Goal: Task Accomplishment & Management: Use online tool/utility

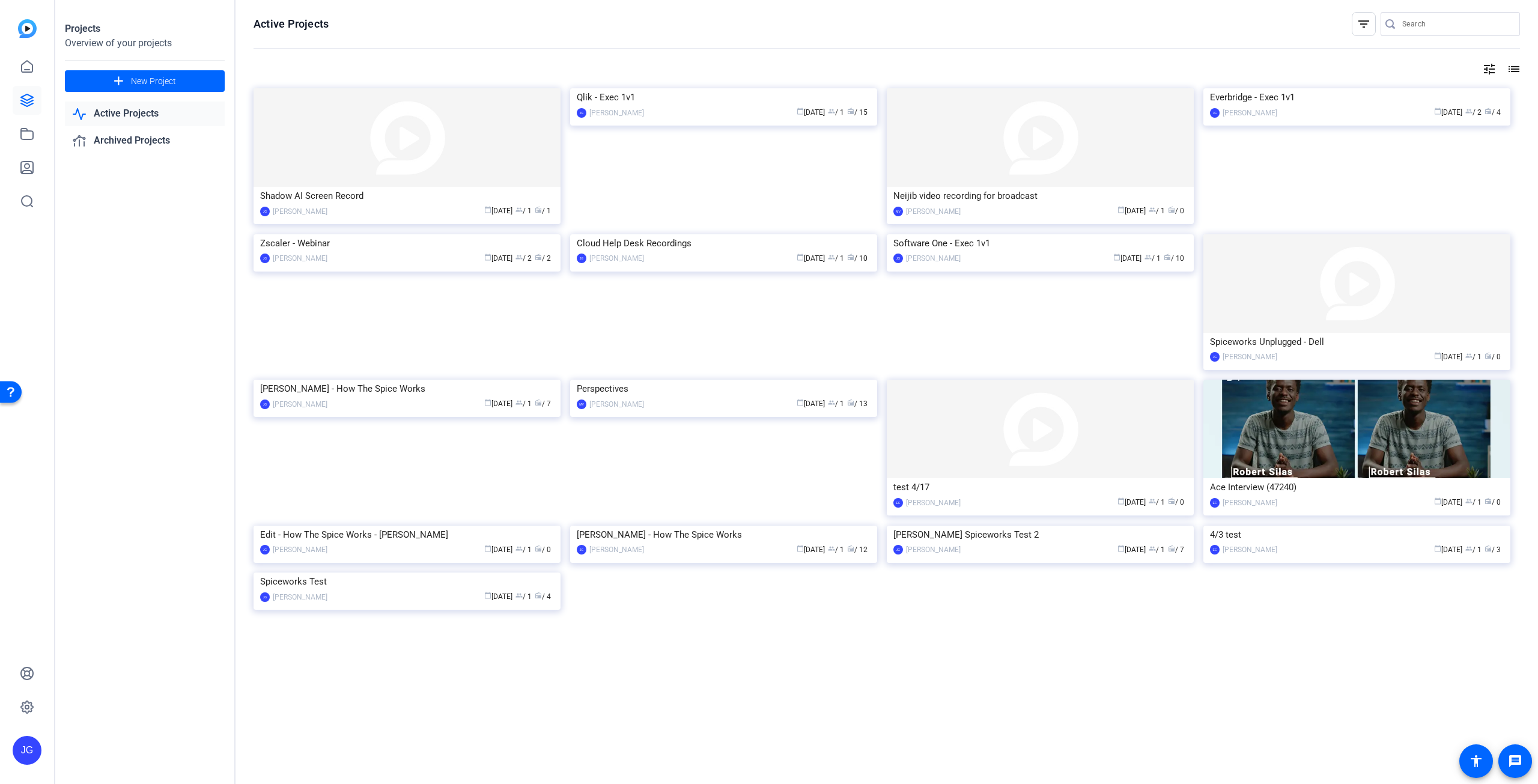
click at [142, 116] on link "Active Projects" at bounding box center [145, 114] width 160 height 25
click at [142, 115] on link "Active Projects" at bounding box center [145, 114] width 160 height 25
click at [148, 110] on link "Active Projects" at bounding box center [145, 114] width 160 height 25
click at [707, 88] on img at bounding box center [723, 88] width 307 height 0
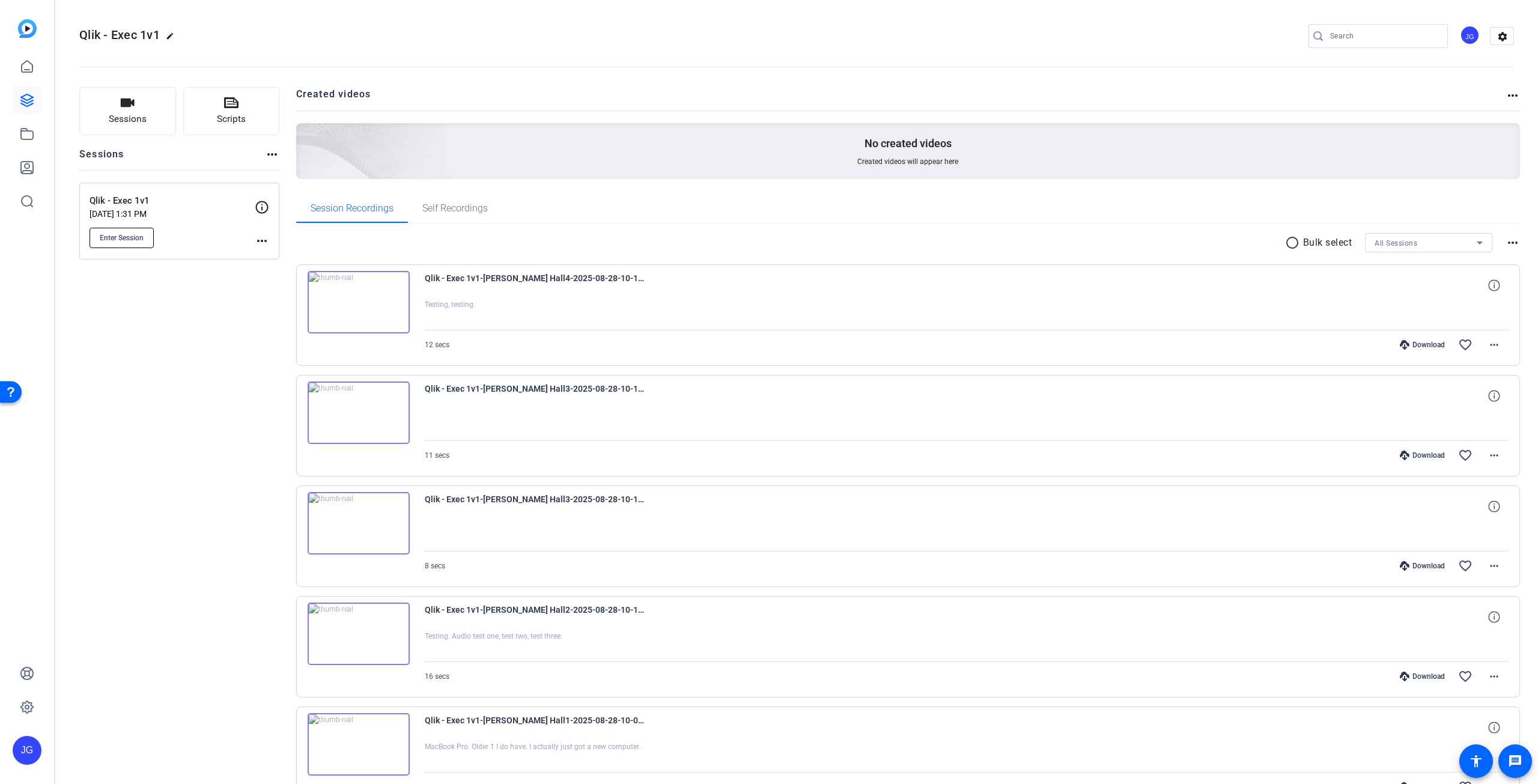
click at [131, 241] on span "Enter Session" at bounding box center [122, 238] width 44 height 10
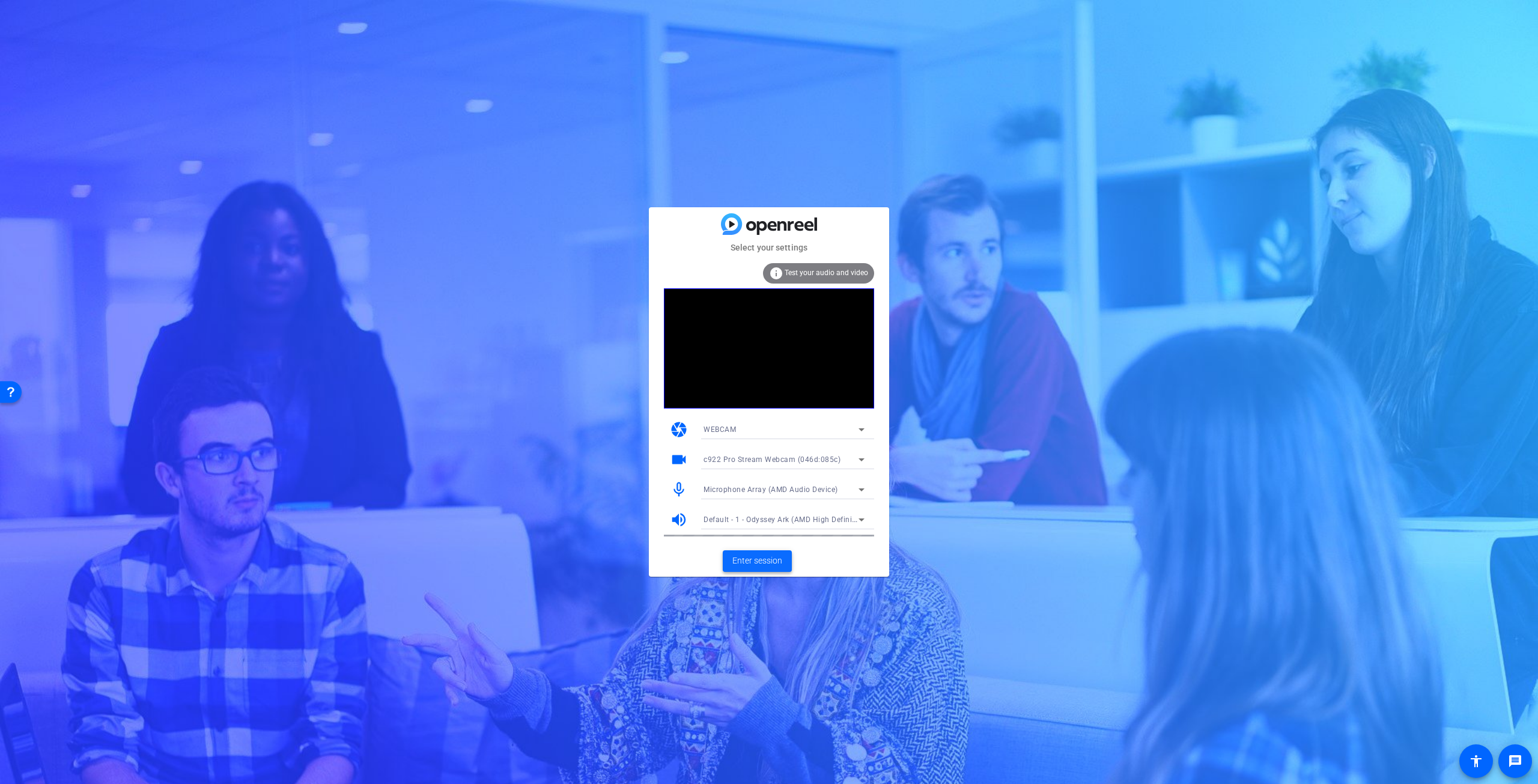
click at [762, 560] on span "Enter session" at bounding box center [758, 560] width 49 height 12
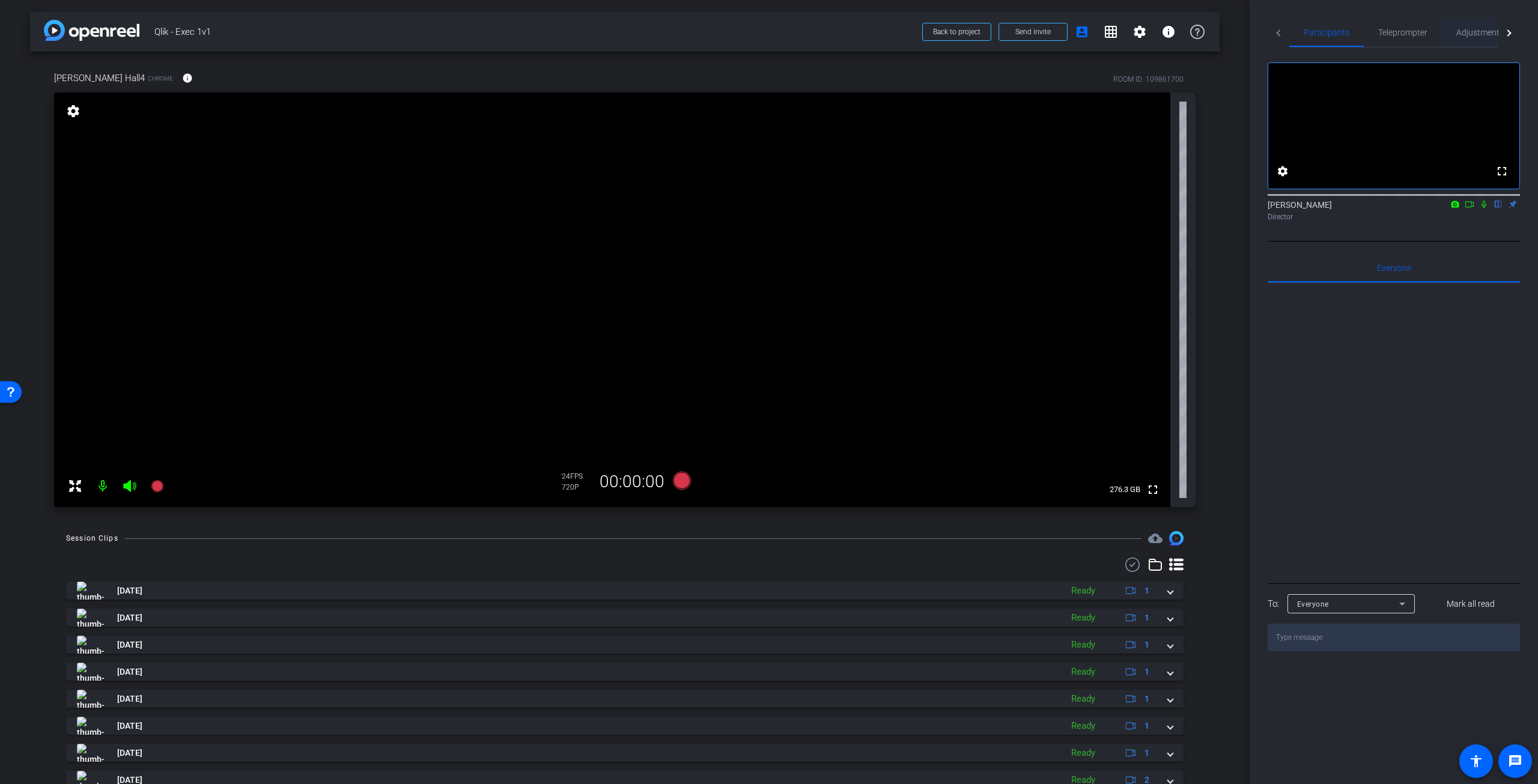
click at [1483, 35] on span "Adjustments" at bounding box center [1481, 32] width 48 height 9
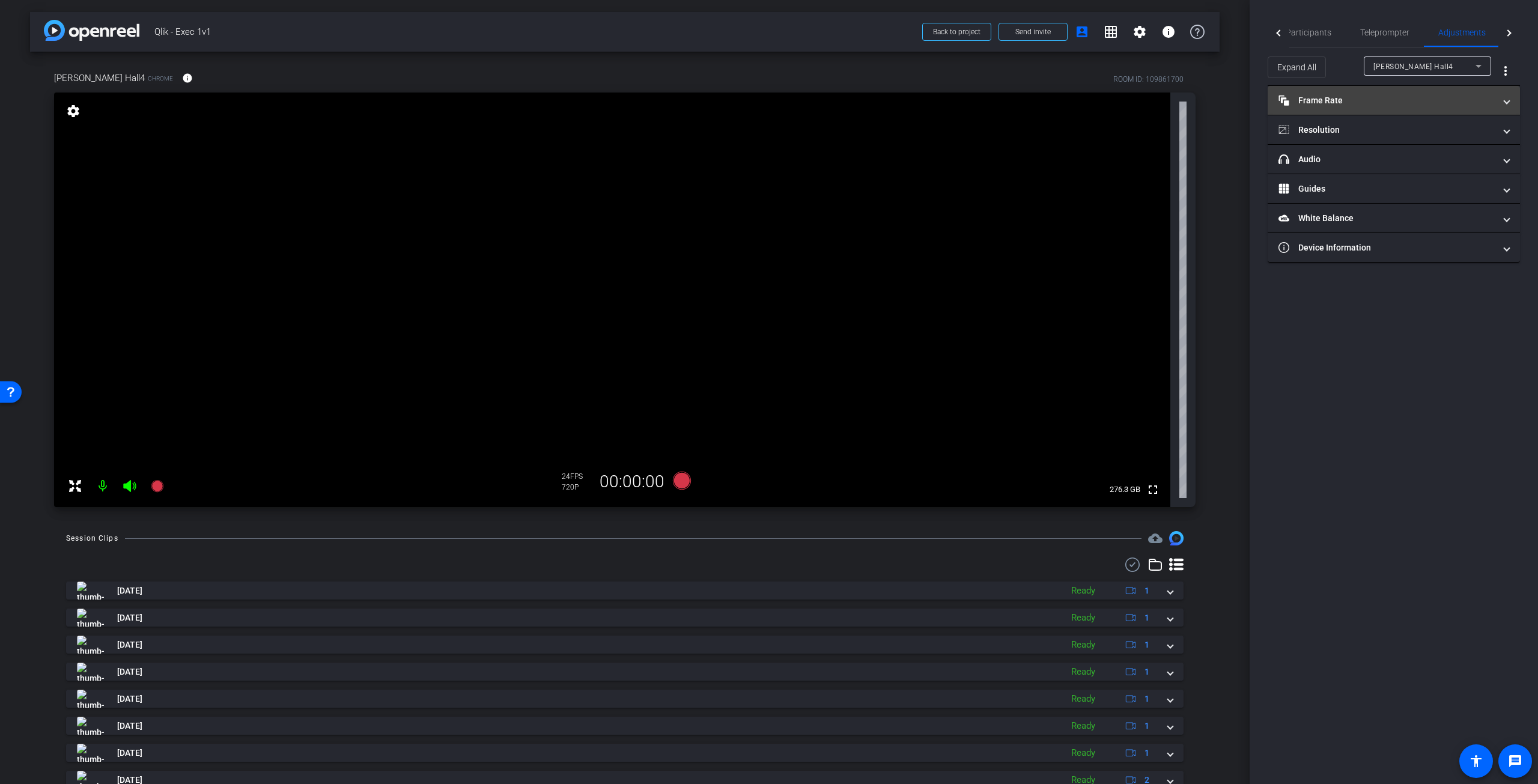
click at [1504, 102] on span "Frame Rate Frame Rate" at bounding box center [1391, 100] width 226 height 12
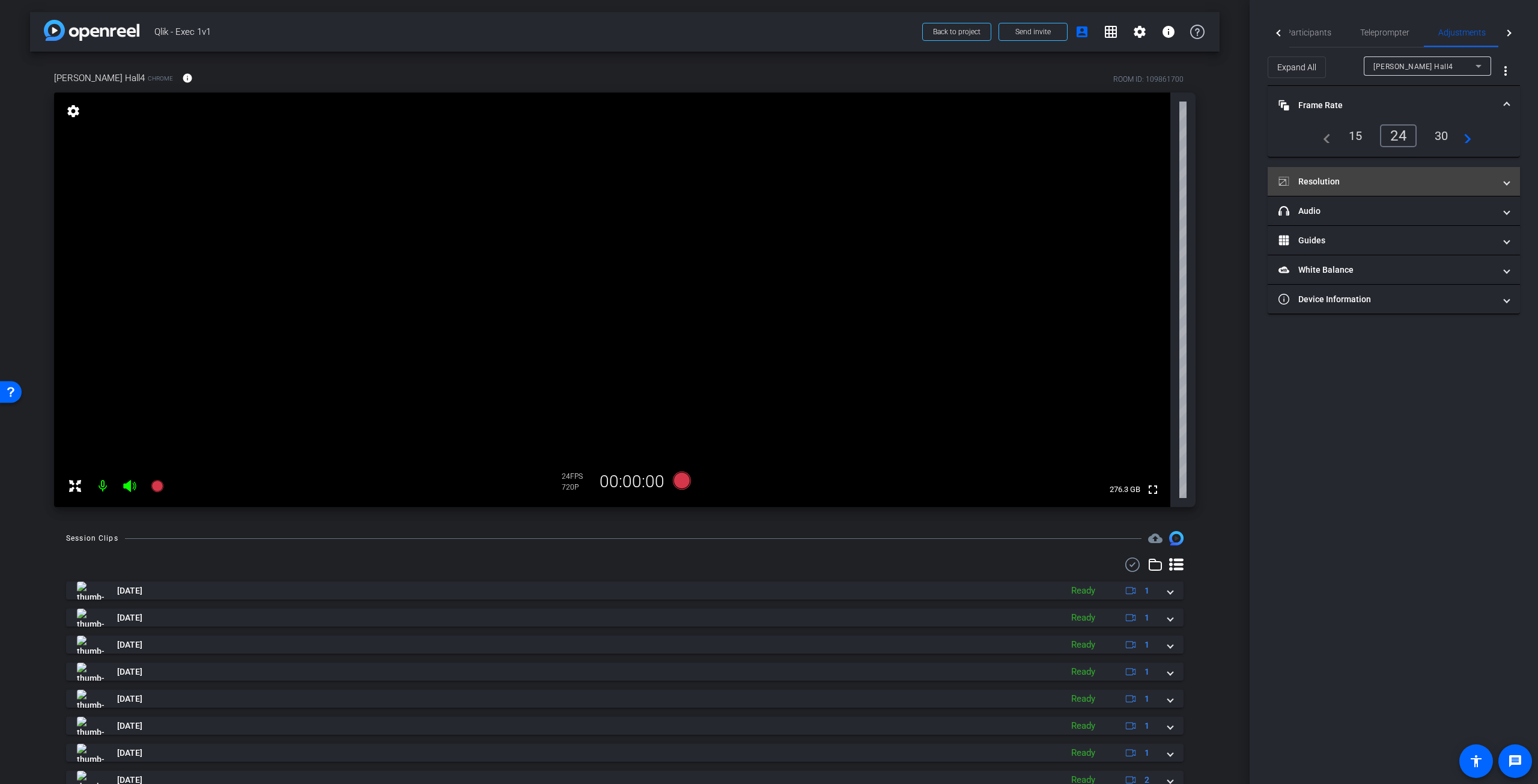
click at [1506, 184] on span at bounding box center [1507, 181] width 5 height 12
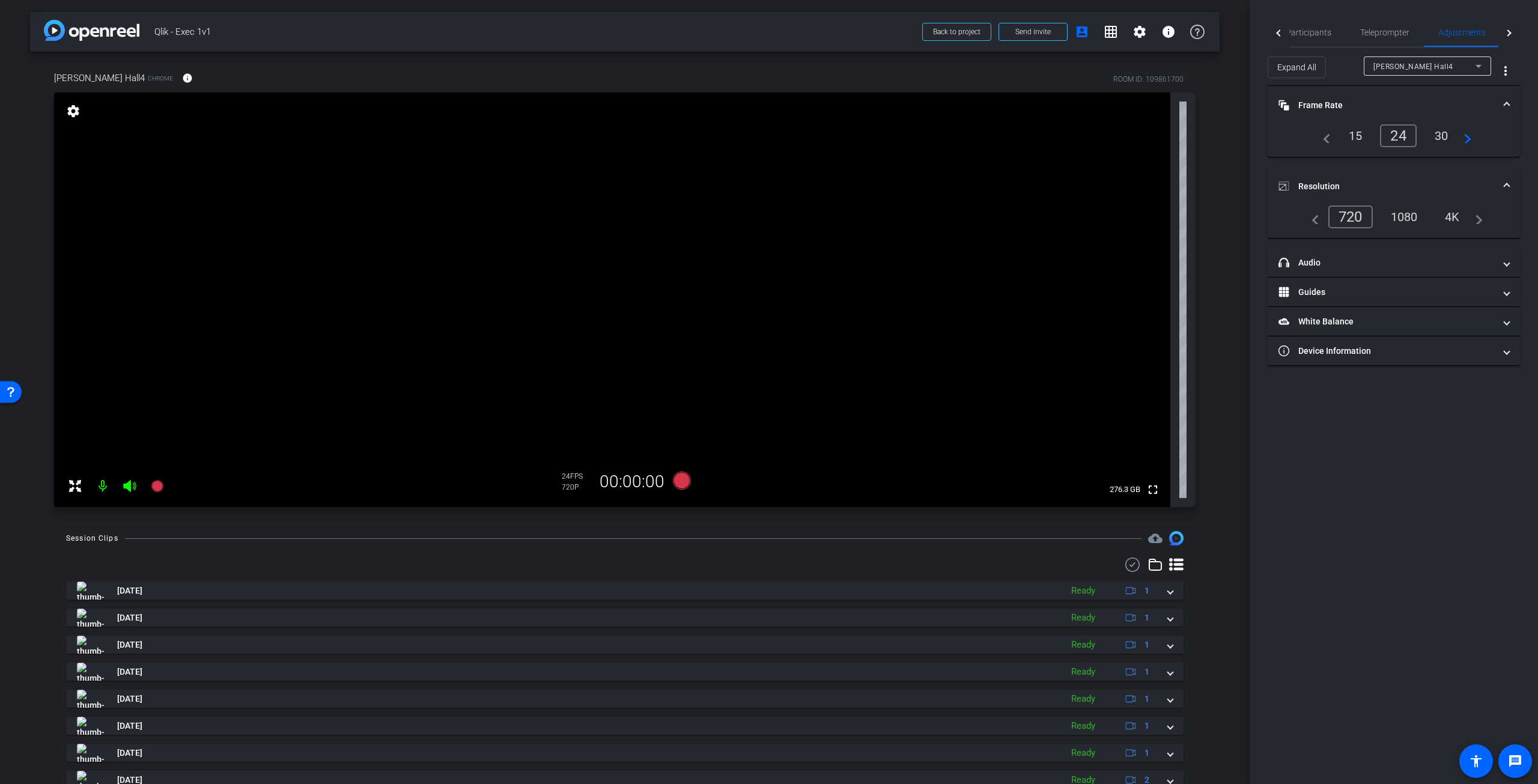
click at [1395, 216] on div "1080" at bounding box center [1404, 216] width 45 height 20
click at [673, 479] on icon at bounding box center [681, 480] width 18 height 18
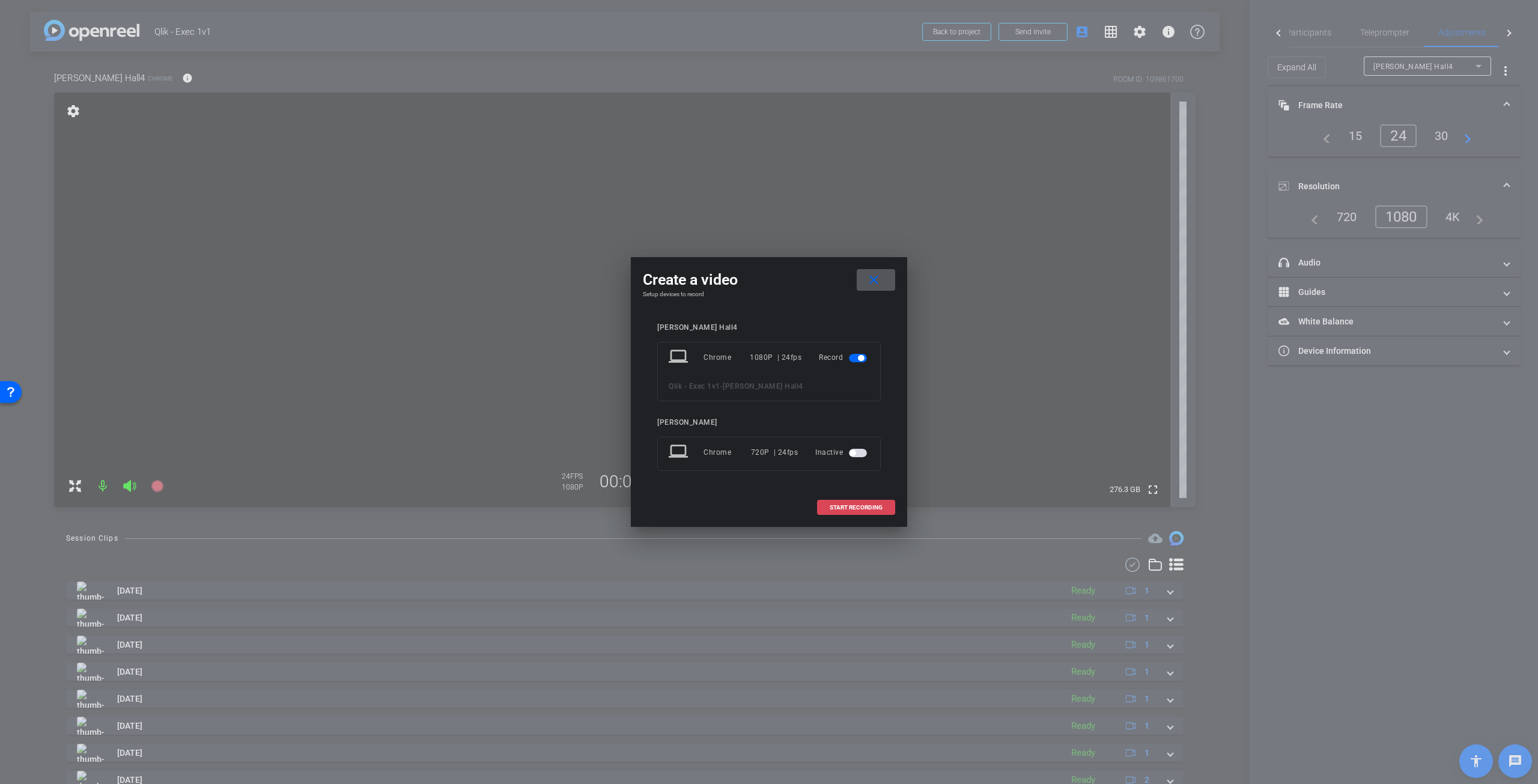
click at [861, 506] on span "START RECORDING" at bounding box center [857, 507] width 53 height 6
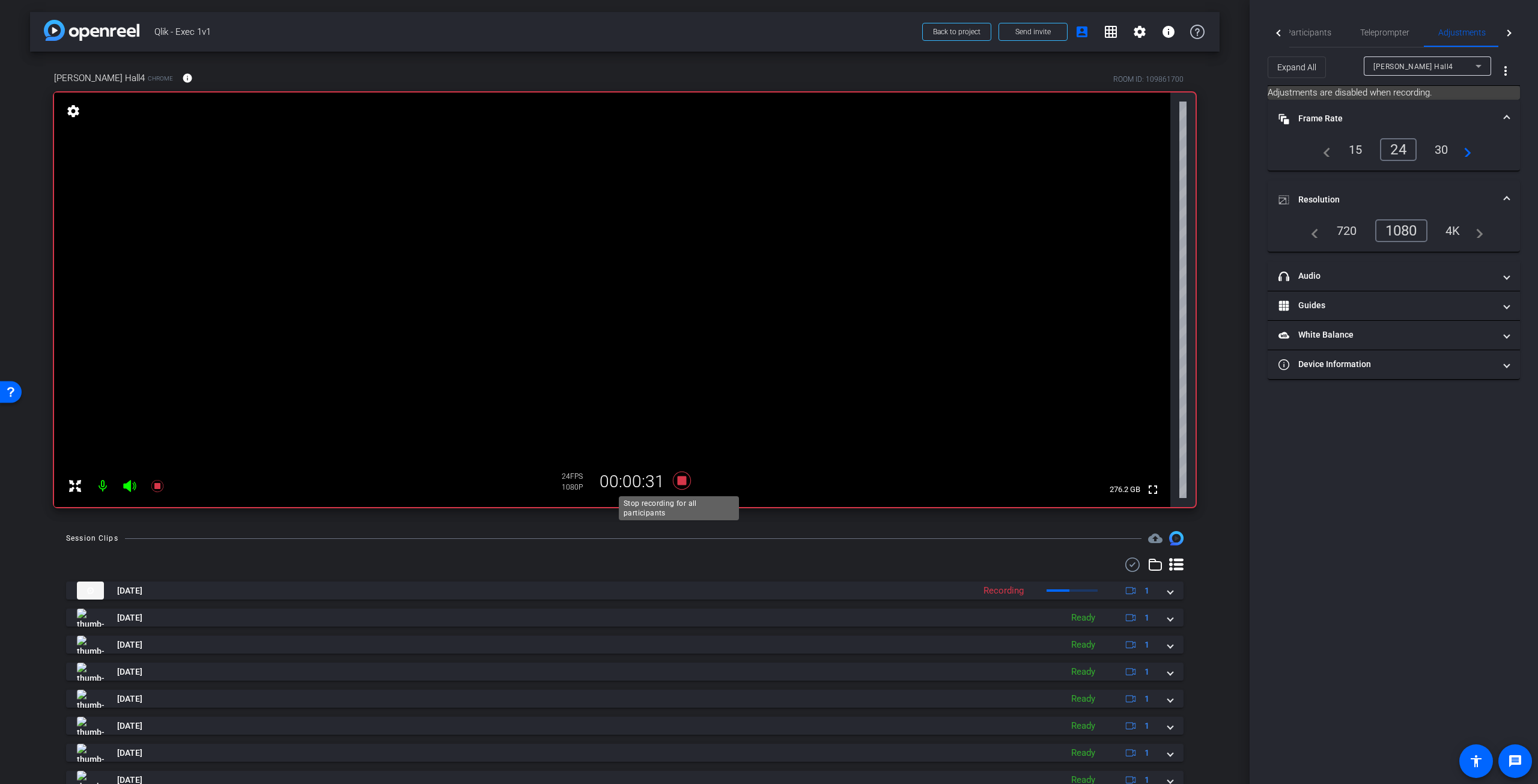
click at [683, 483] on icon at bounding box center [681, 480] width 18 height 18
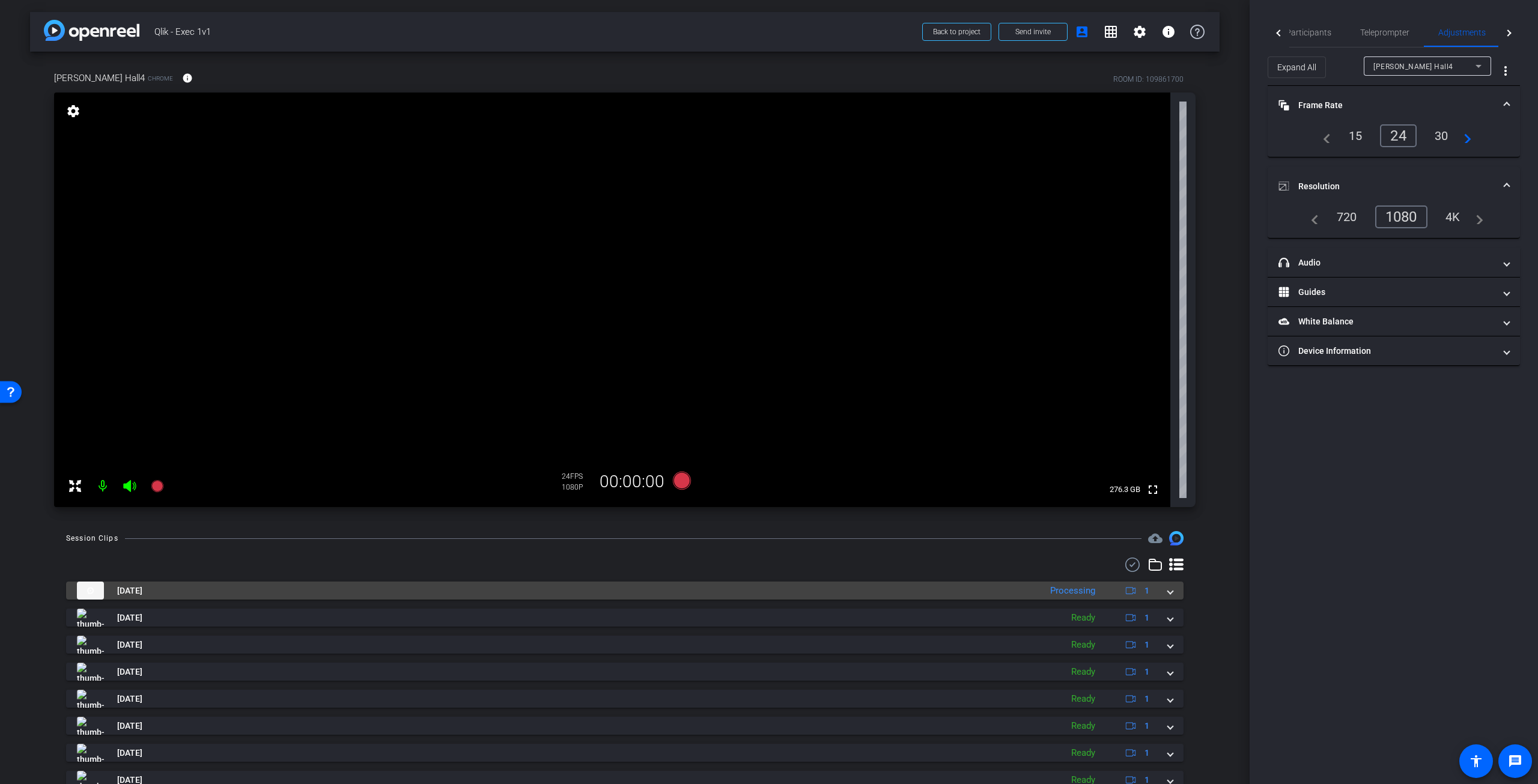
click at [1161, 593] on div "Sep 2, 2025 Processing 1" at bounding box center [622, 590] width 1092 height 18
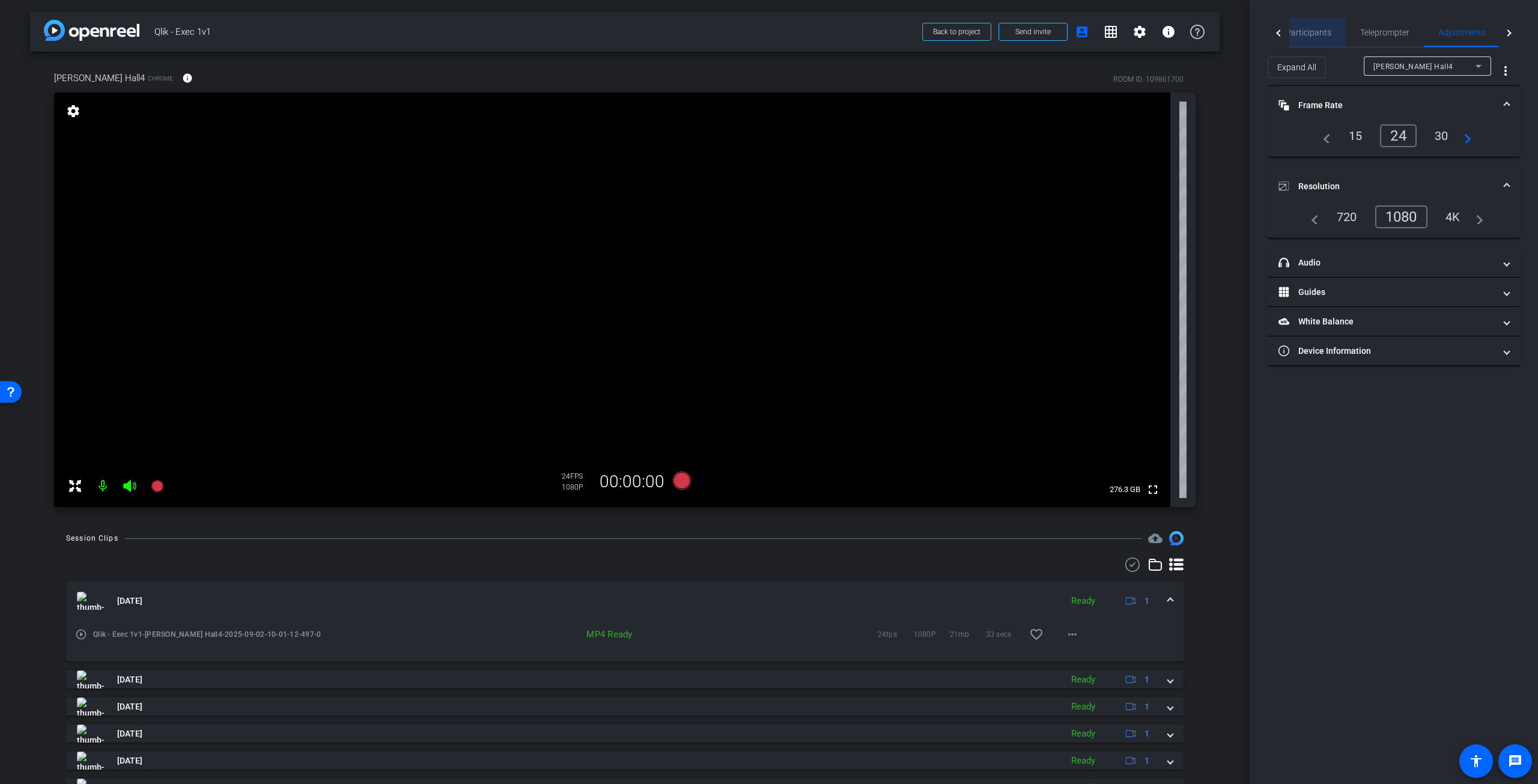
click at [1316, 31] on span "Participants" at bounding box center [1309, 32] width 46 height 9
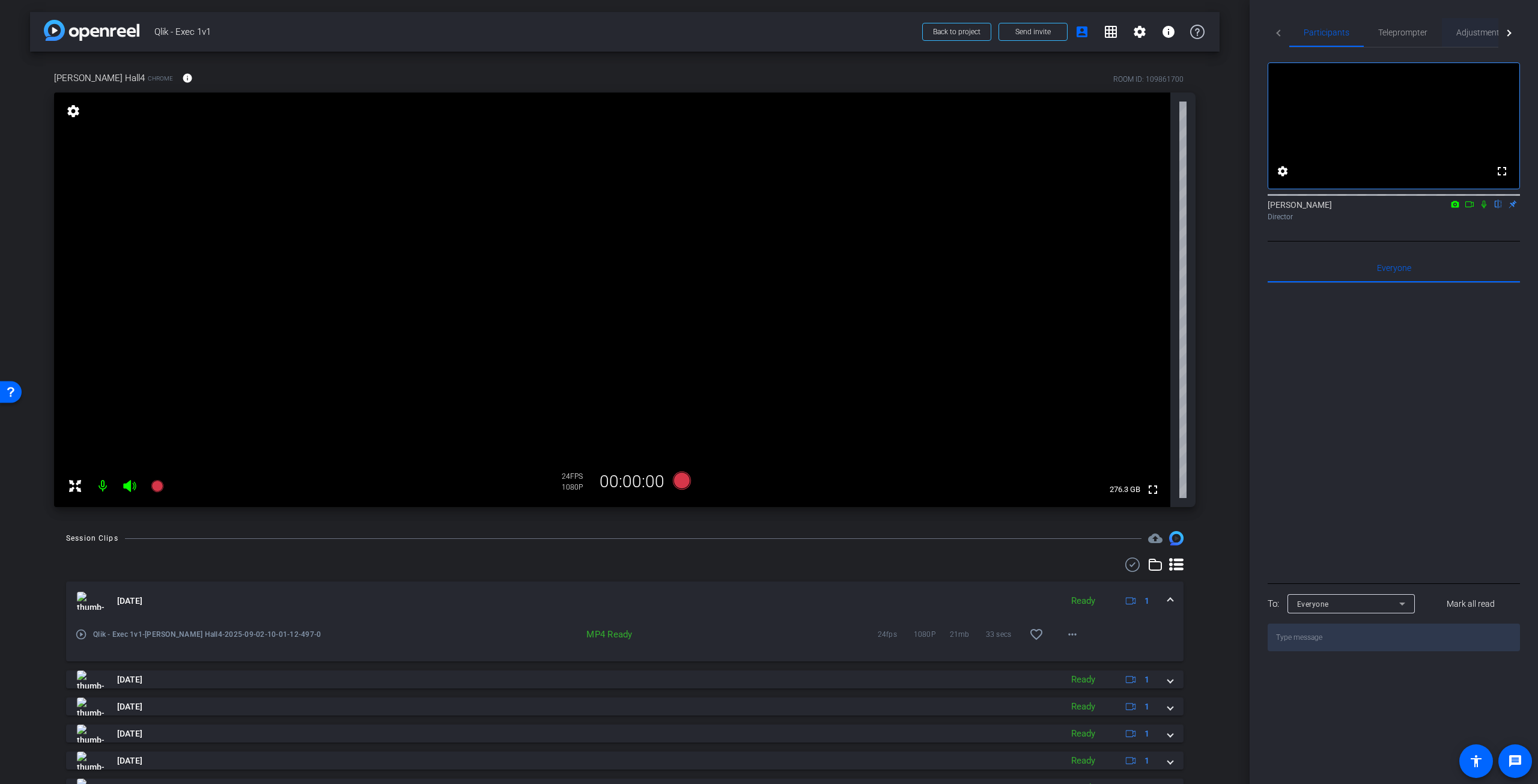
click at [1487, 29] on span "Adjustments" at bounding box center [1481, 32] width 48 height 9
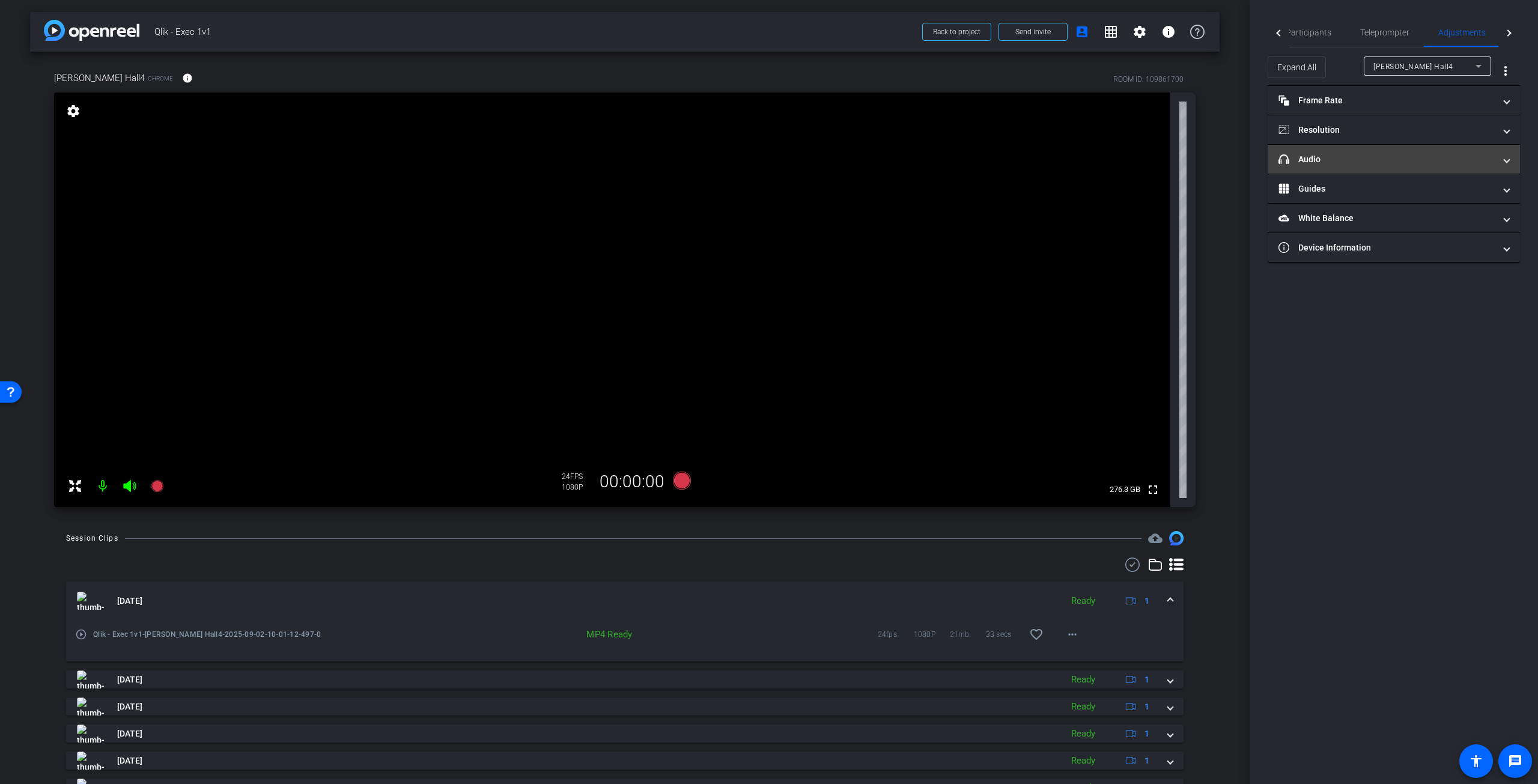
click at [1508, 159] on span at bounding box center [1507, 159] width 5 height 12
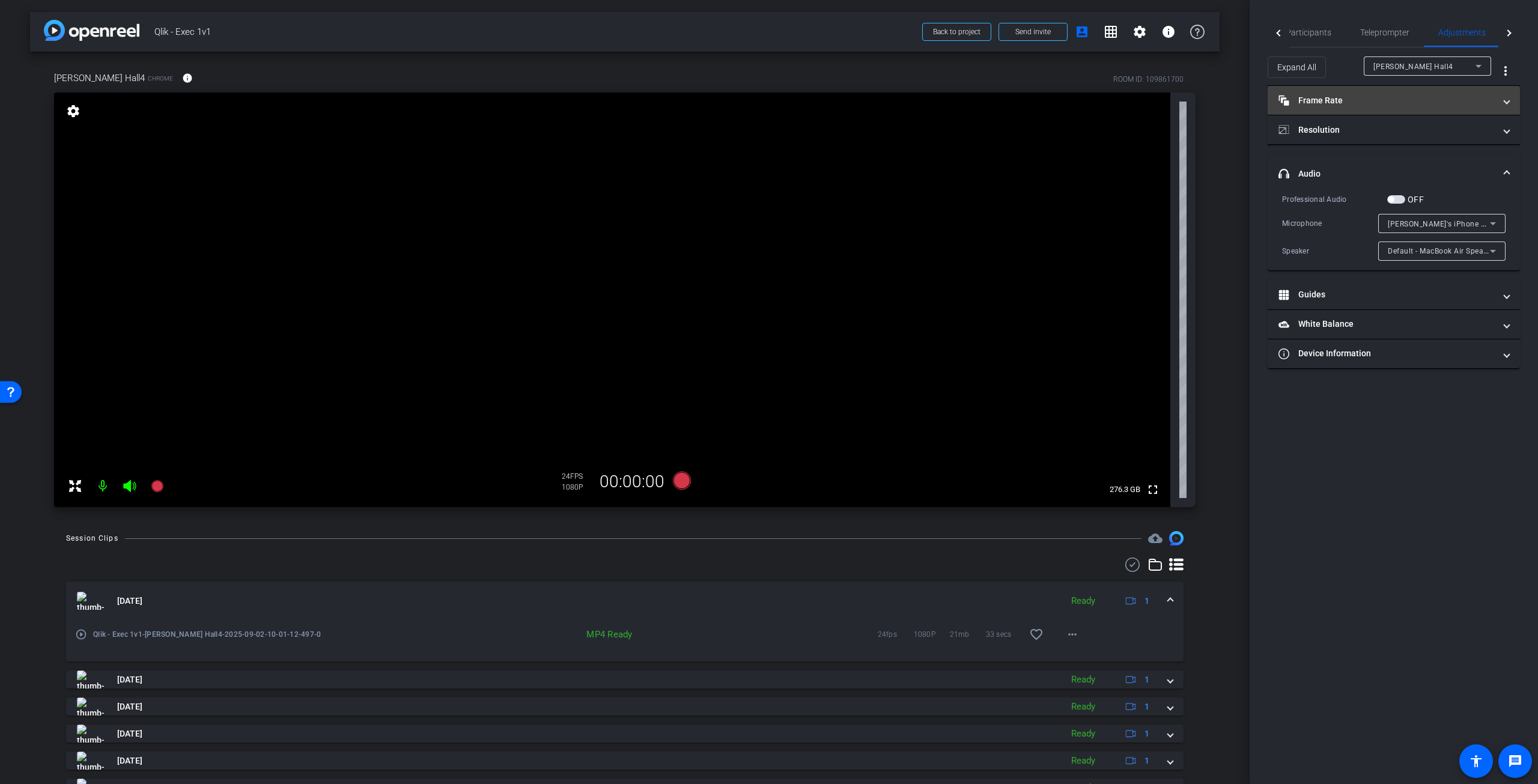
click at [1513, 105] on mat-expansion-panel-header "Frame Rate Frame Rate" at bounding box center [1393, 100] width 252 height 29
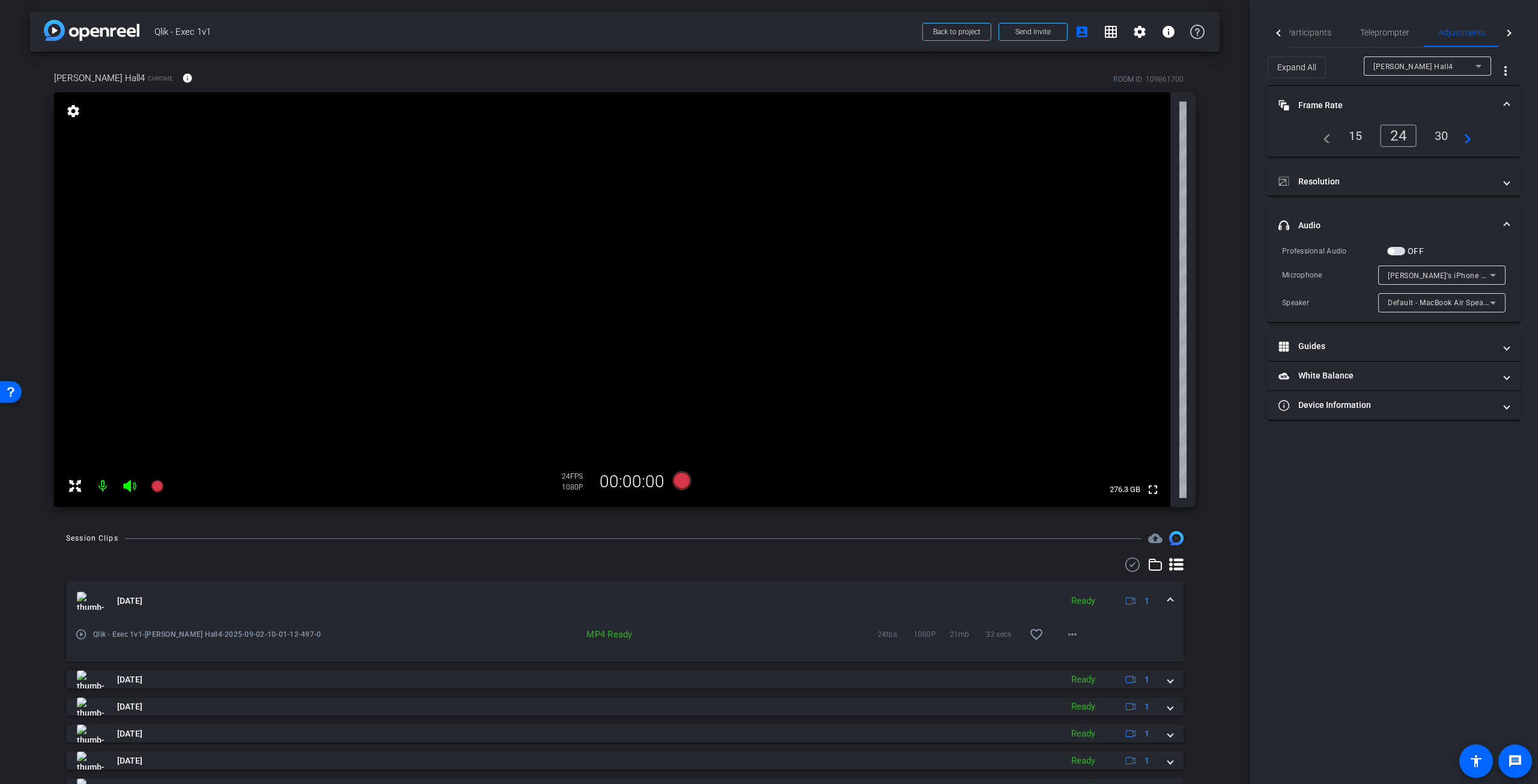
click at [1513, 105] on mat-expansion-panel-header "Frame Rate Frame Rate" at bounding box center [1393, 105] width 252 height 38
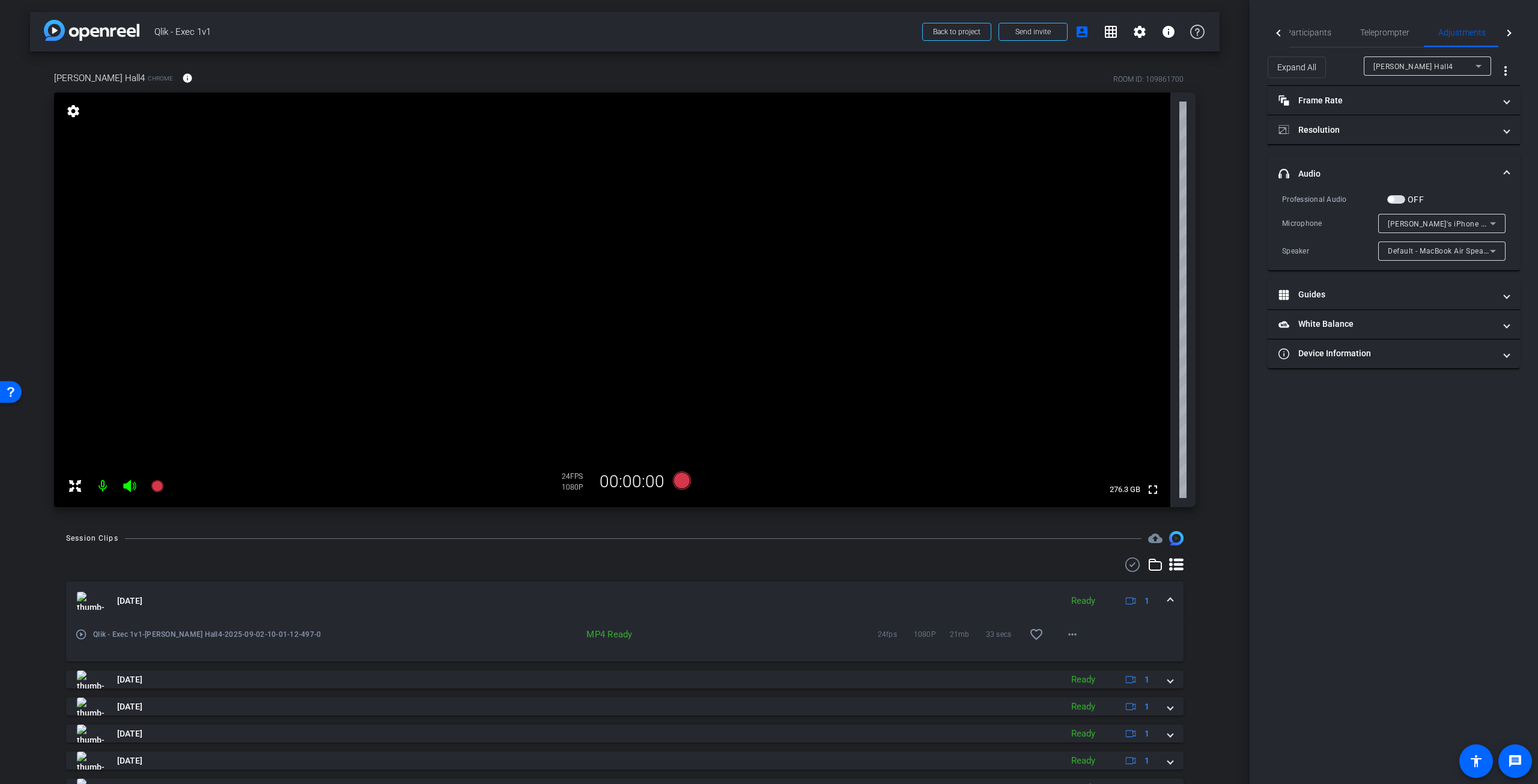
click at [1508, 168] on span at bounding box center [1507, 173] width 5 height 12
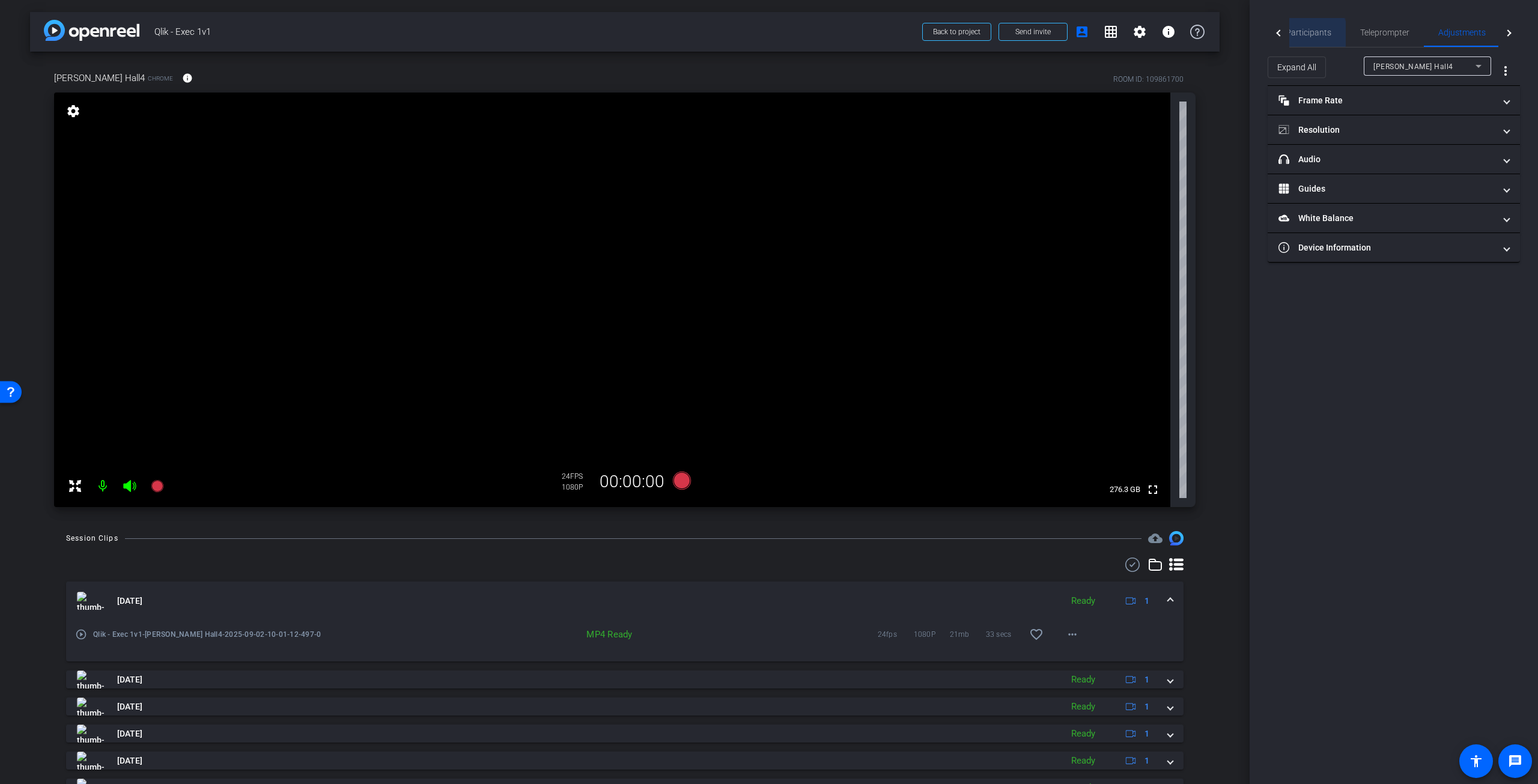
click at [1307, 33] on span "Participants" at bounding box center [1309, 32] width 46 height 9
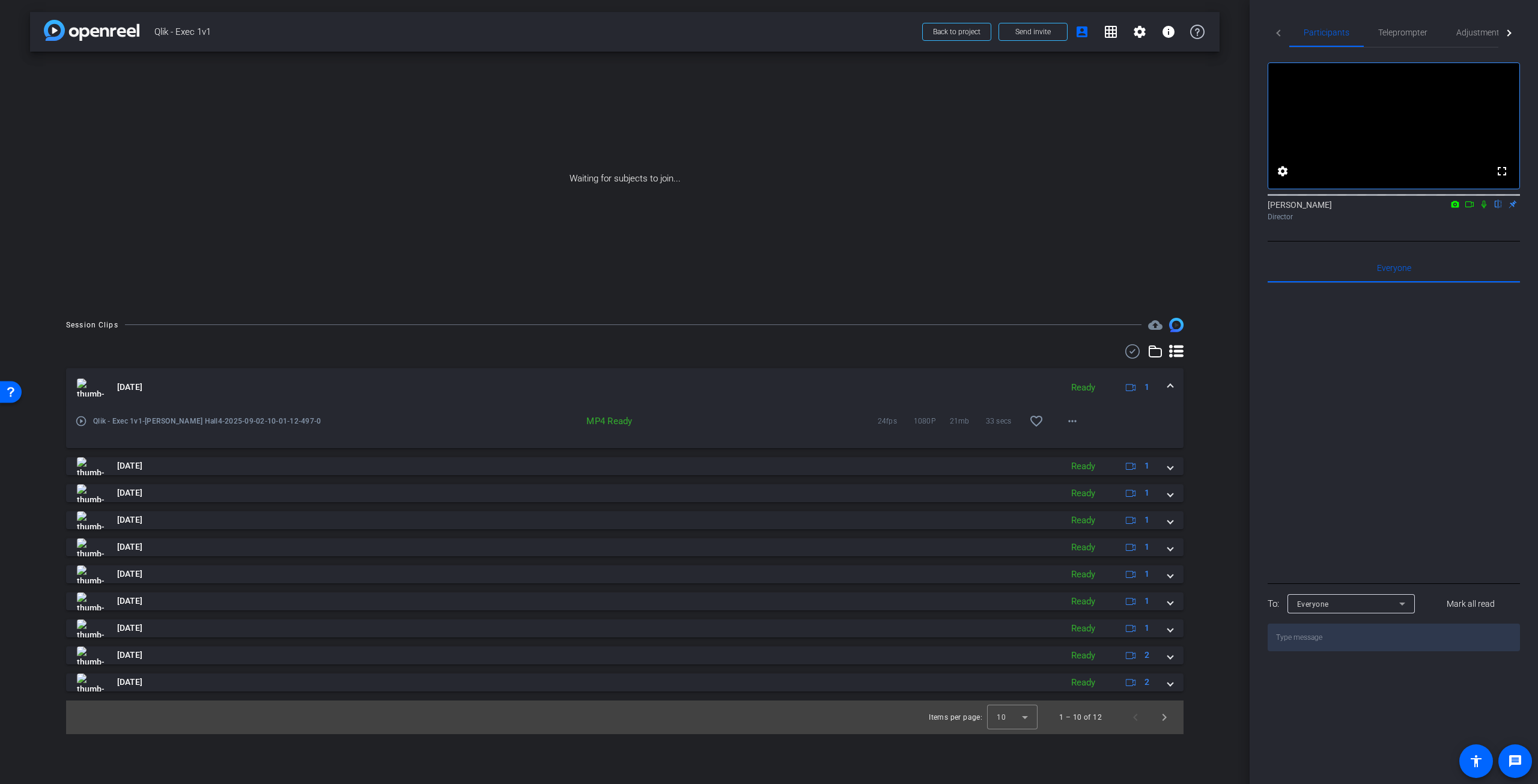
click at [1266, 480] on div "Participants Teleprompter Adjustments Live fullscreen settings Jeff Grettler fl…" at bounding box center [1393, 392] width 288 height 784
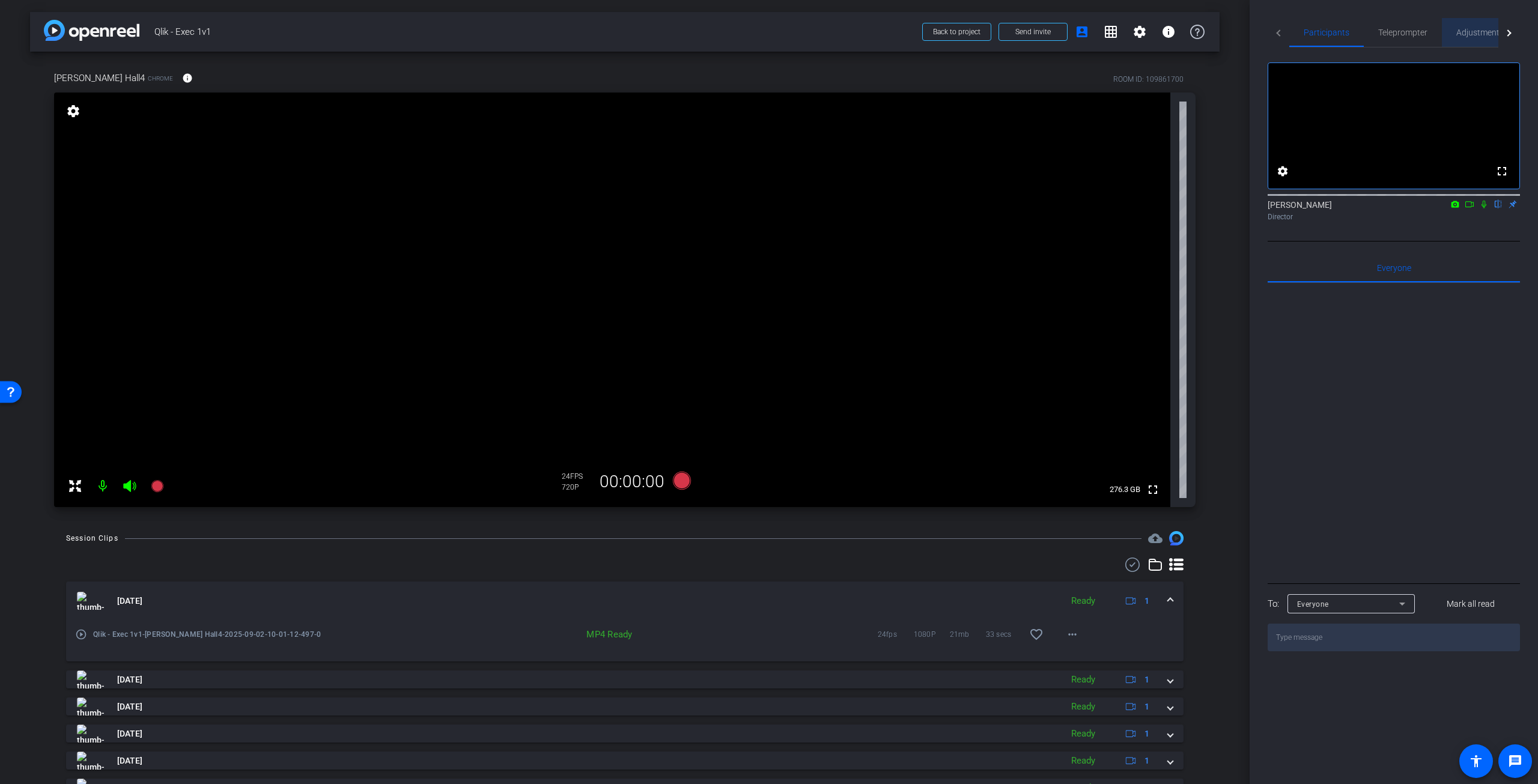
click at [1478, 29] on span "Adjustments" at bounding box center [1481, 32] width 48 height 9
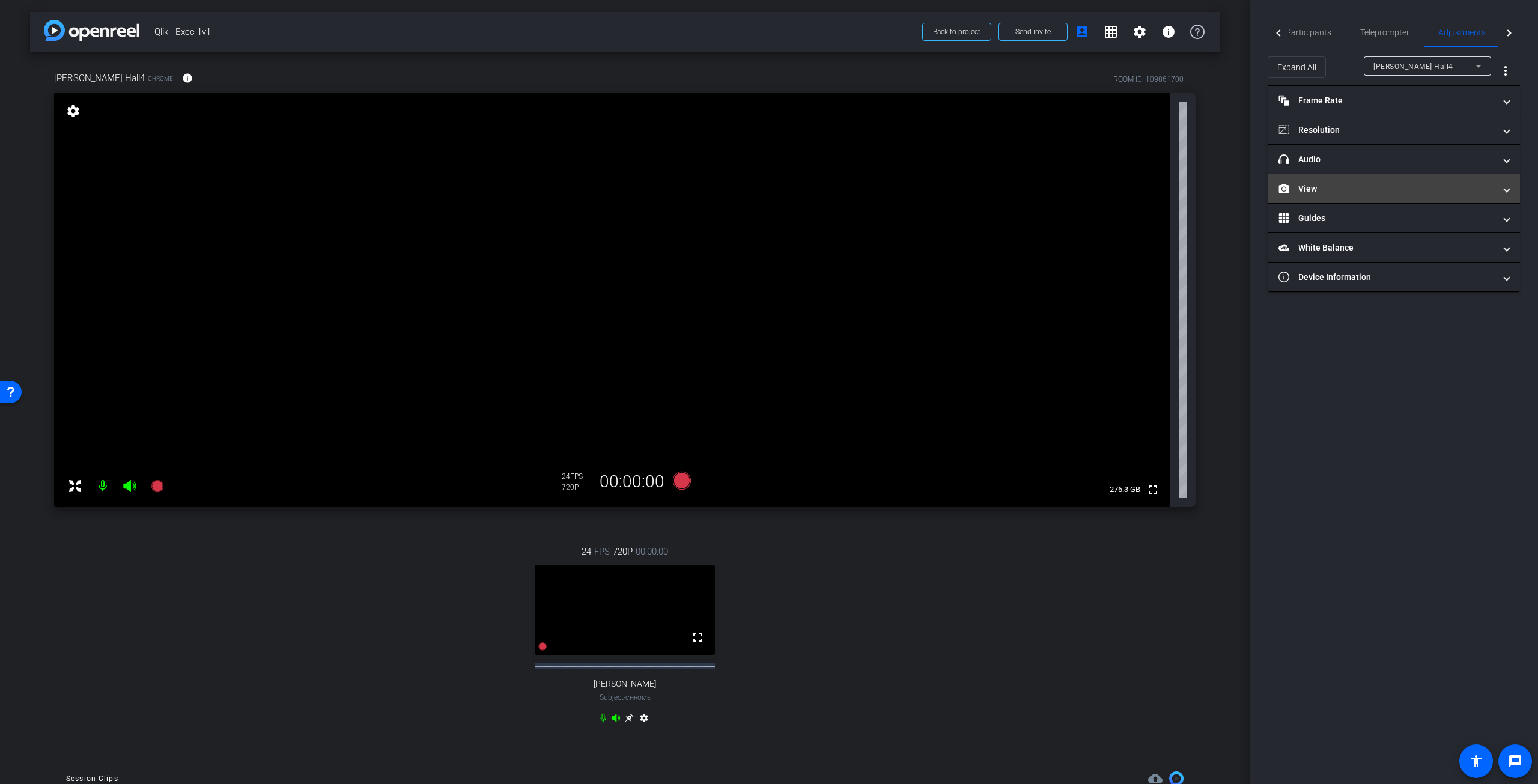
click at [1502, 190] on span "View" at bounding box center [1391, 188] width 226 height 12
click at [1401, 225] on icon at bounding box center [1405, 227] width 9 height 7
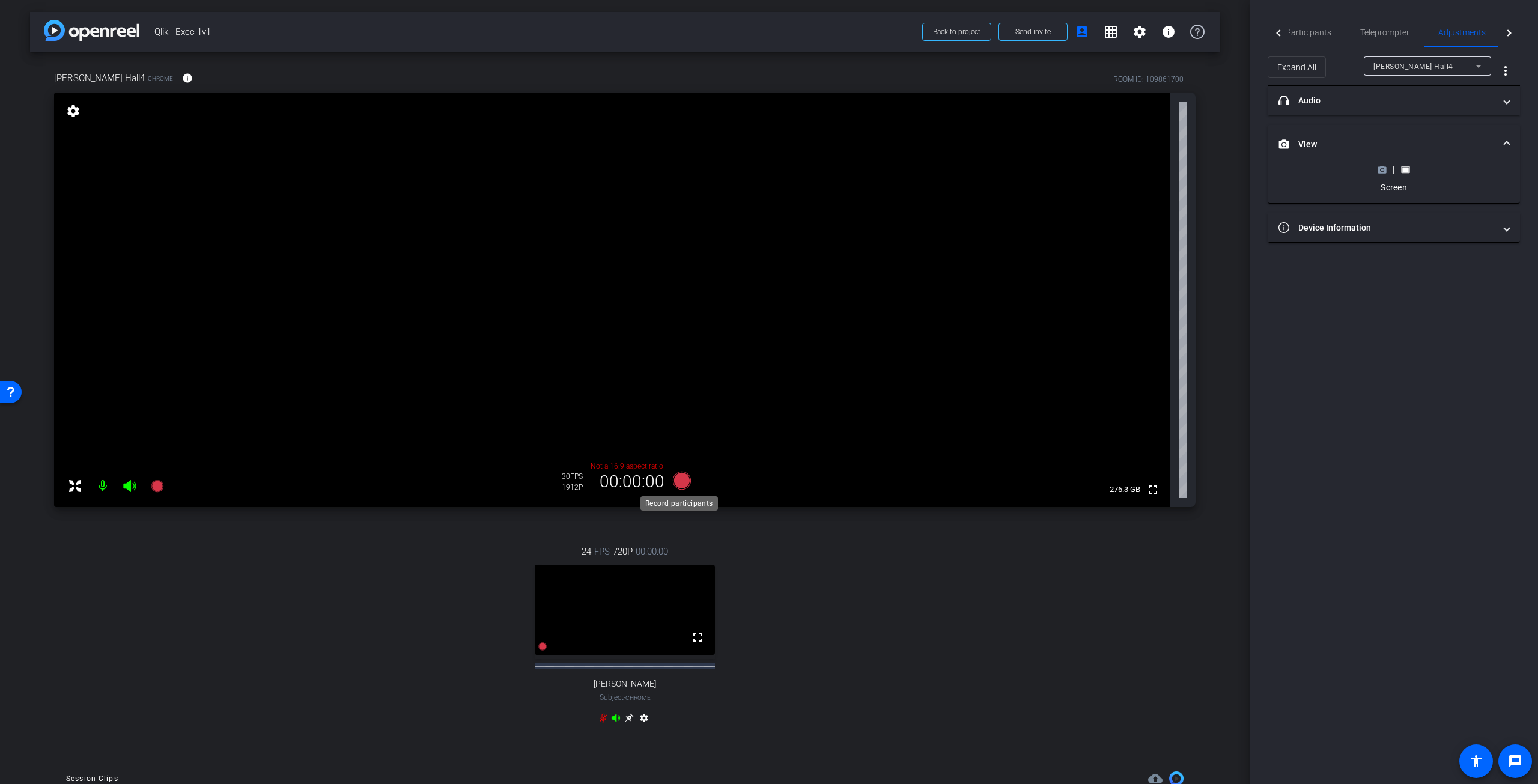
click at [680, 484] on icon at bounding box center [681, 480] width 18 height 18
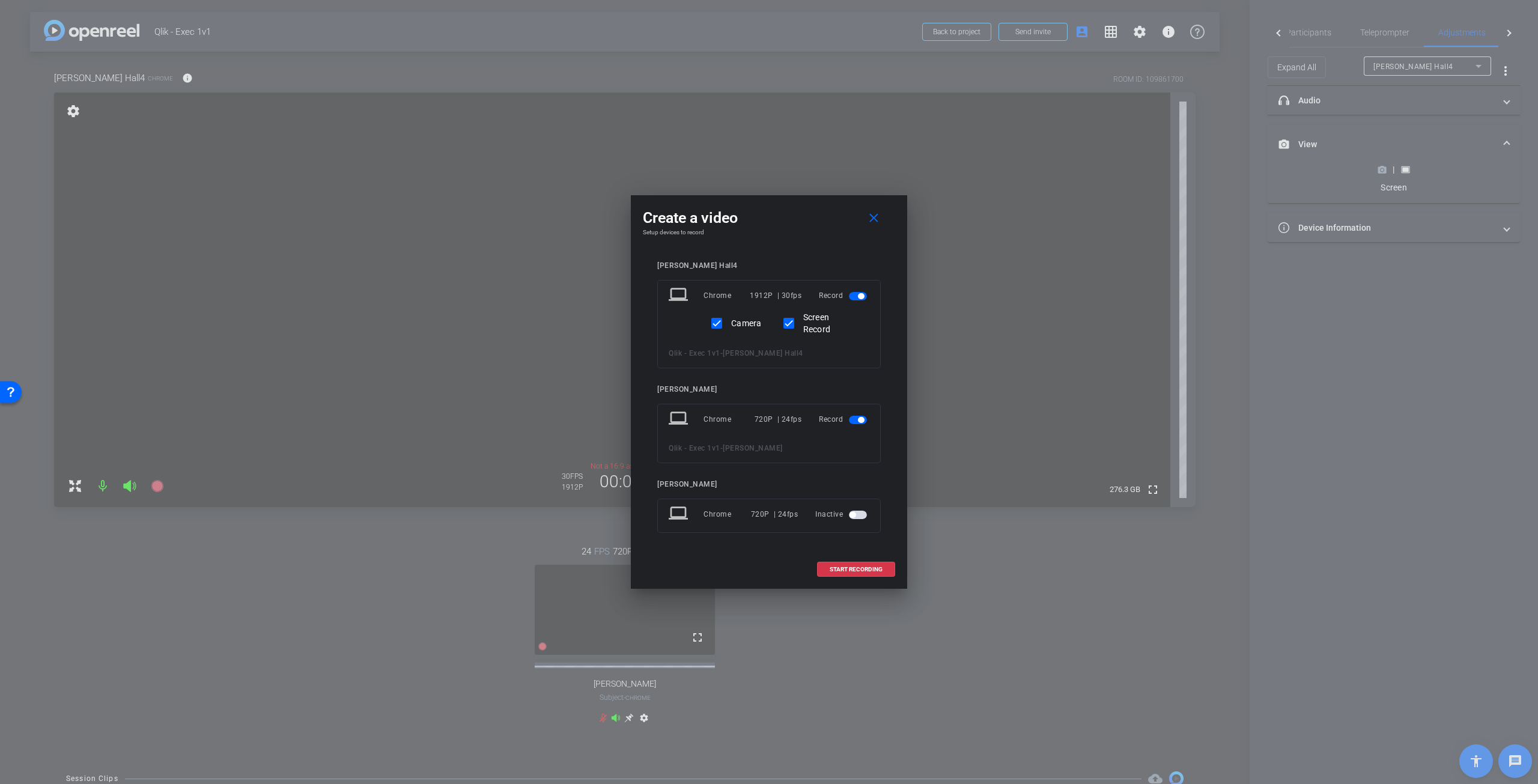
click at [855, 418] on span "button" at bounding box center [858, 420] width 18 height 9
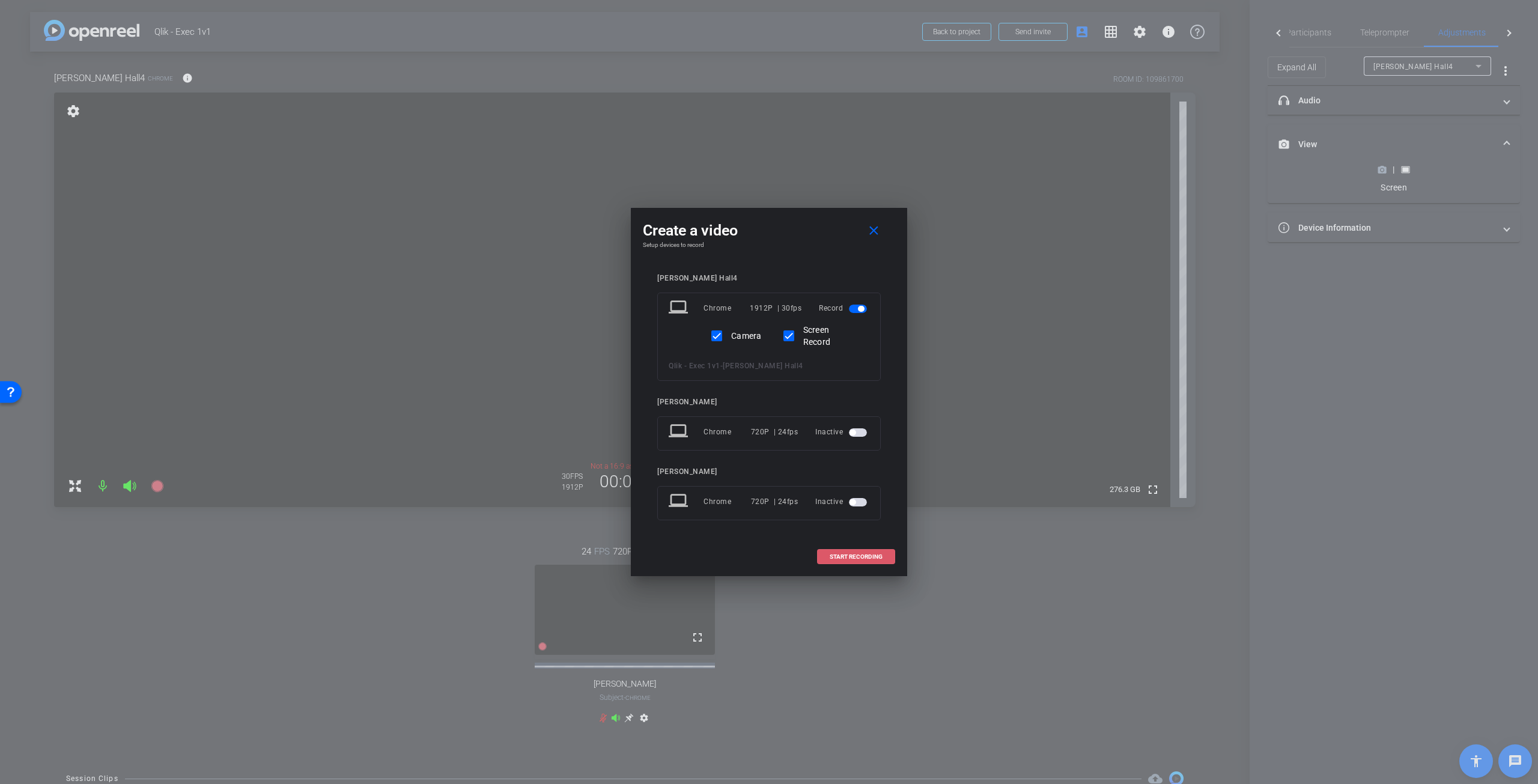
click at [857, 554] on span "START RECORDING" at bounding box center [857, 557] width 53 height 6
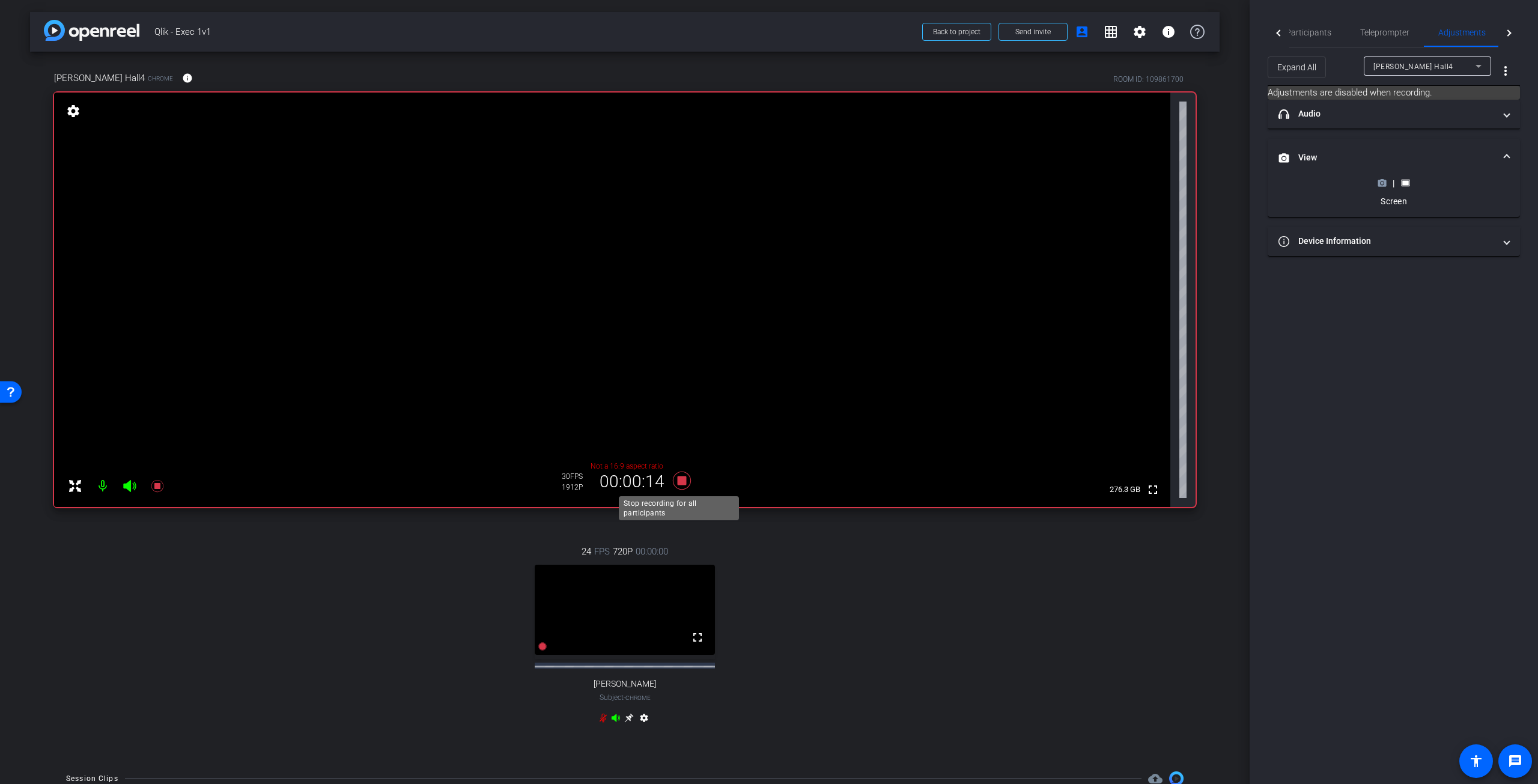
click at [680, 474] on icon at bounding box center [681, 480] width 29 height 22
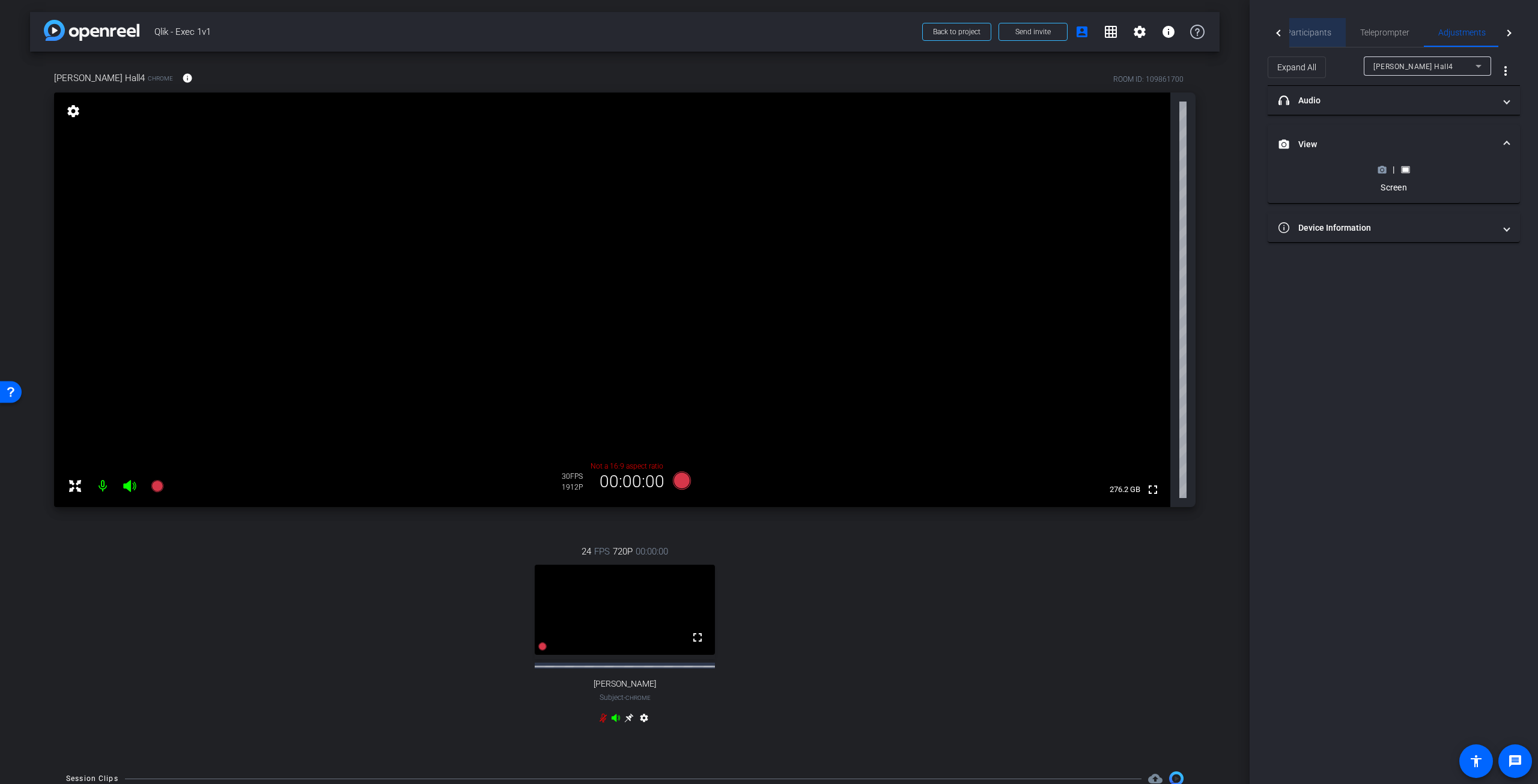
click at [1313, 23] on span "Participants" at bounding box center [1309, 32] width 46 height 29
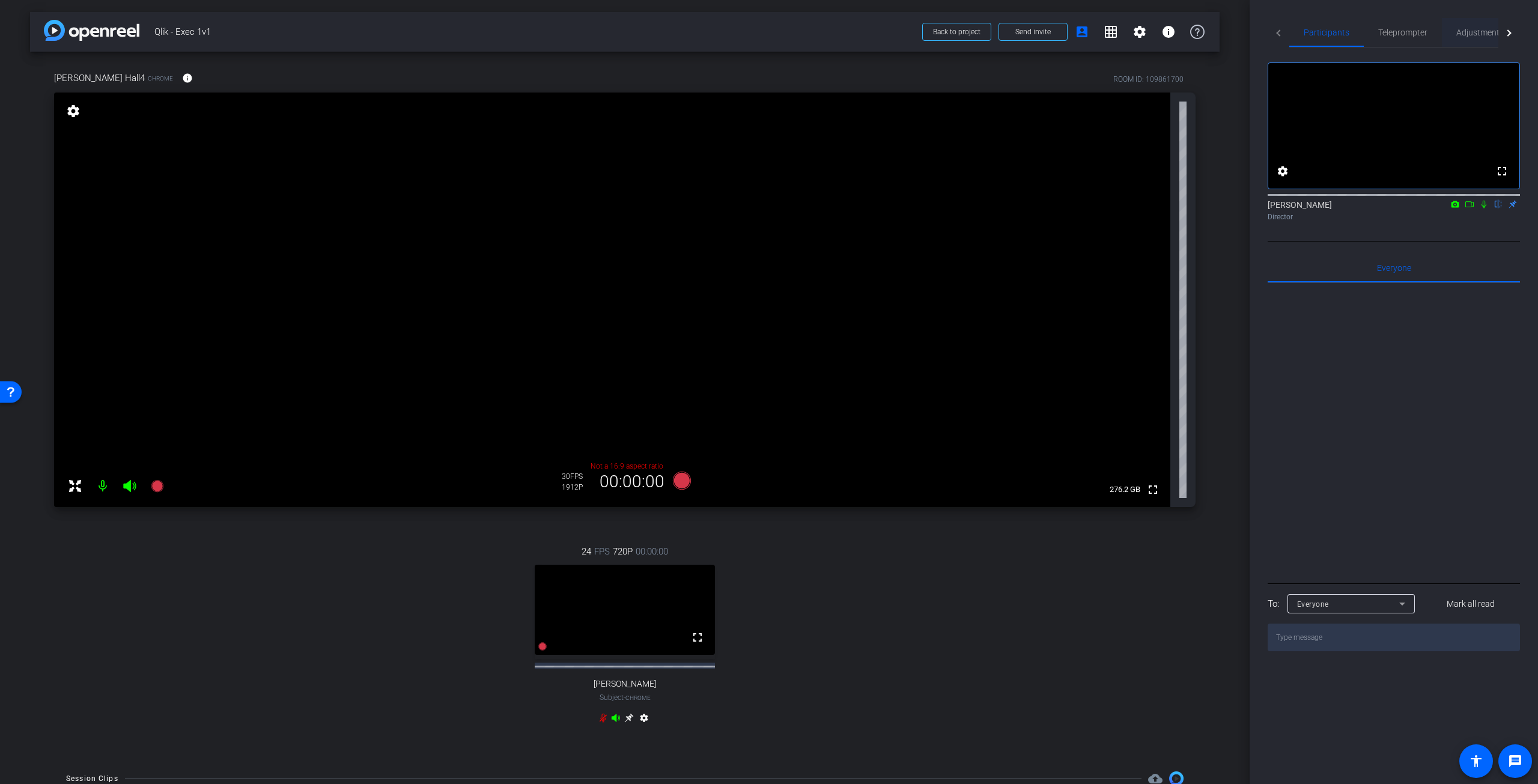
click at [1467, 29] on span "Adjustments" at bounding box center [1481, 32] width 48 height 9
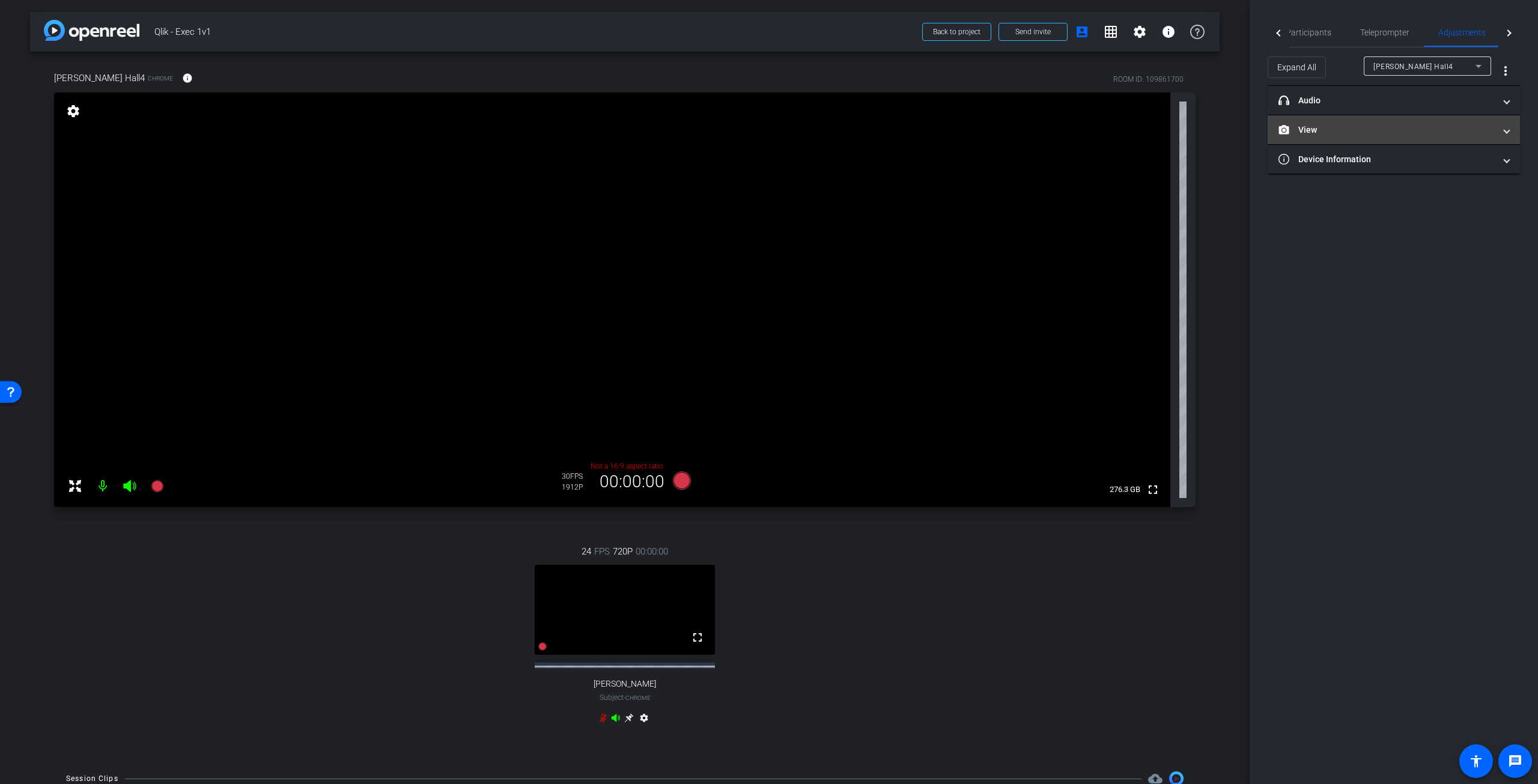
click at [1510, 127] on mat-expansion-panel-header "View" at bounding box center [1393, 129] width 252 height 29
click at [1385, 172] on icon at bounding box center [1382, 169] width 9 height 7
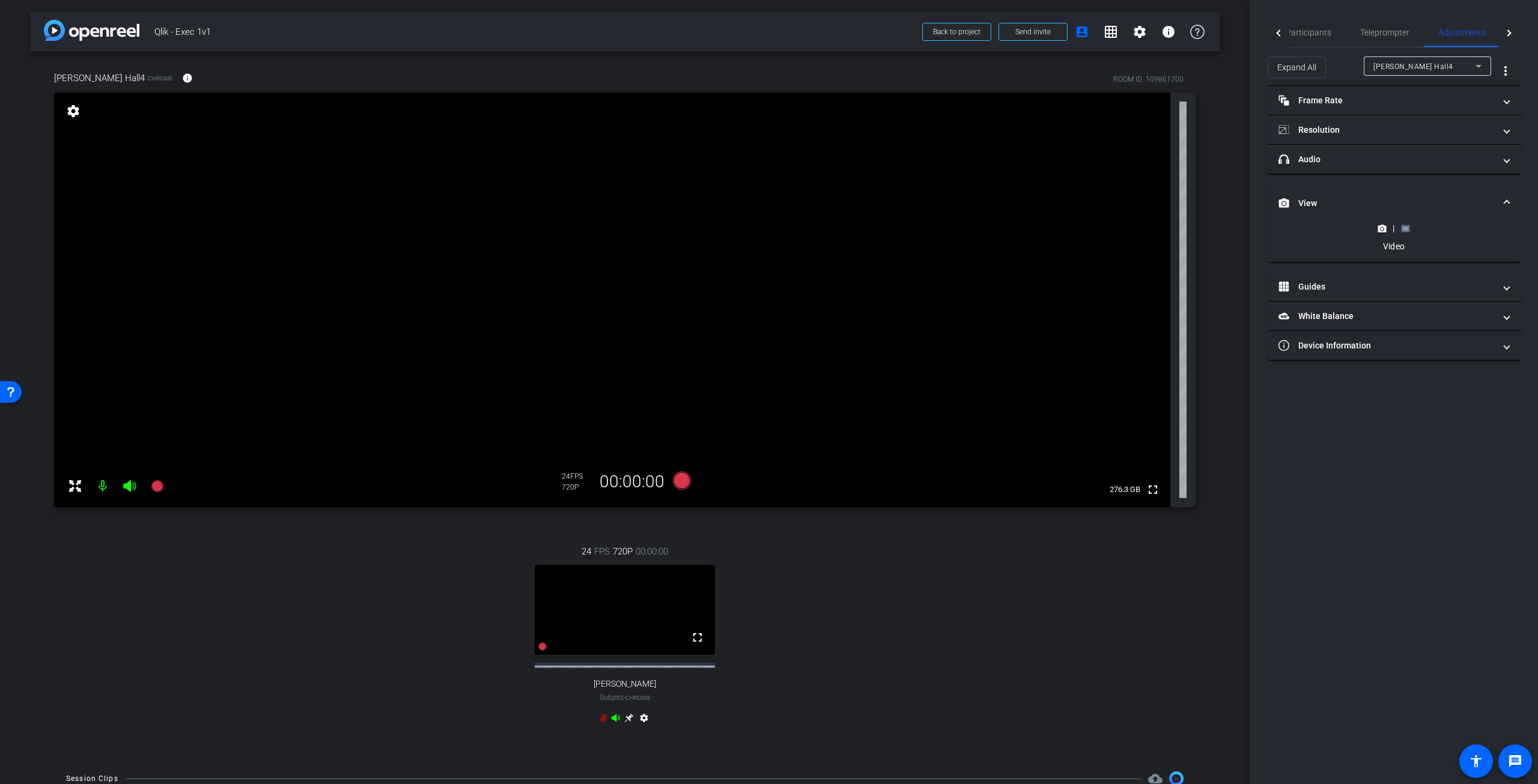
click at [1408, 219] on mat-expansion-panel-header "View" at bounding box center [1393, 203] width 252 height 38
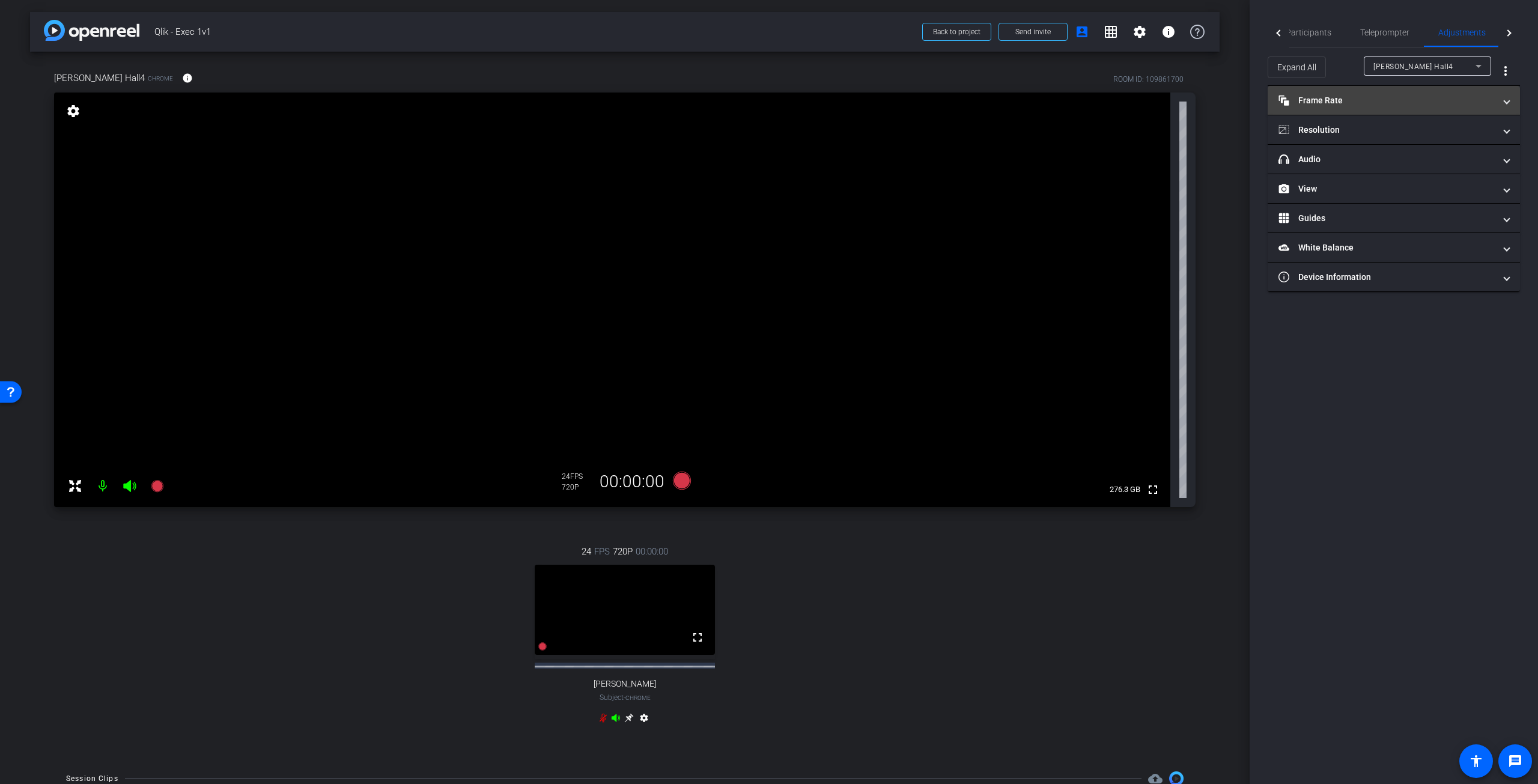
click at [1504, 102] on span "Frame Rate Frame Rate" at bounding box center [1391, 100] width 226 height 12
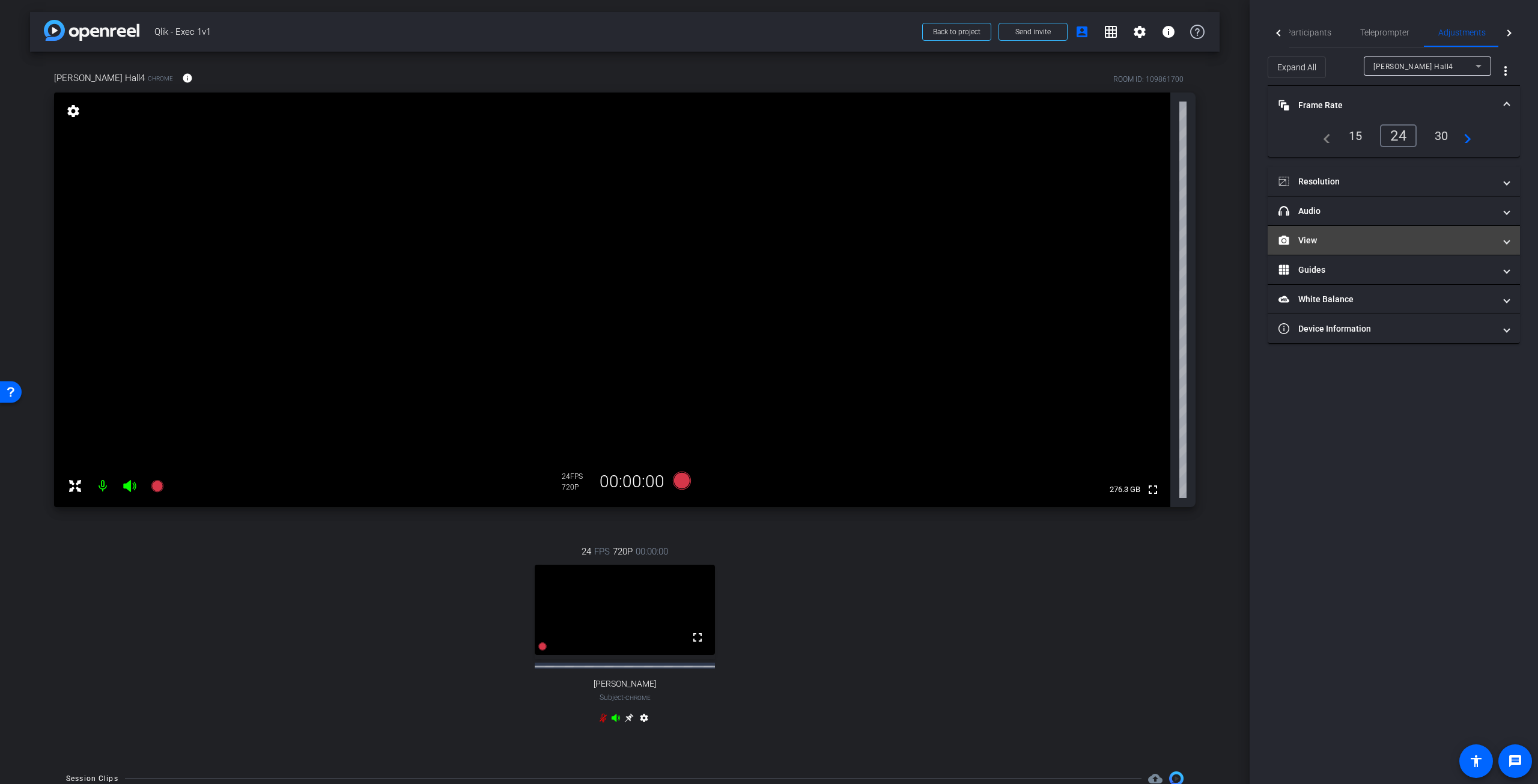
click at [1498, 240] on span "View" at bounding box center [1391, 240] width 226 height 12
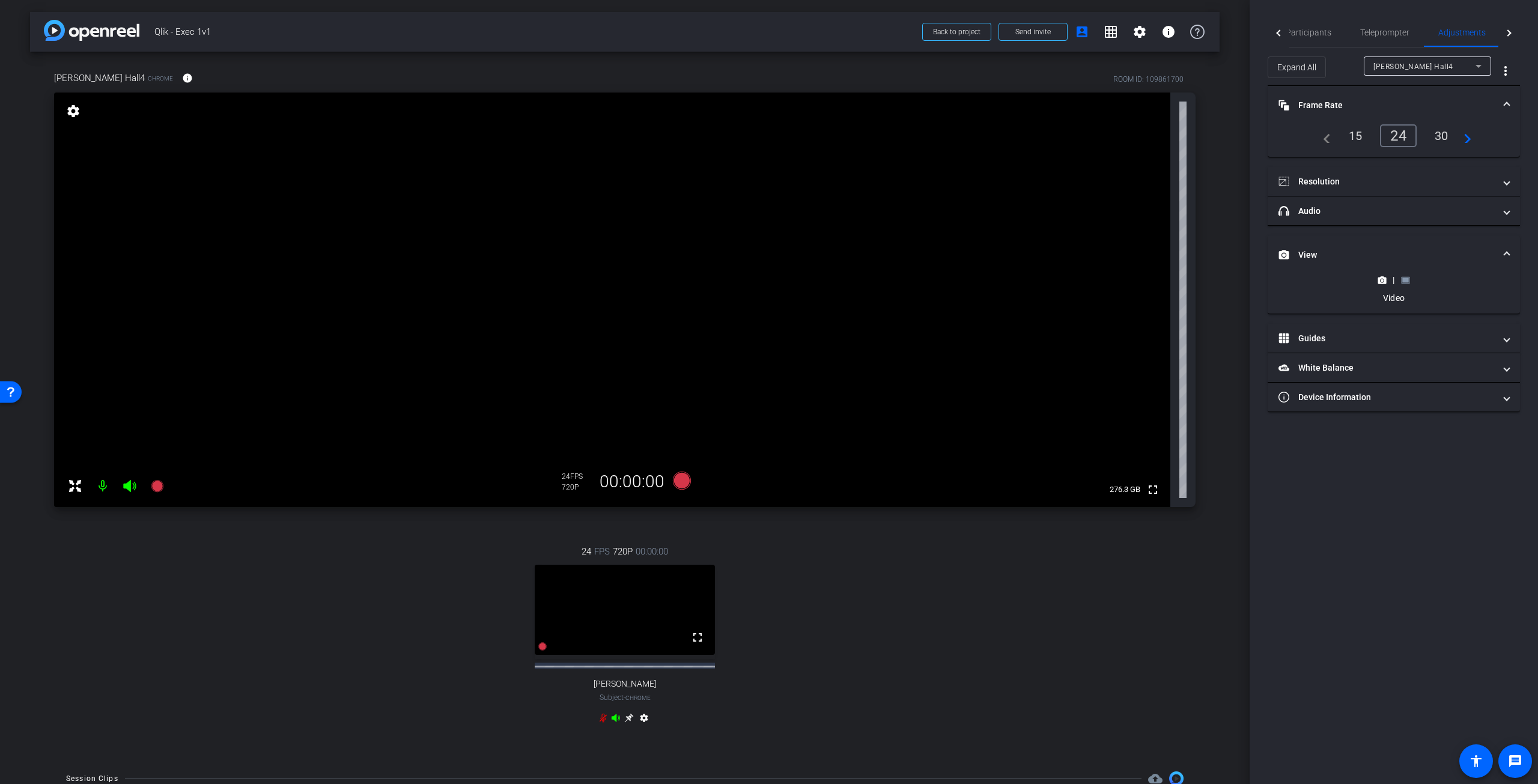
click at [1405, 281] on rect at bounding box center [1406, 280] width 7 height 5
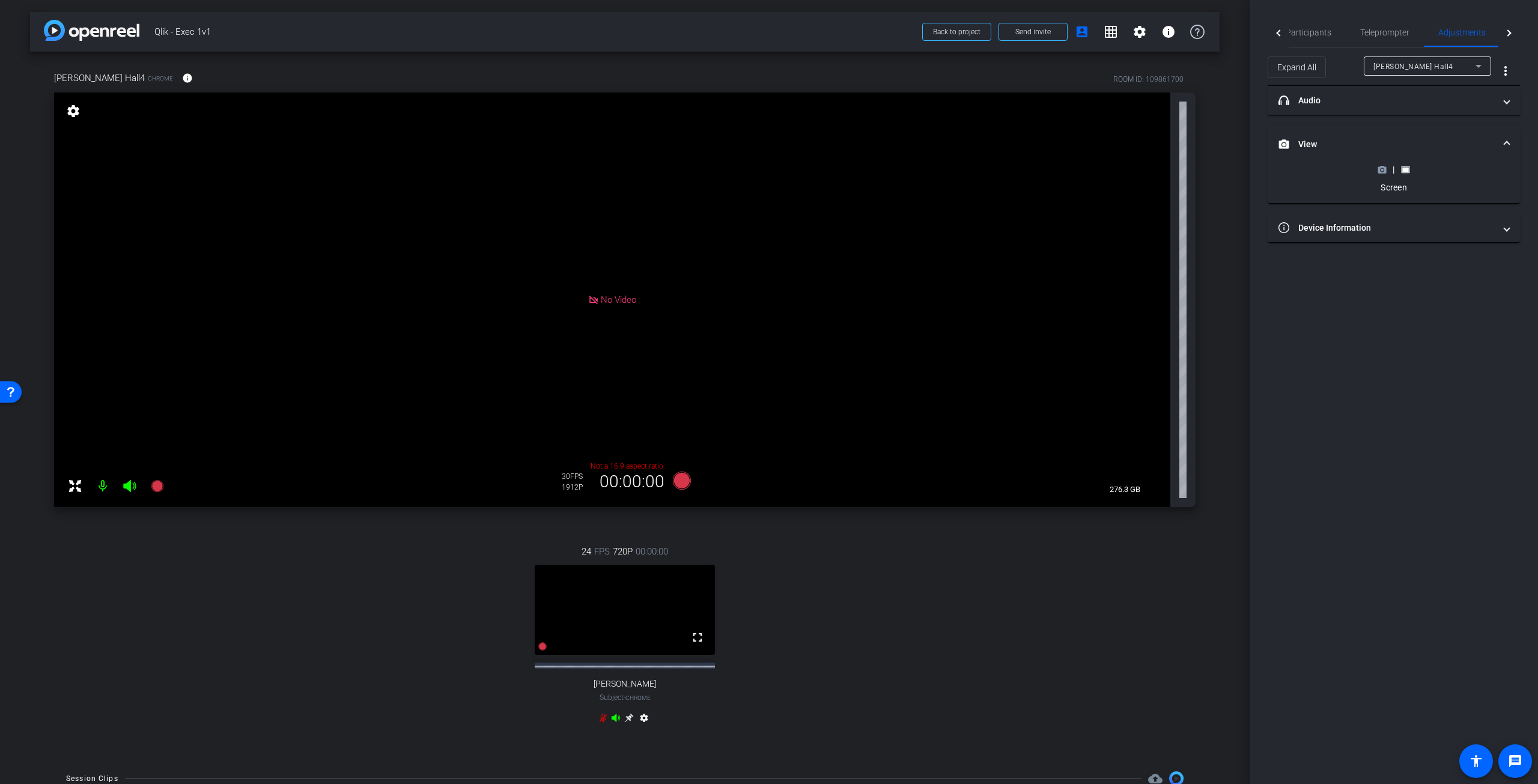
click at [1385, 168] on icon at bounding box center [1382, 169] width 9 height 9
click at [680, 482] on icon at bounding box center [681, 480] width 18 height 18
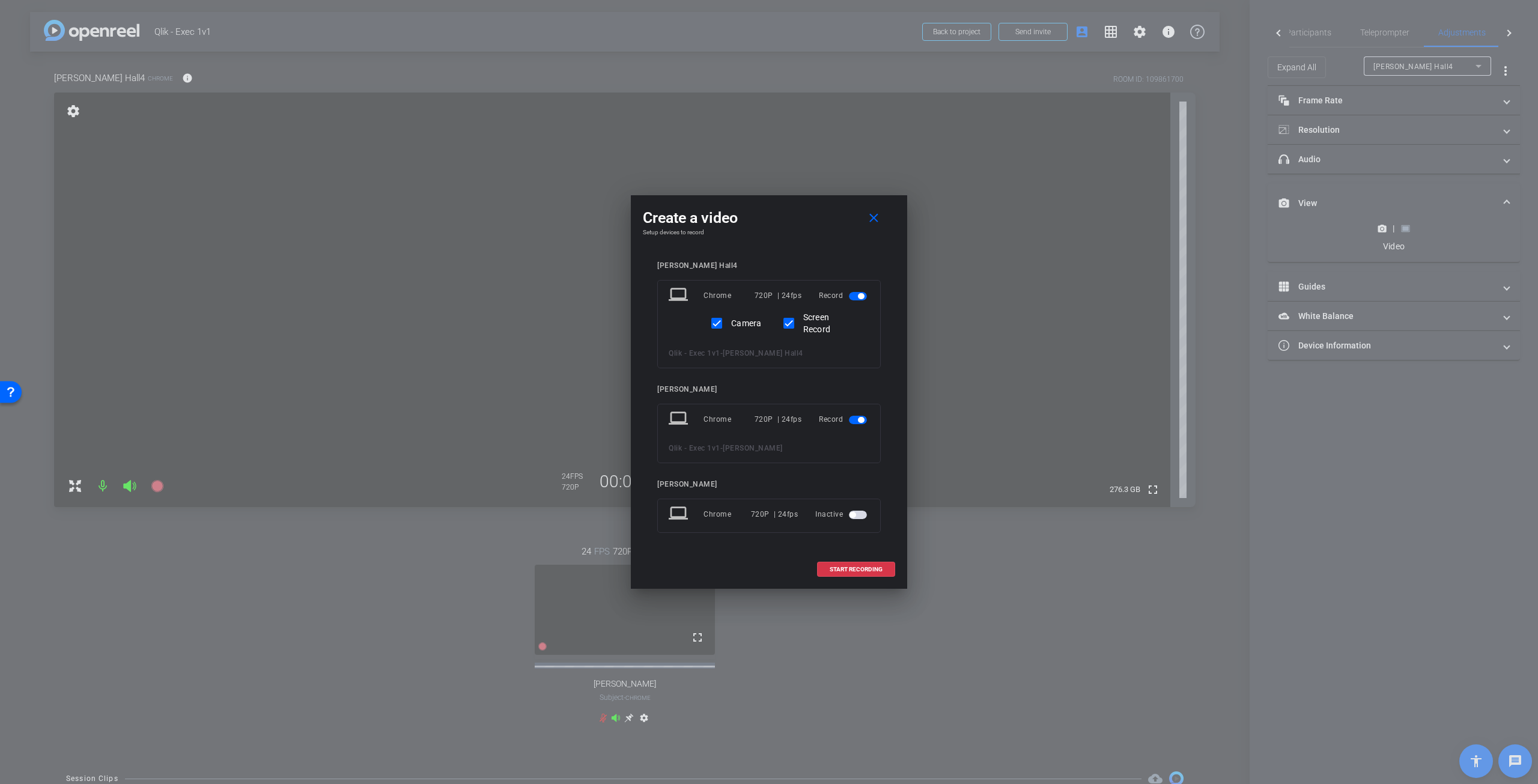
click at [851, 421] on span "button" at bounding box center [858, 420] width 18 height 9
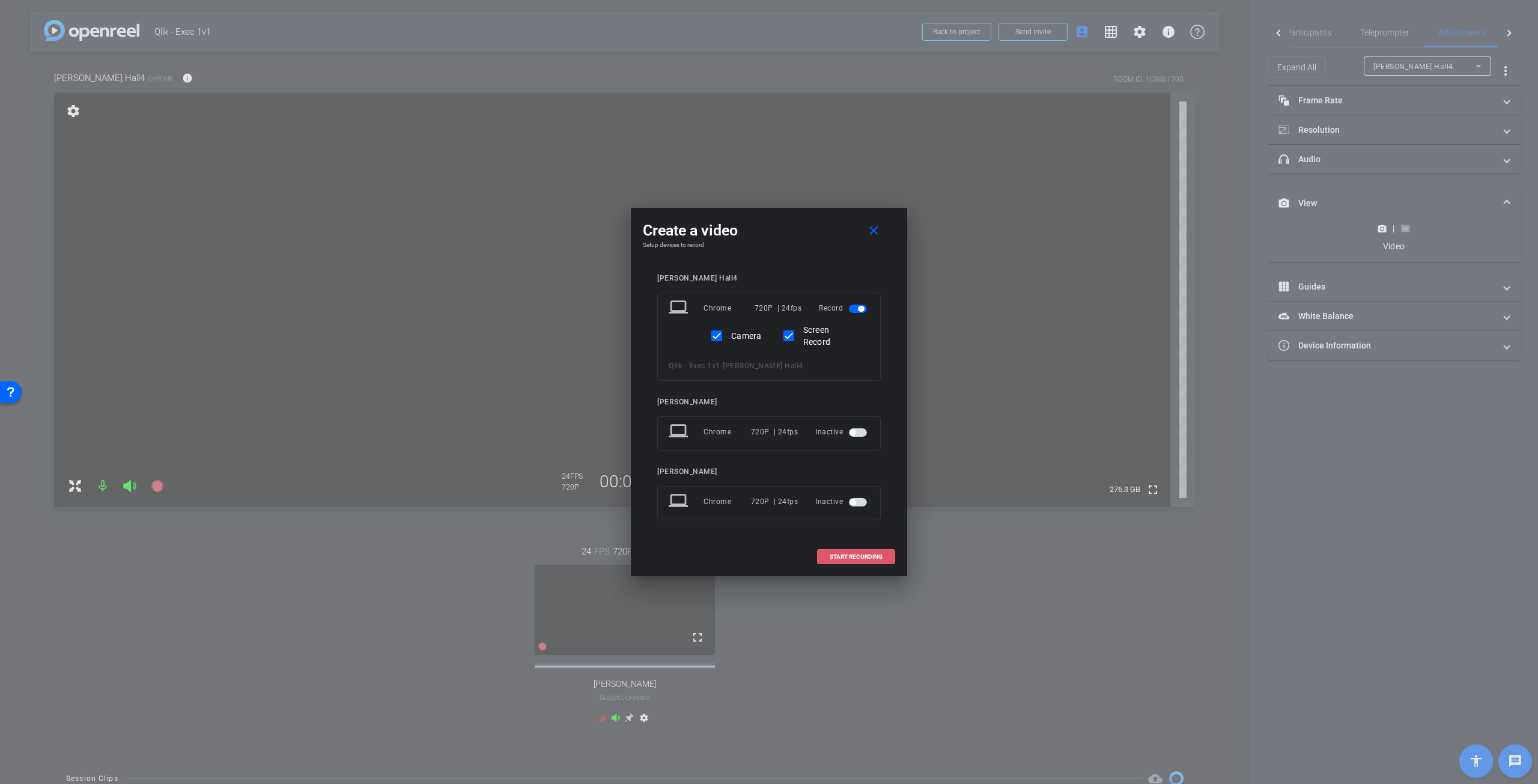
click at [857, 550] on span at bounding box center [856, 557] width 77 height 29
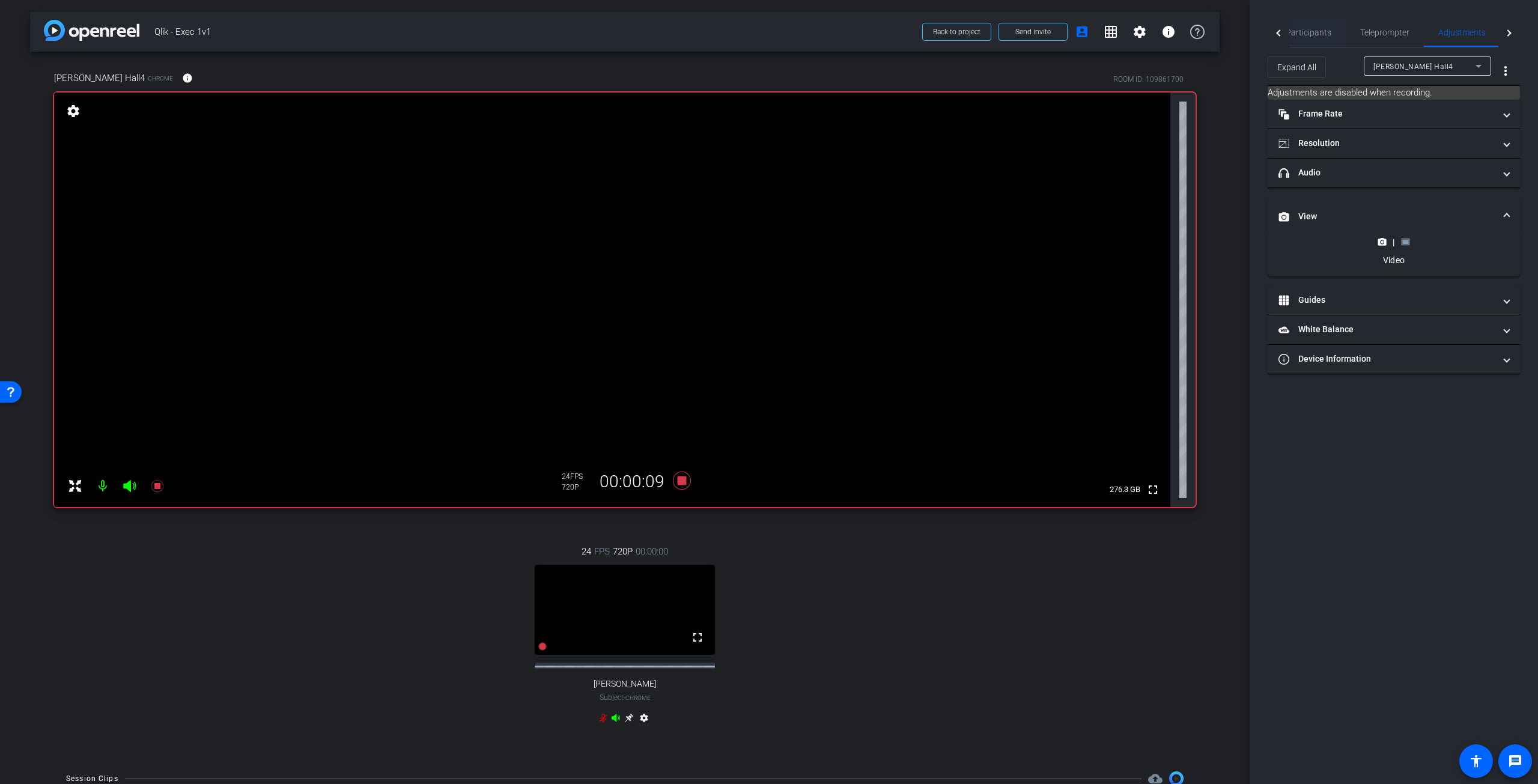
click at [1312, 30] on span "Participants" at bounding box center [1309, 32] width 46 height 9
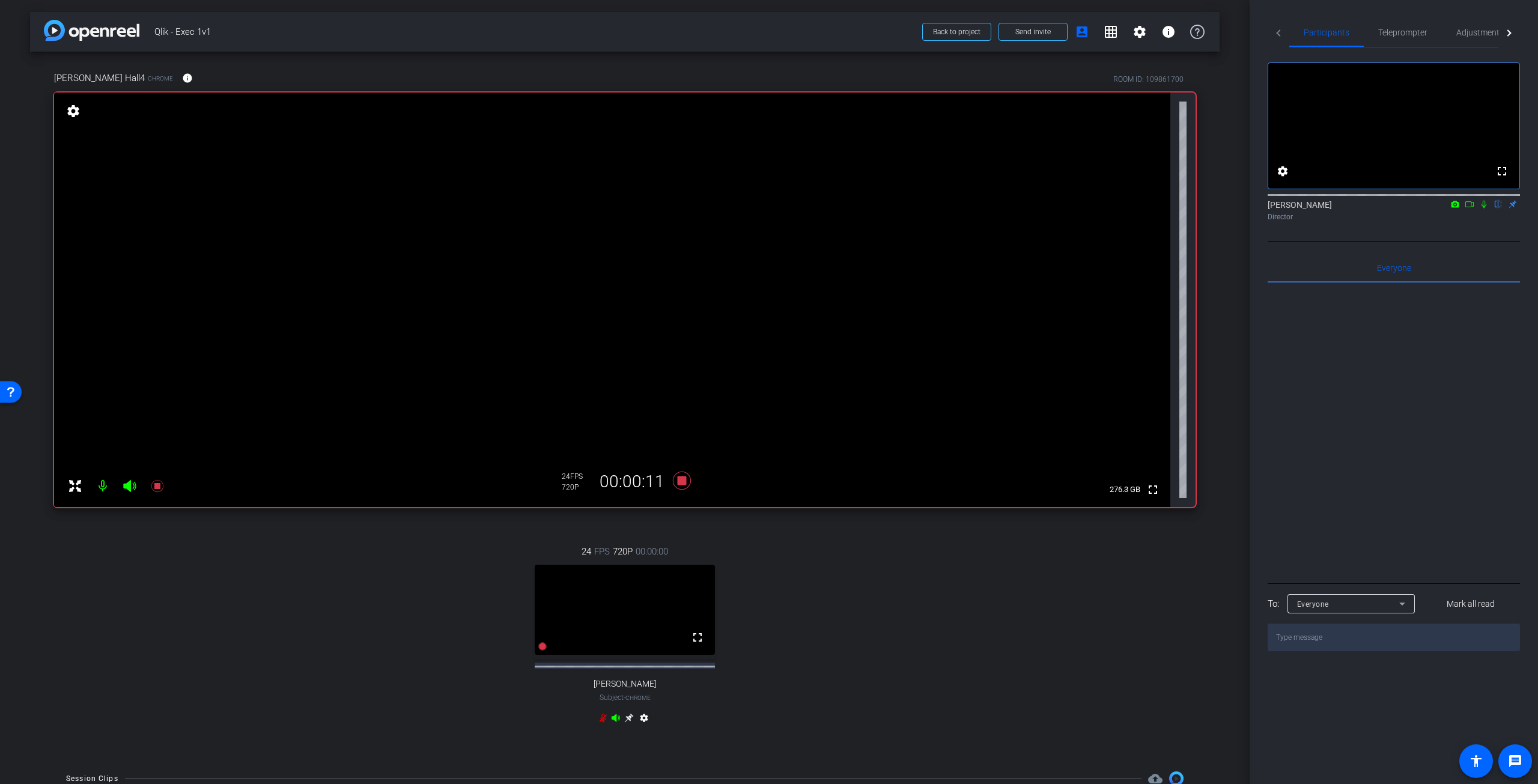
click at [1482, 208] on icon at bounding box center [1485, 204] width 10 height 9
click at [1470, 35] on span "Adjustments" at bounding box center [1481, 32] width 48 height 9
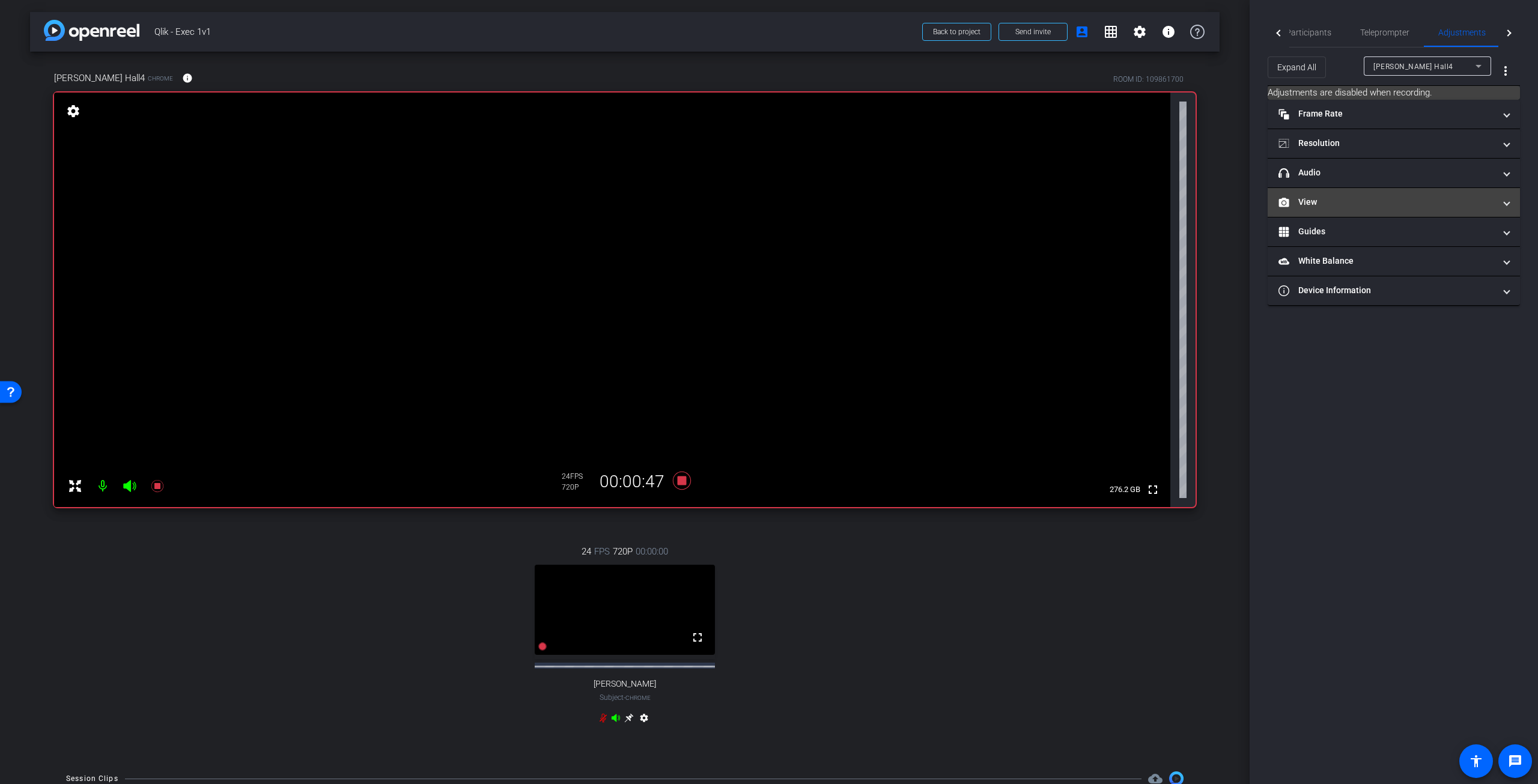
click at [1500, 203] on span "View" at bounding box center [1391, 202] width 226 height 12
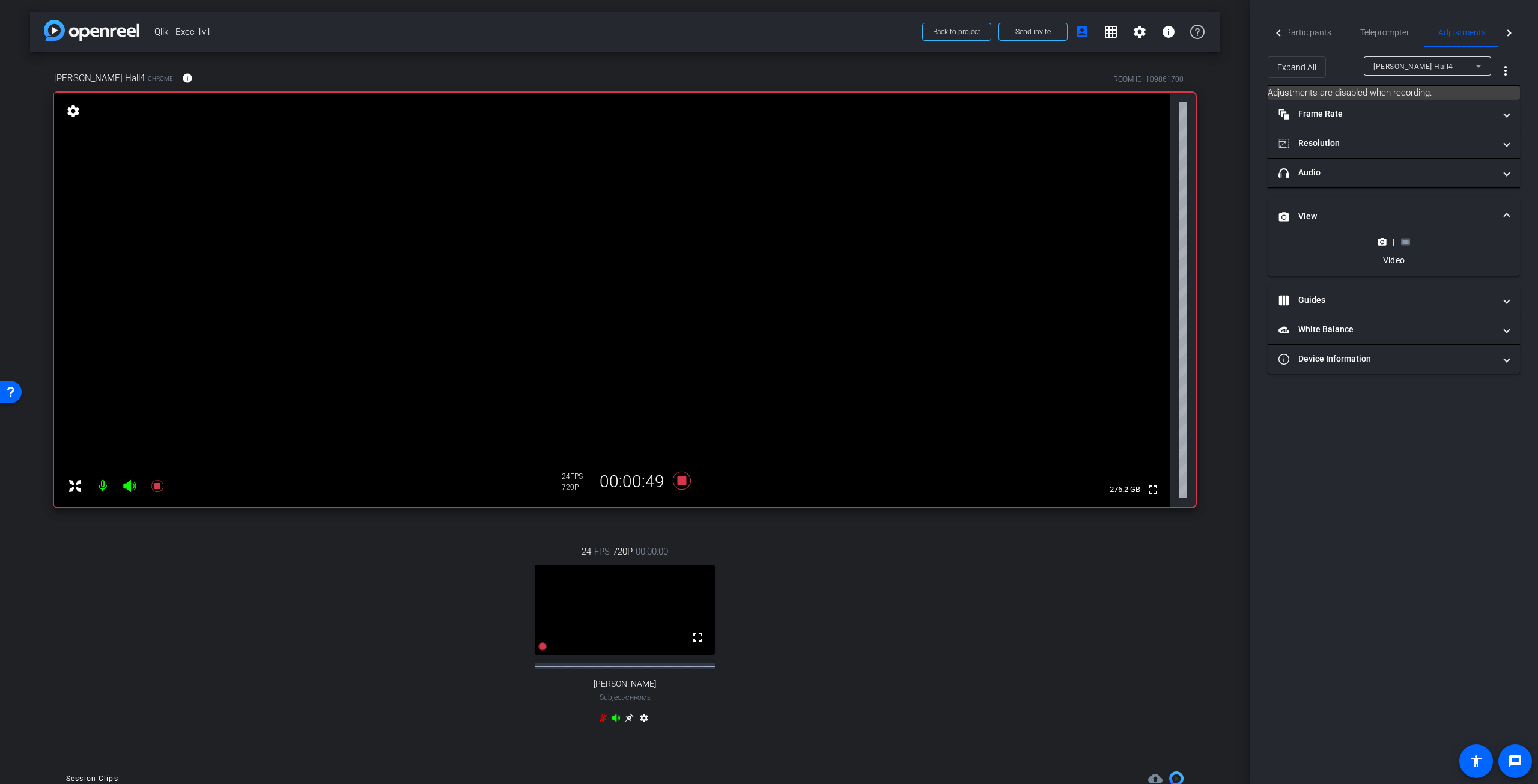
click at [1403, 245] on div "|" at bounding box center [1394, 242] width 44 height 12
click at [1406, 240] on rect at bounding box center [1406, 242] width 7 height 5
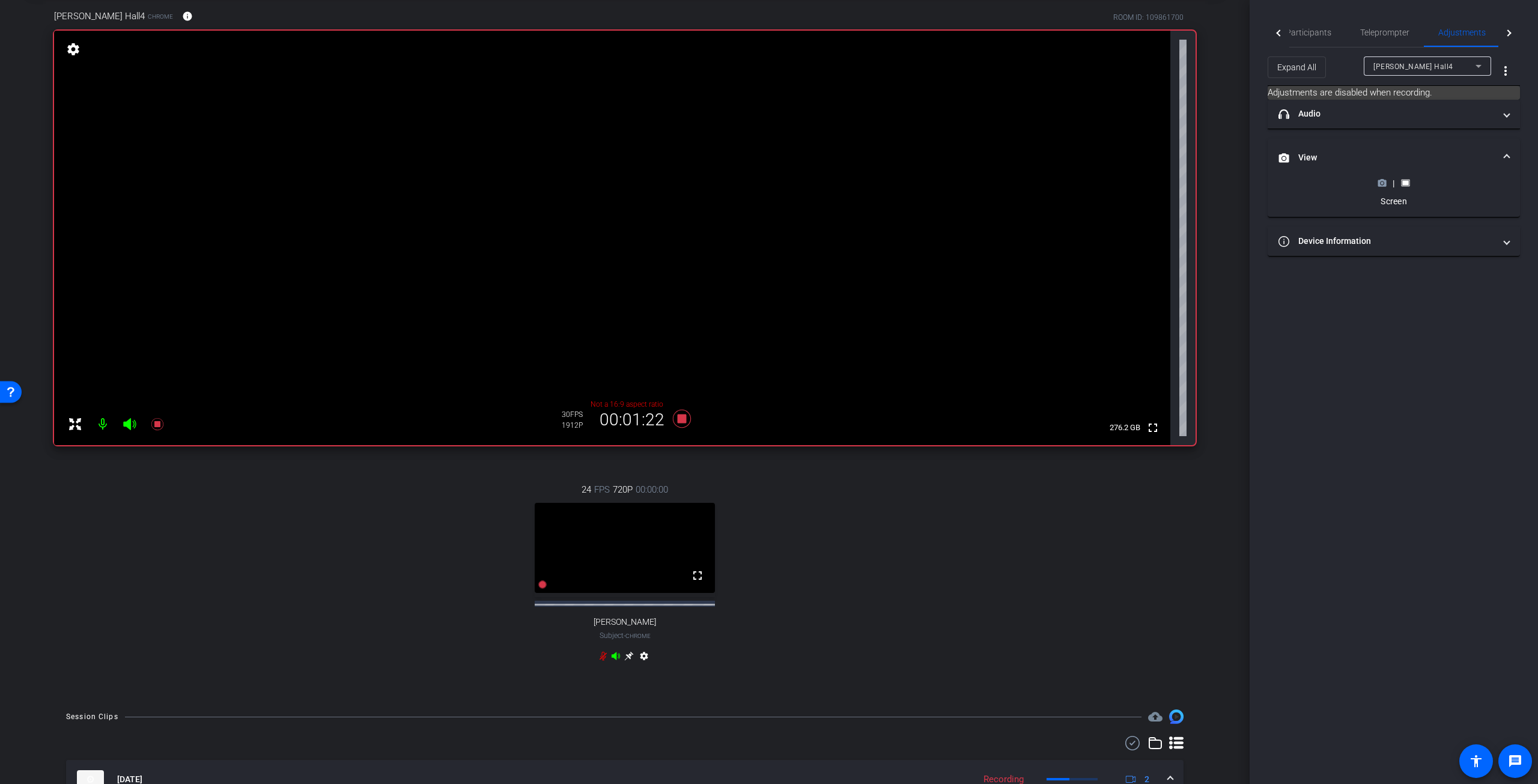
scroll to position [60, 0]
click at [1316, 35] on span "Participants" at bounding box center [1309, 32] width 46 height 9
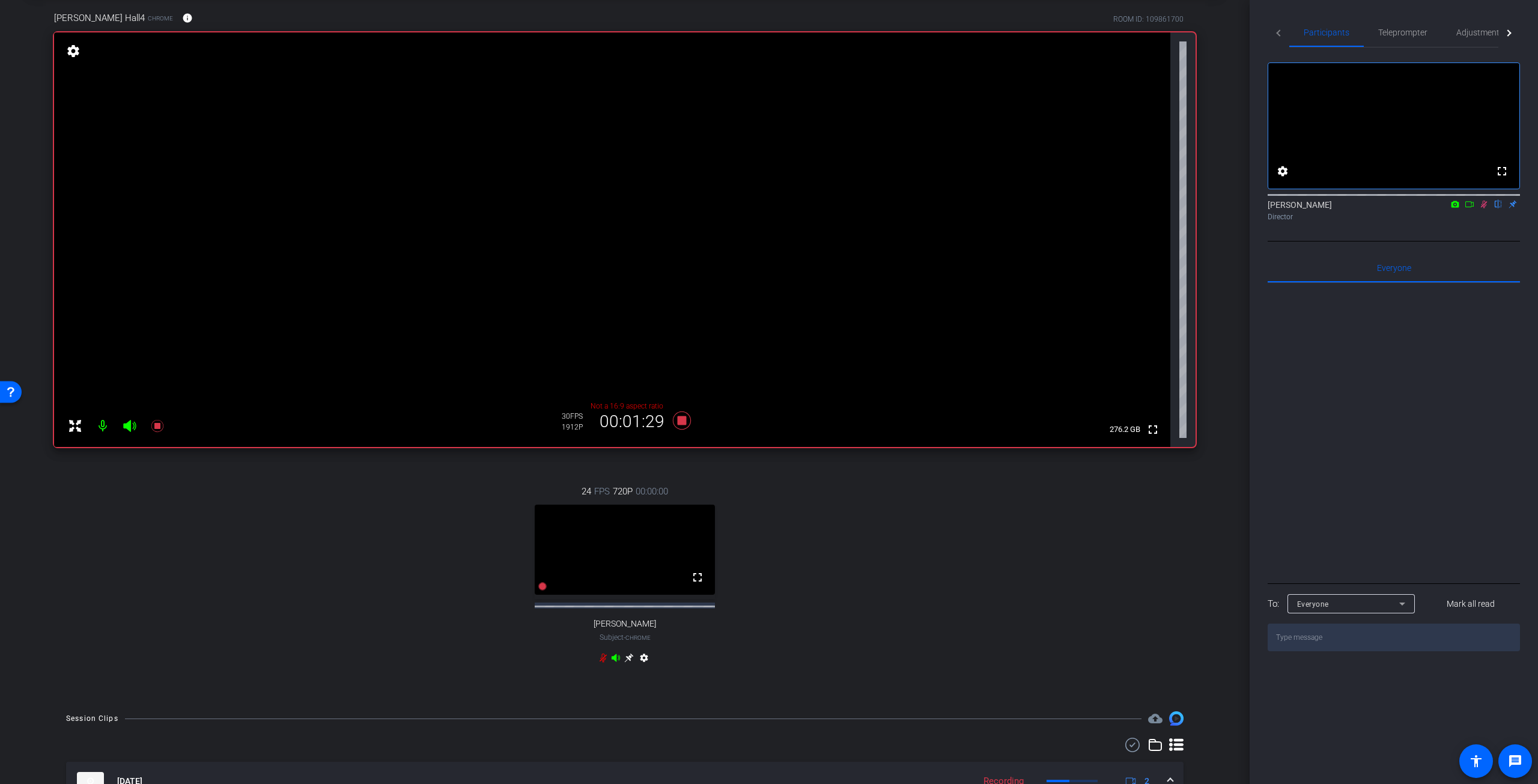
click at [1488, 209] on mat-icon at bounding box center [1484, 204] width 14 height 10
click at [1487, 208] on icon at bounding box center [1485, 204] width 10 height 9
click at [1463, 37] on span "Adjustments" at bounding box center [1481, 32] width 48 height 29
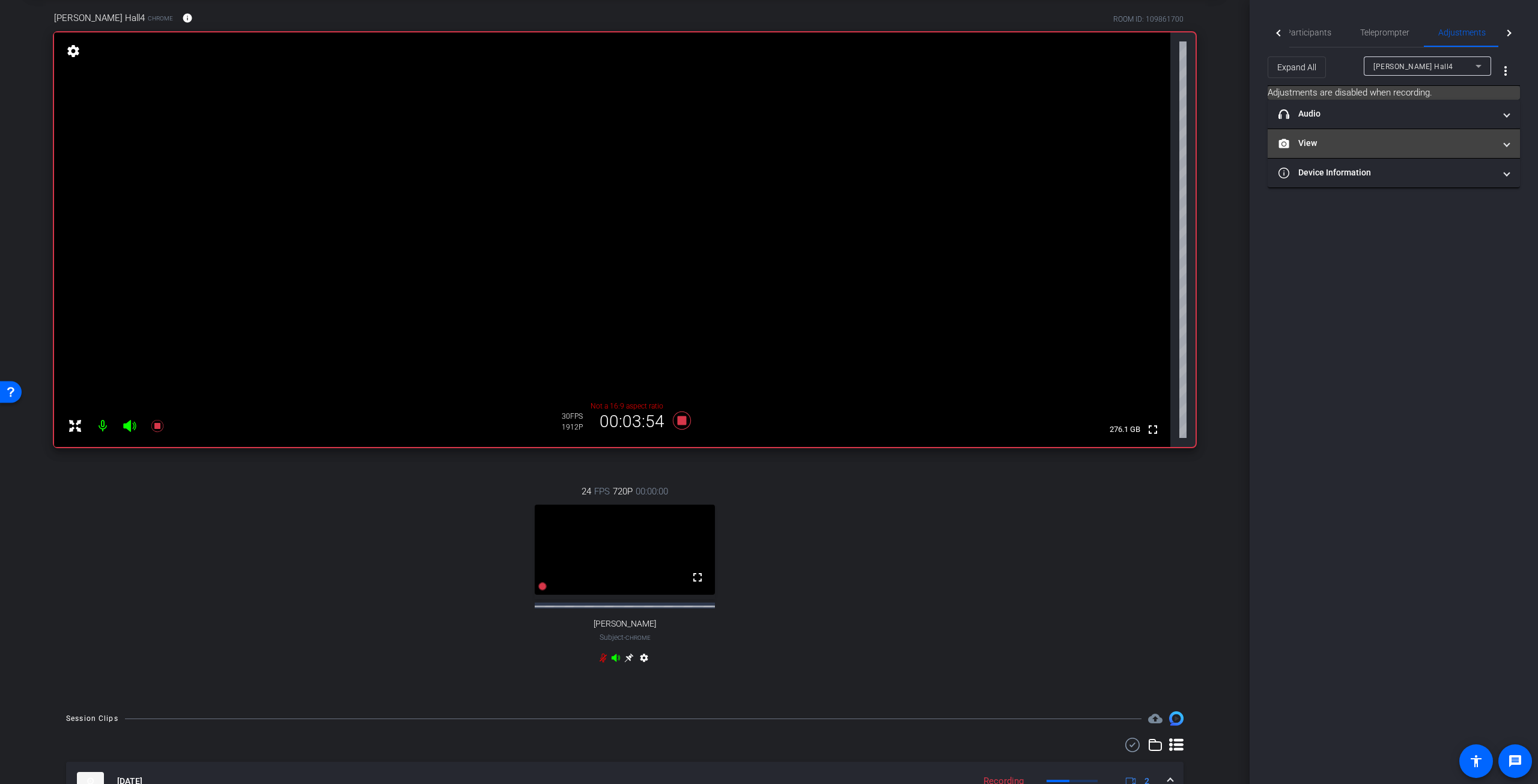
click at [1504, 144] on span "View" at bounding box center [1391, 143] width 226 height 12
click at [1384, 183] on circle at bounding box center [1382, 183] width 3 height 3
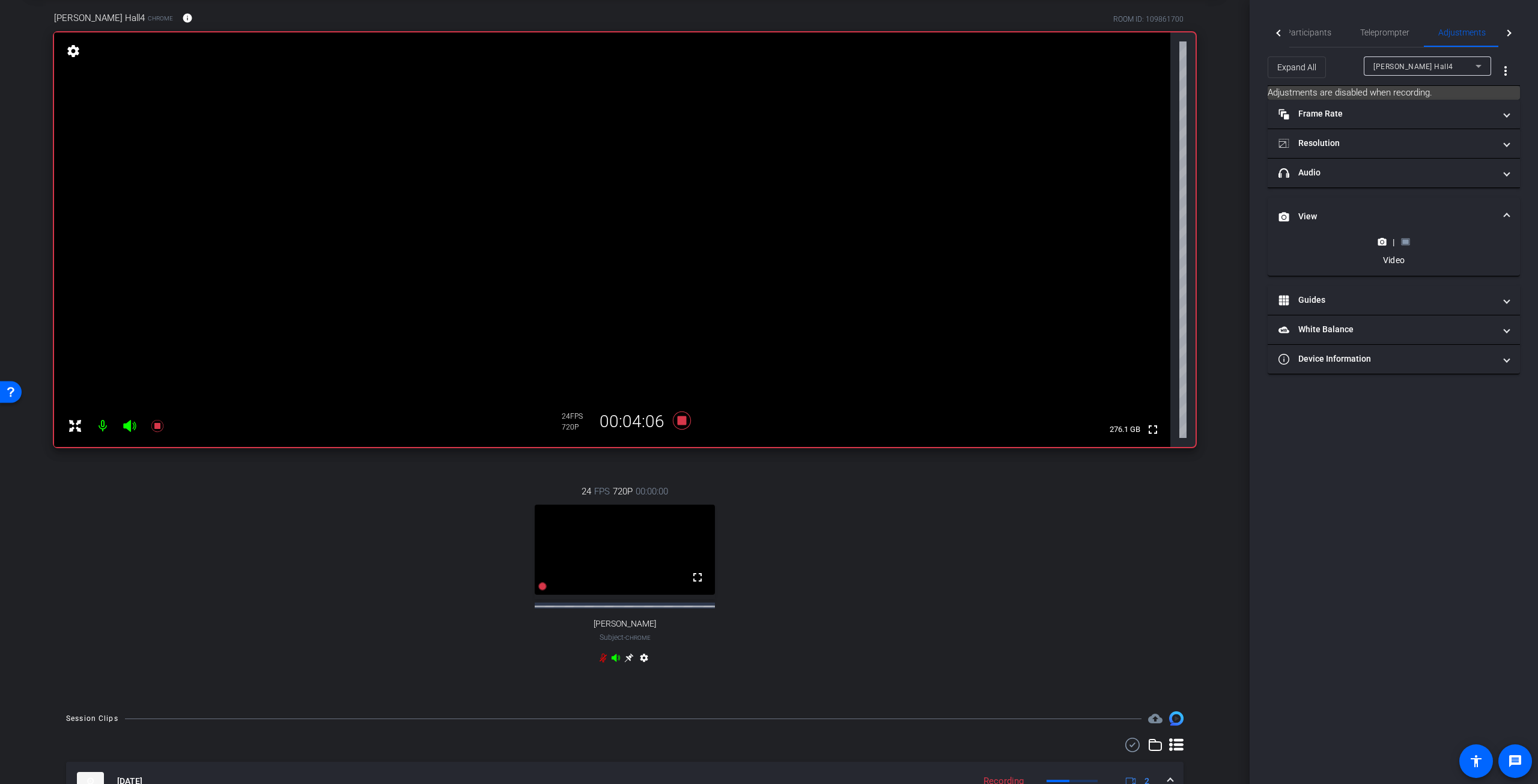
click at [1408, 242] on rect at bounding box center [1406, 242] width 7 height 5
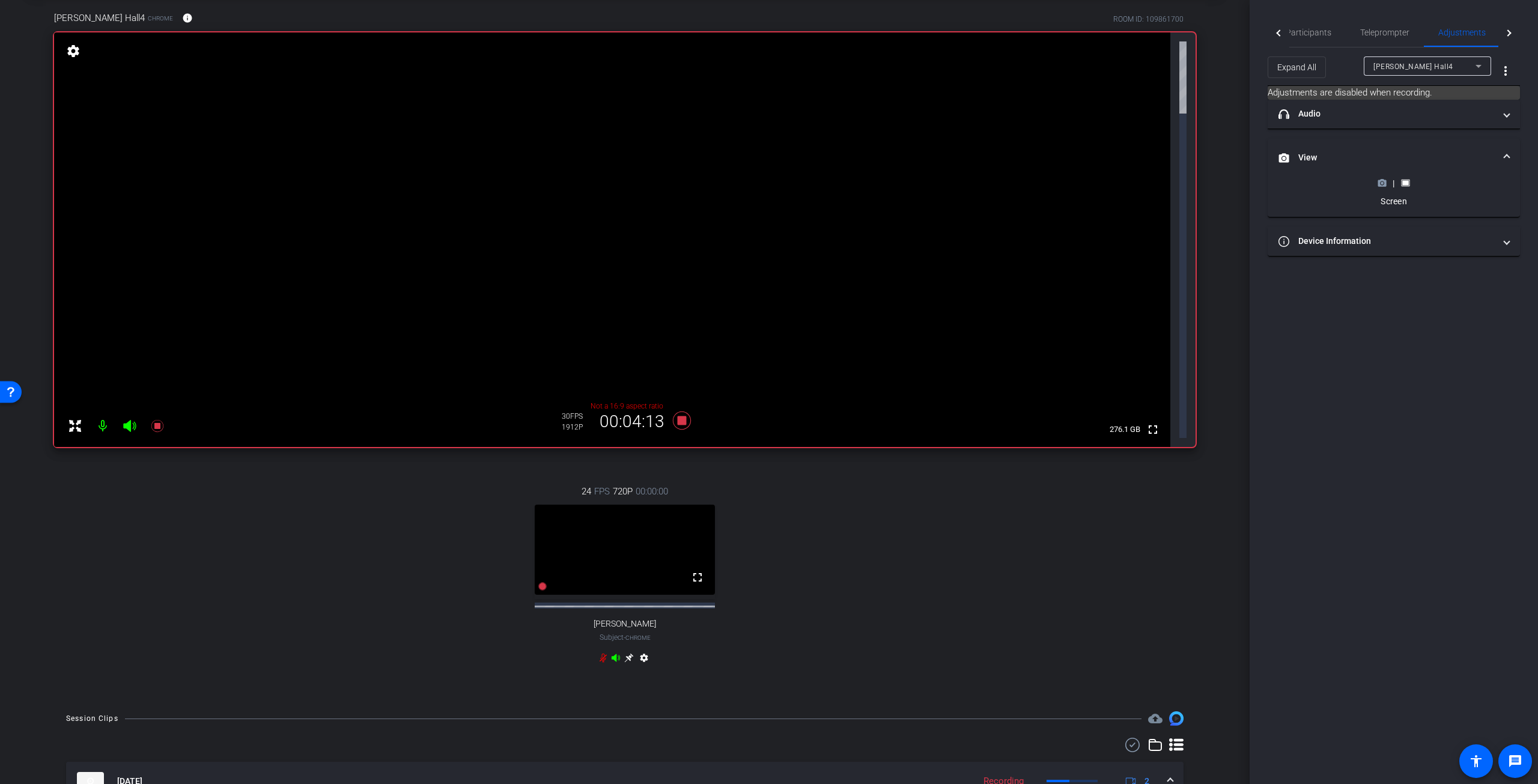
scroll to position [0, 0]
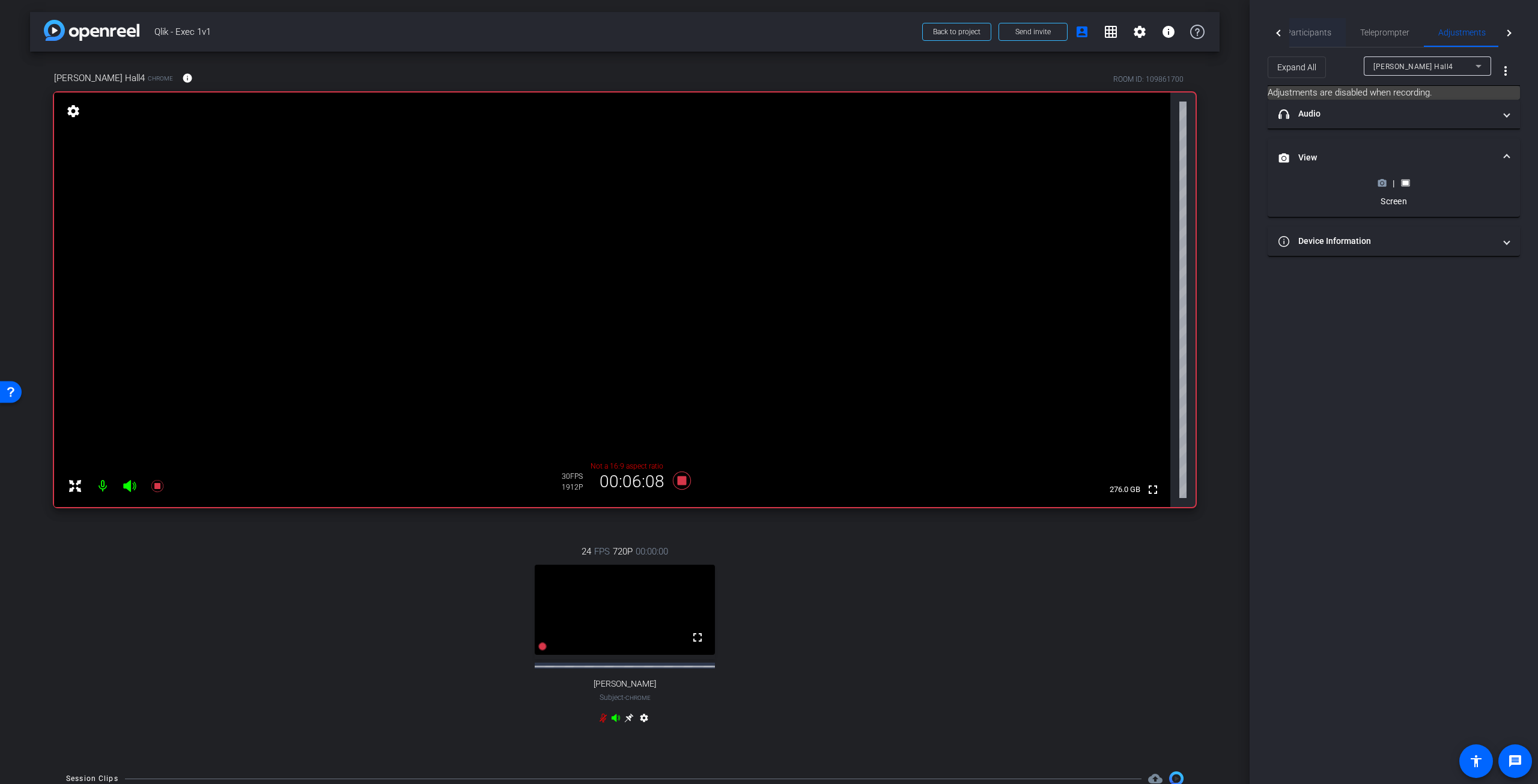
click at [1321, 33] on span "Participants" at bounding box center [1309, 32] width 46 height 9
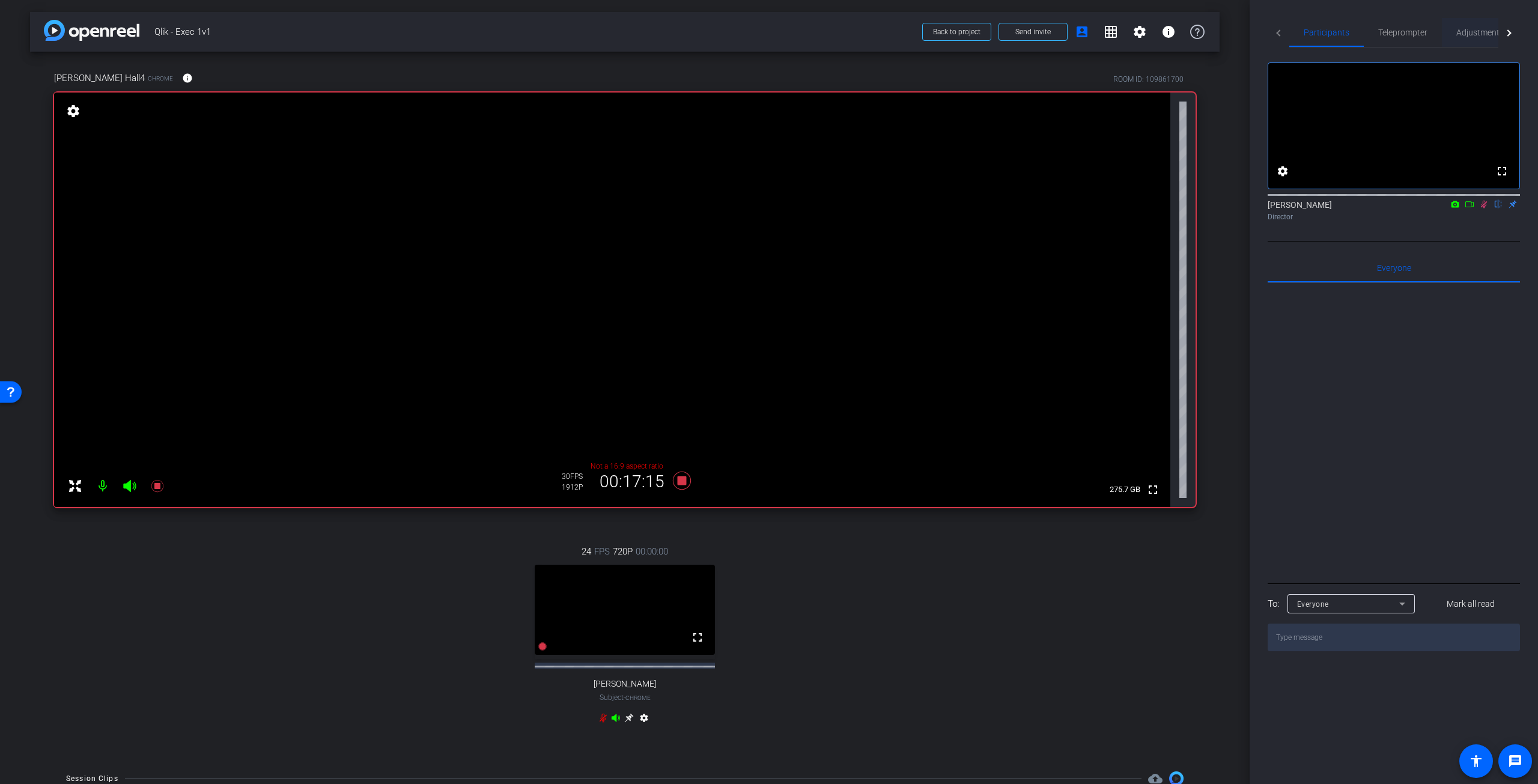
click at [1478, 37] on span "Adjustments" at bounding box center [1481, 32] width 48 height 9
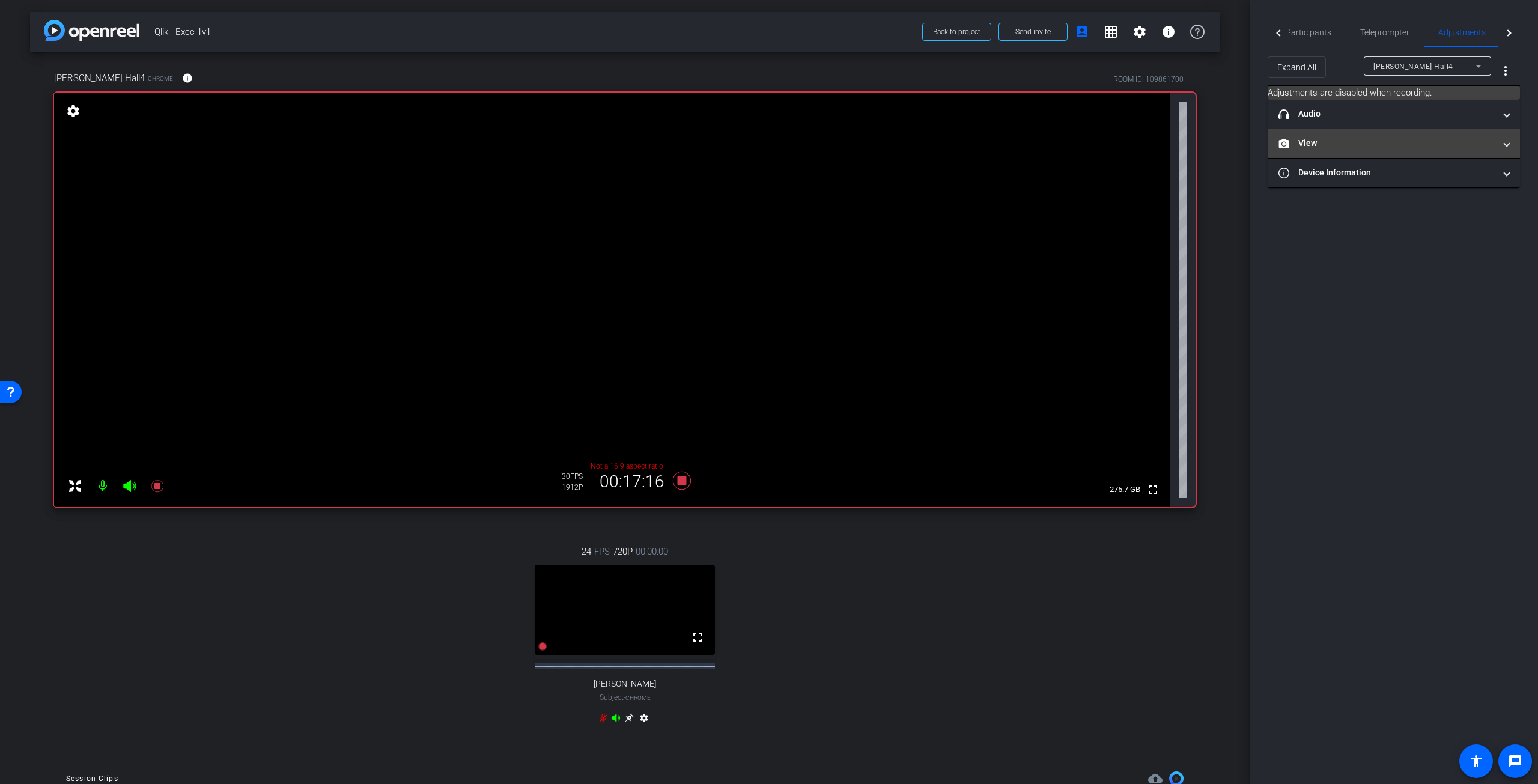
click at [1507, 146] on span at bounding box center [1507, 143] width 5 height 12
click at [1384, 181] on icon at bounding box center [1382, 183] width 9 height 9
click at [1408, 241] on rect at bounding box center [1406, 242] width 7 height 5
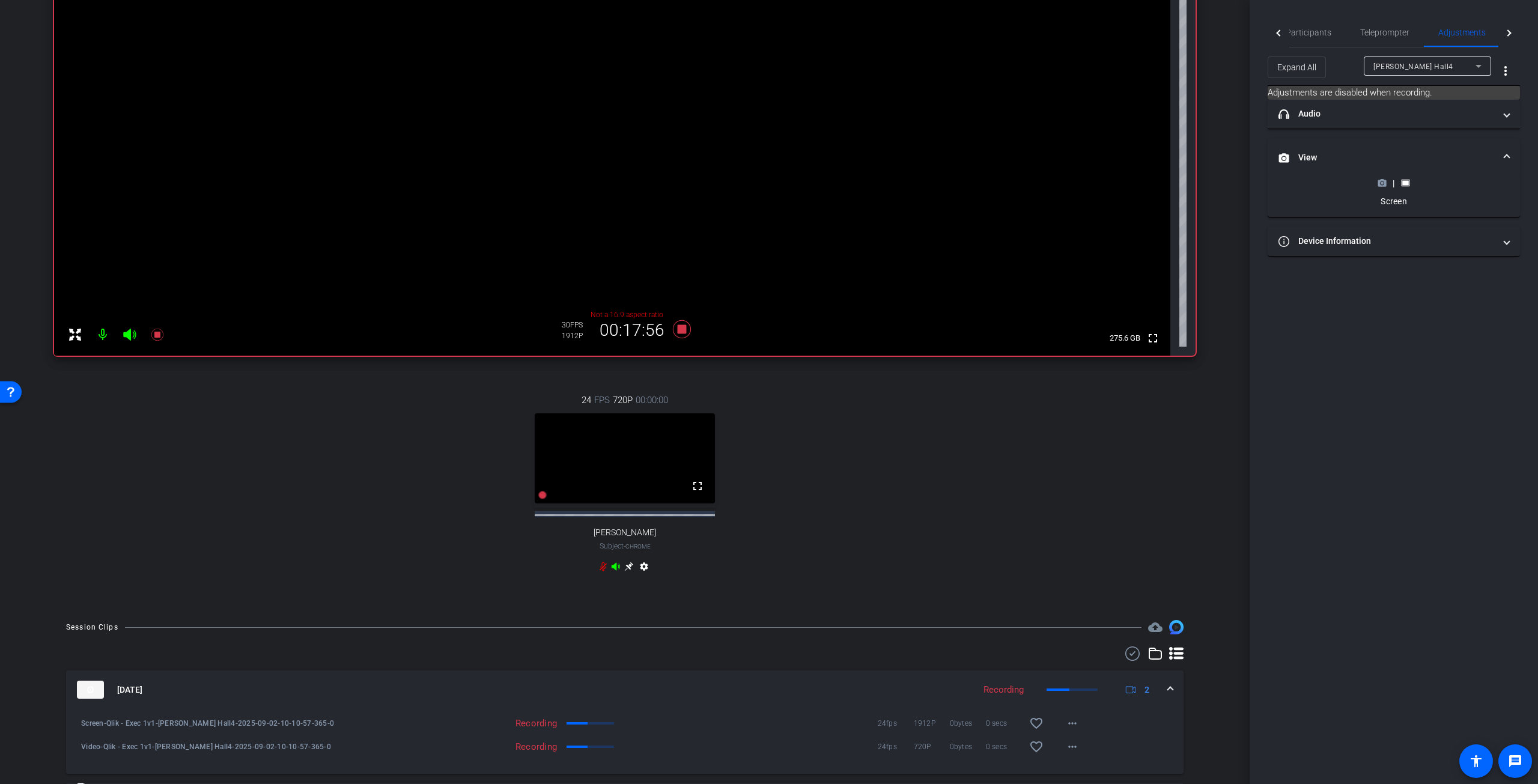
scroll to position [120, 0]
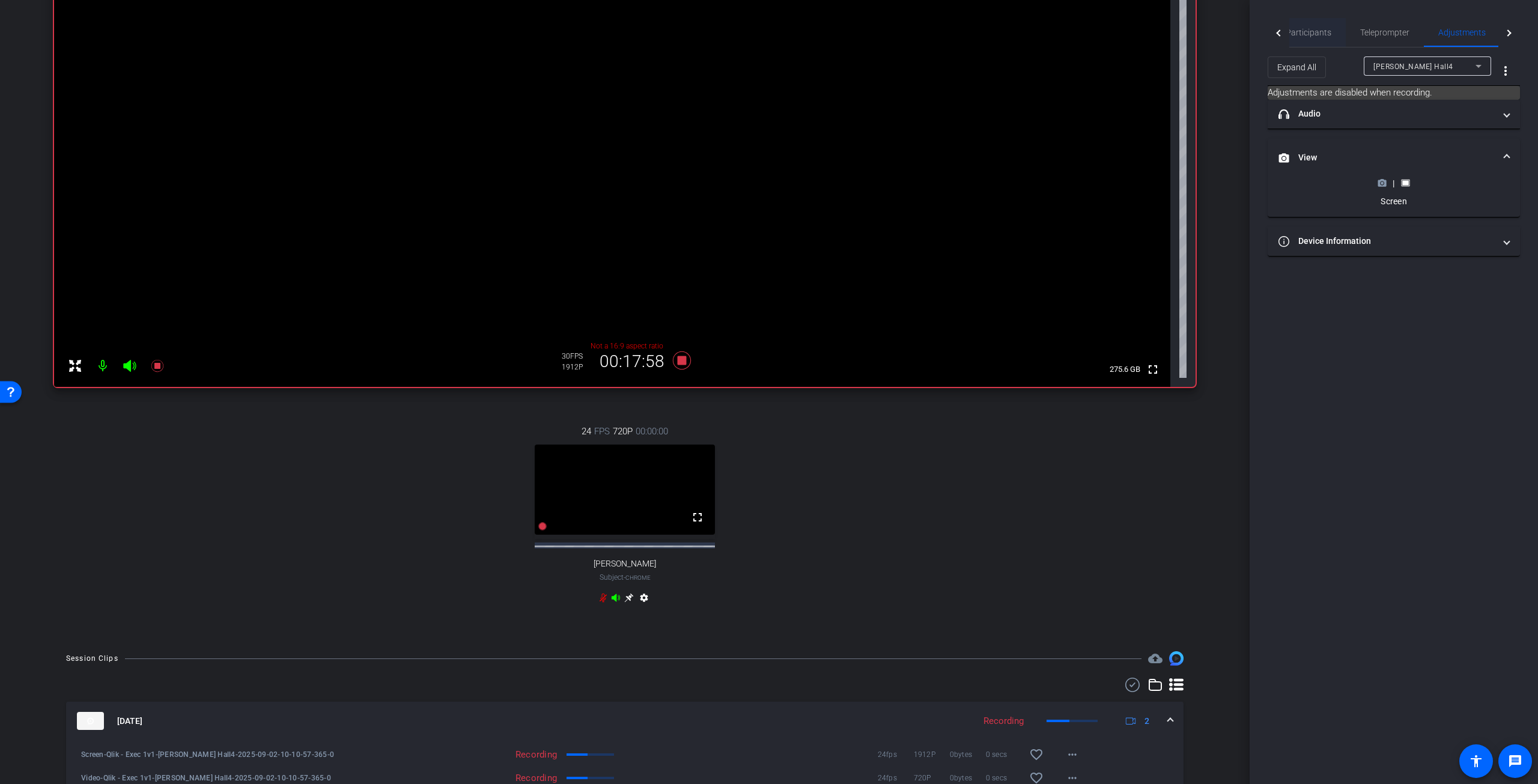
click at [1326, 35] on span "Participants" at bounding box center [1309, 32] width 46 height 9
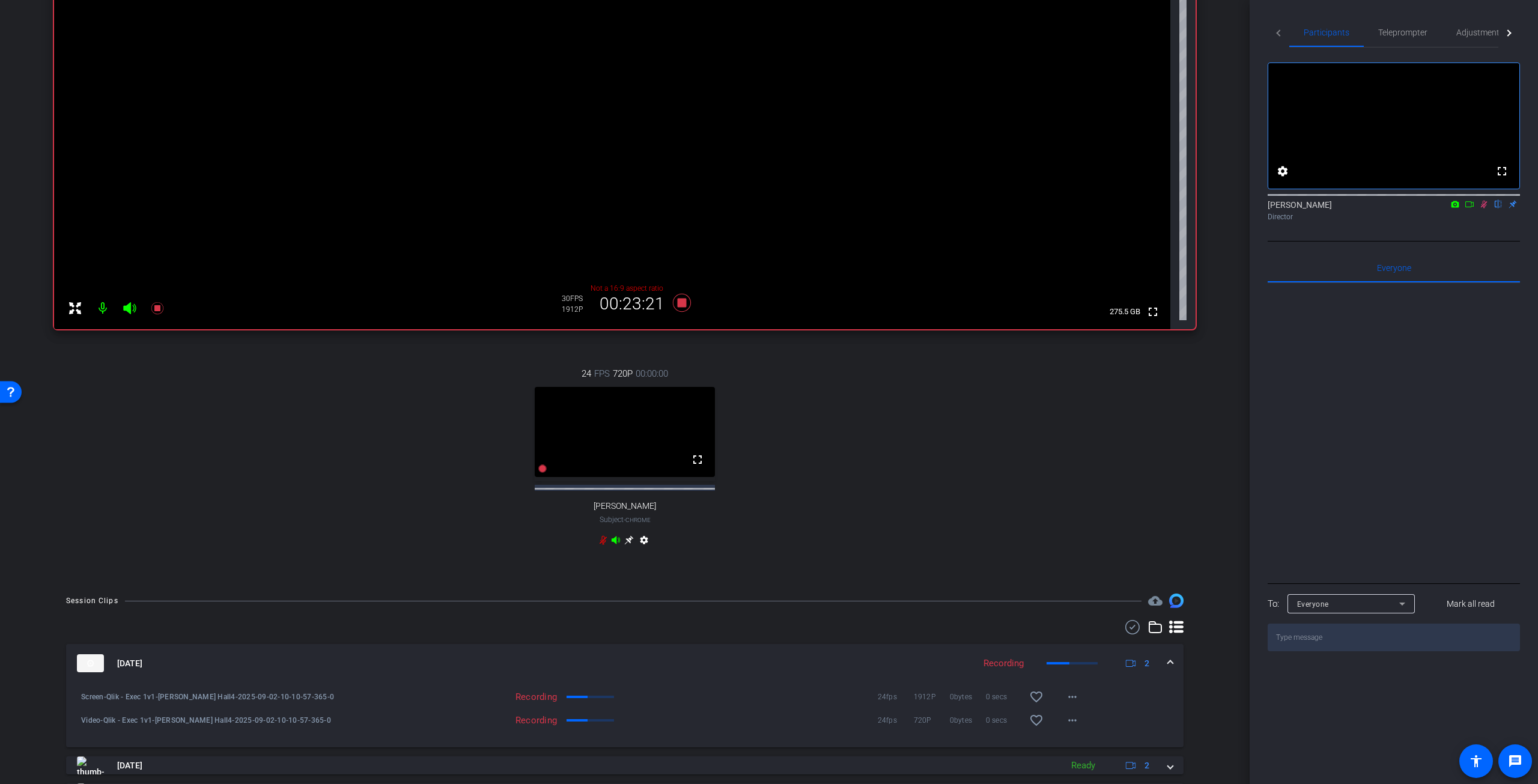
scroll to position [180, 0]
click at [1487, 208] on icon at bounding box center [1485, 204] width 10 height 9
click at [682, 304] on icon at bounding box center [681, 300] width 29 height 22
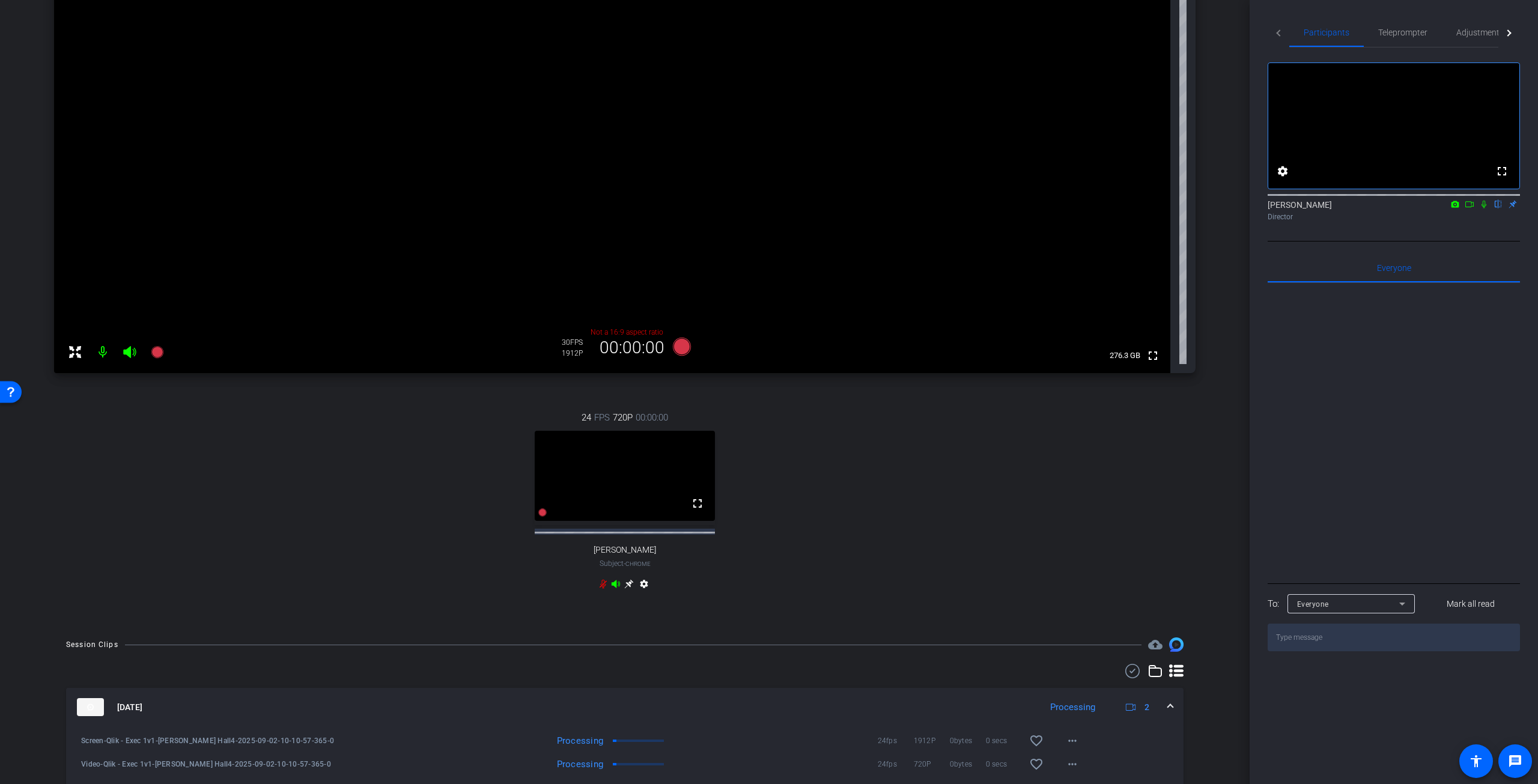
scroll to position [60, 0]
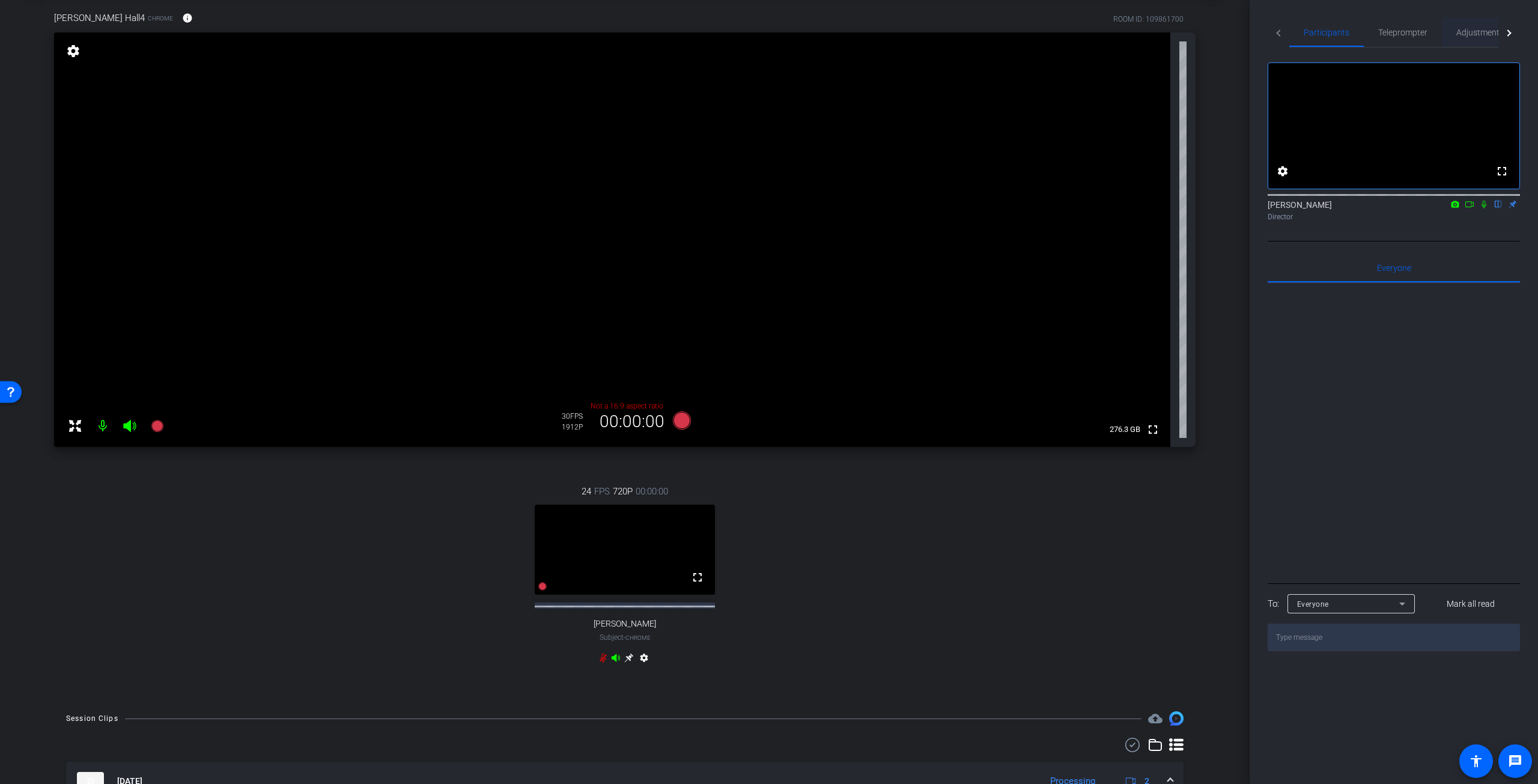
click at [1476, 33] on span "Adjustments" at bounding box center [1481, 32] width 48 height 9
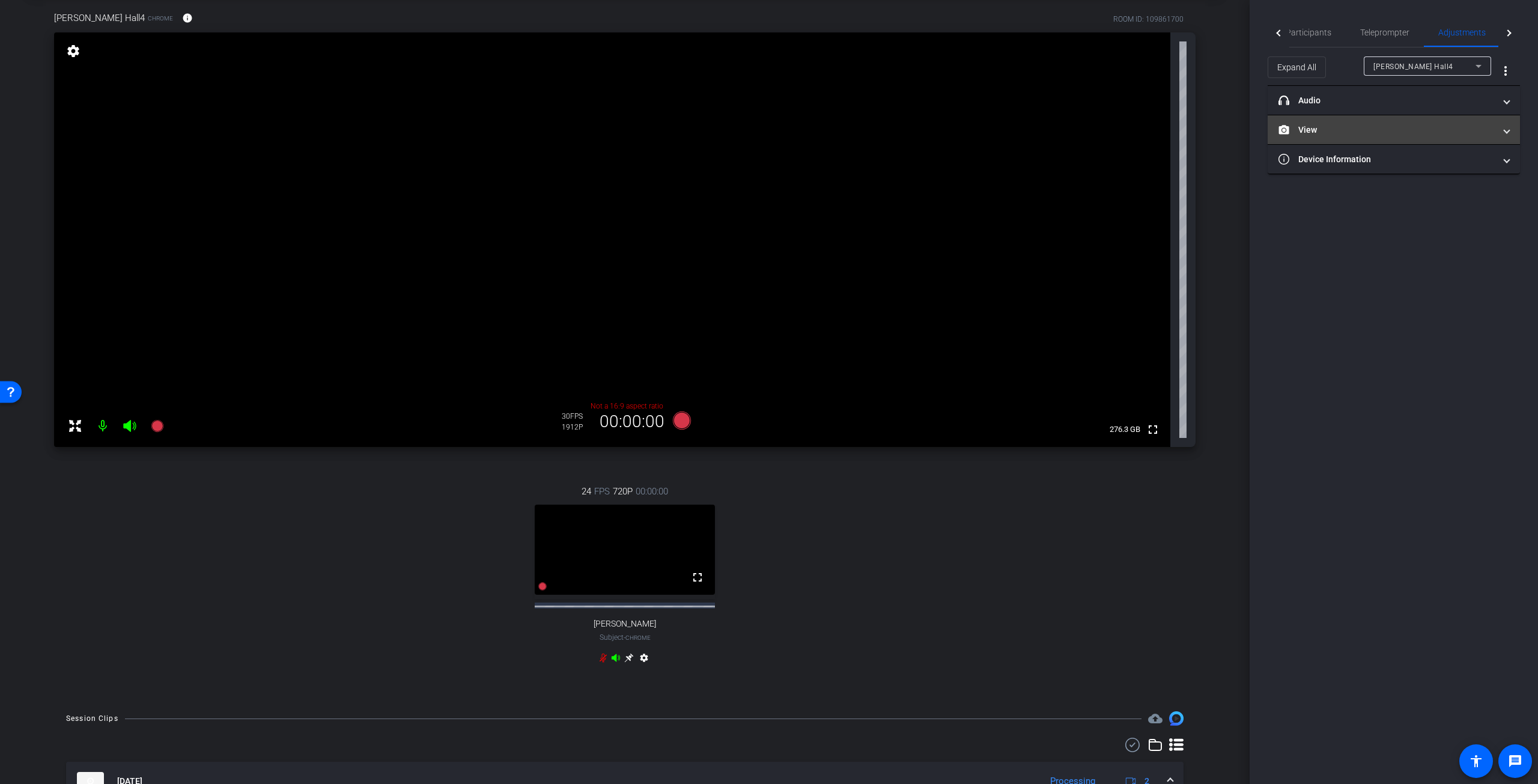
click at [1504, 131] on span "View" at bounding box center [1391, 129] width 226 height 12
click at [674, 422] on icon at bounding box center [681, 421] width 18 height 18
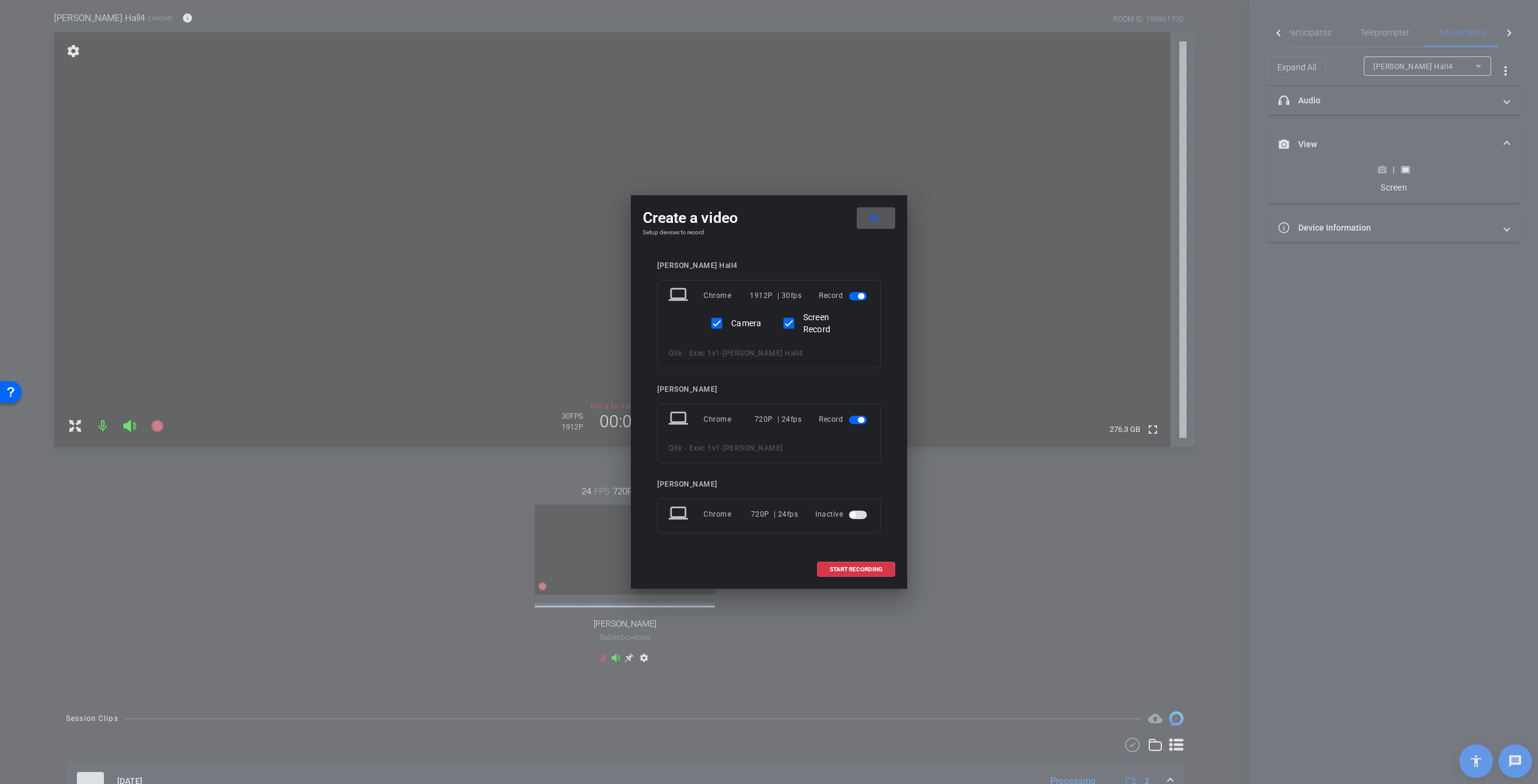
click at [857, 418] on span "button" at bounding box center [858, 420] width 18 height 9
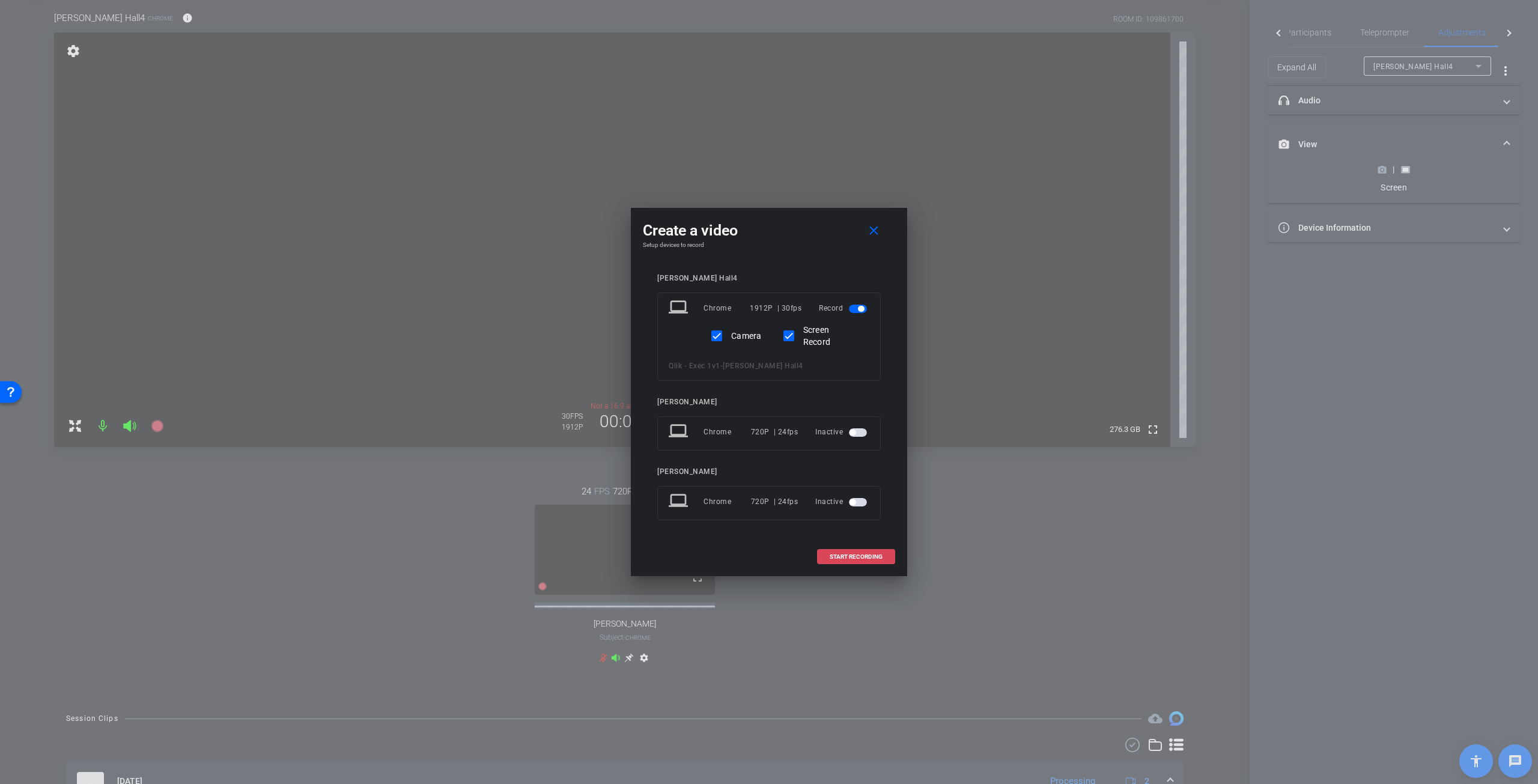
click at [865, 554] on span "START RECORDING" at bounding box center [857, 557] width 53 height 6
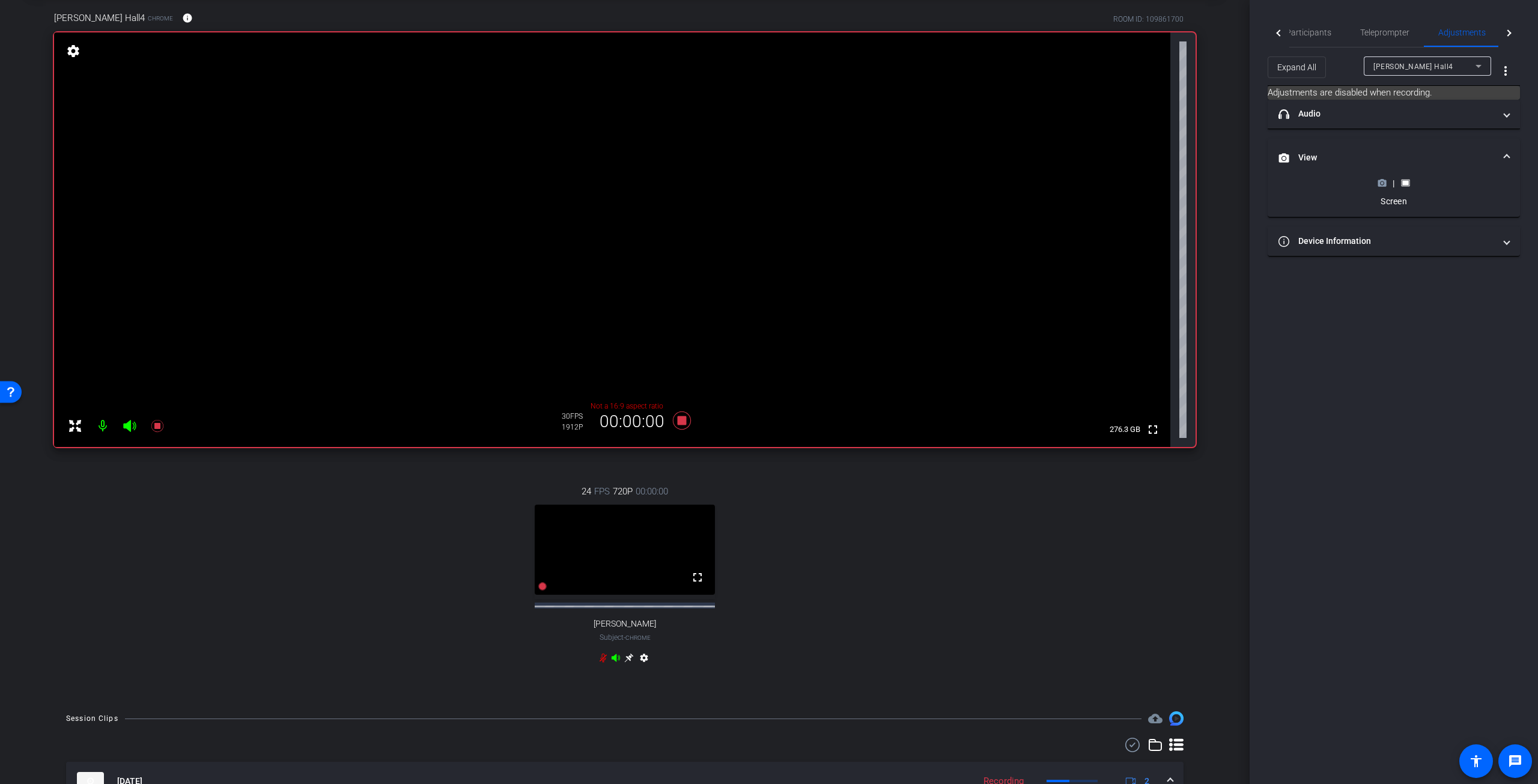
click at [1378, 182] on icon at bounding box center [1382, 183] width 9 height 7
click at [1405, 244] on icon at bounding box center [1405, 241] width 9 height 9
click at [1311, 31] on span "Participants" at bounding box center [1309, 32] width 46 height 9
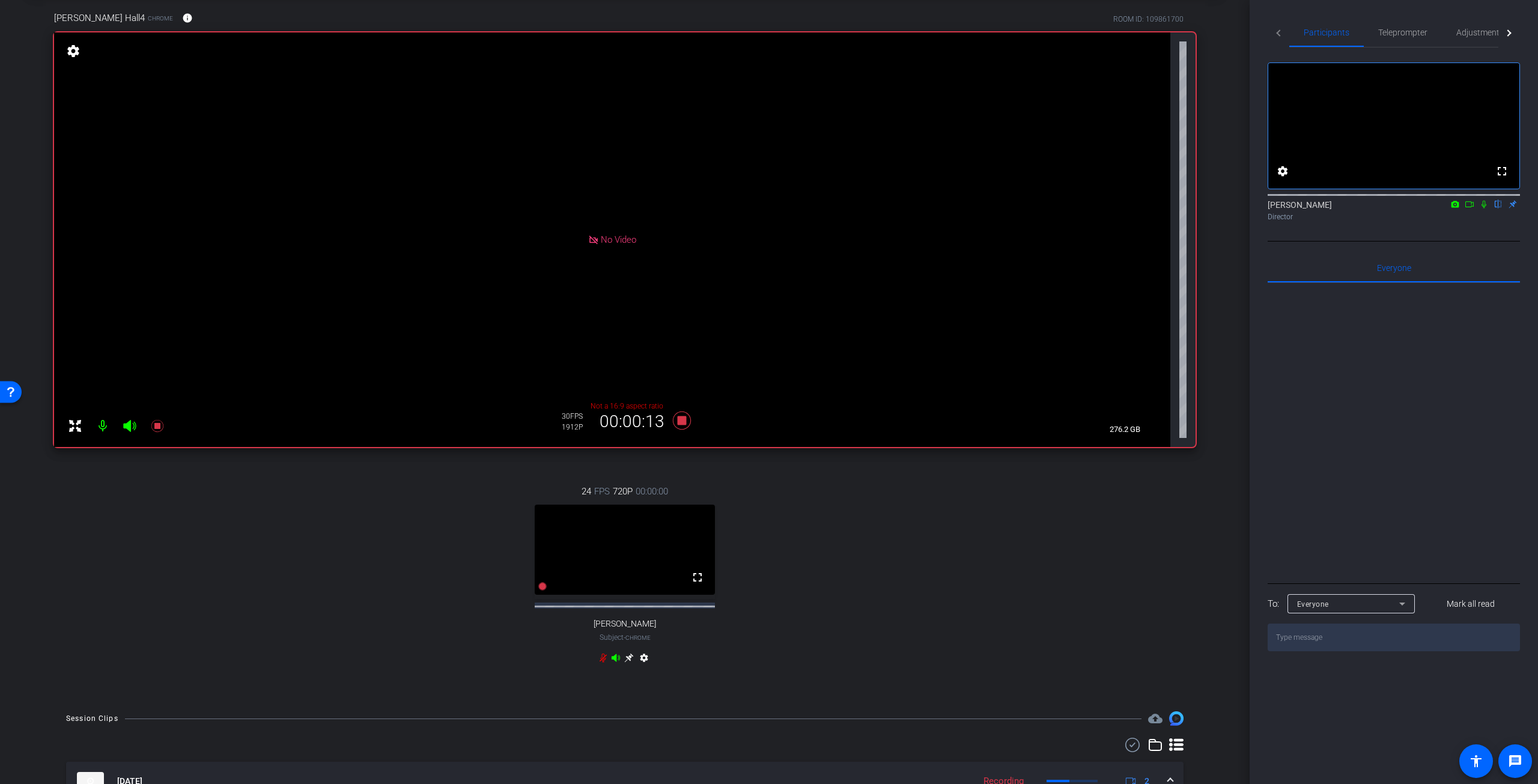
click at [1485, 208] on icon at bounding box center [1485, 204] width 10 height 9
click at [679, 415] on icon at bounding box center [681, 421] width 29 height 22
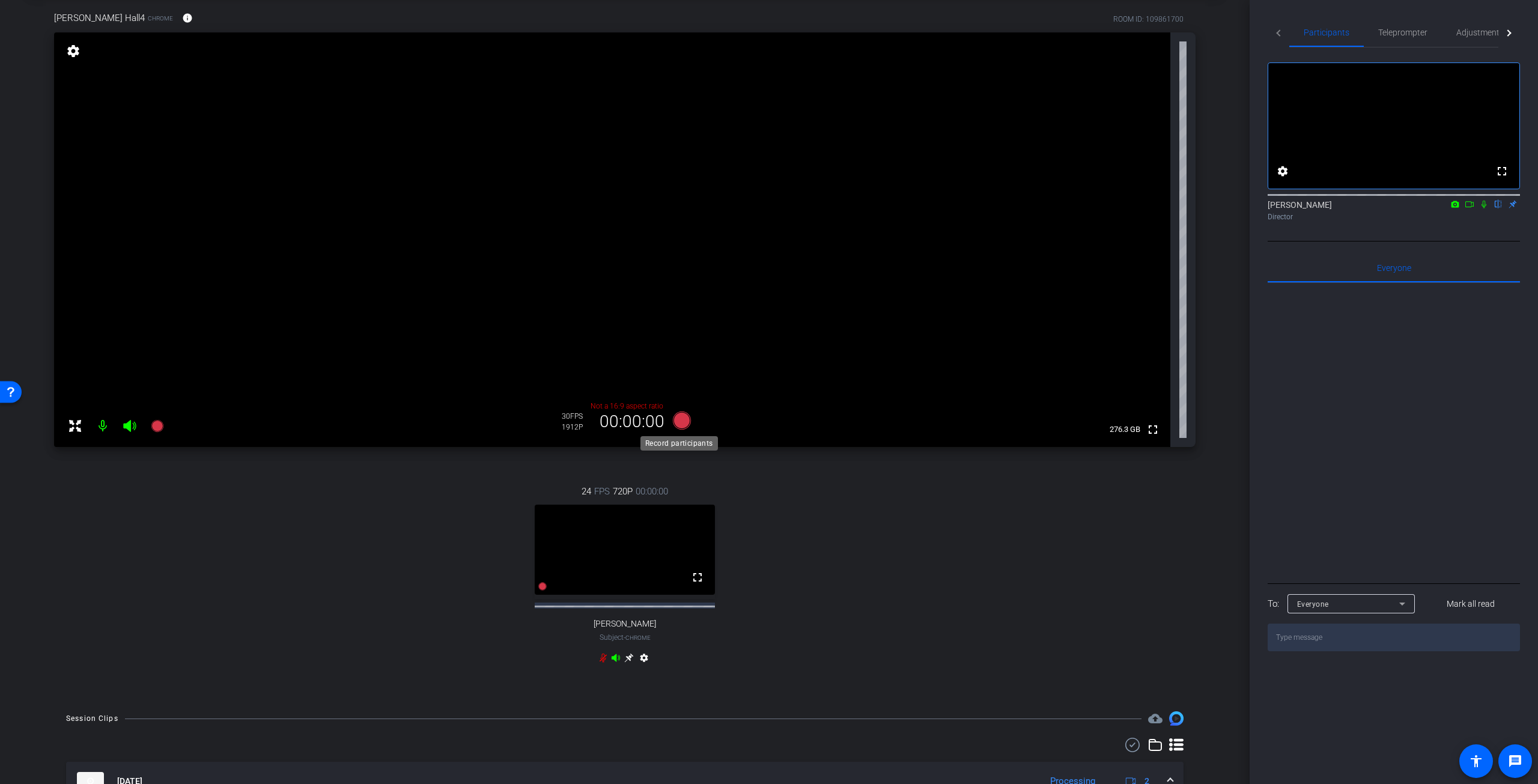
click at [685, 420] on icon at bounding box center [681, 421] width 18 height 18
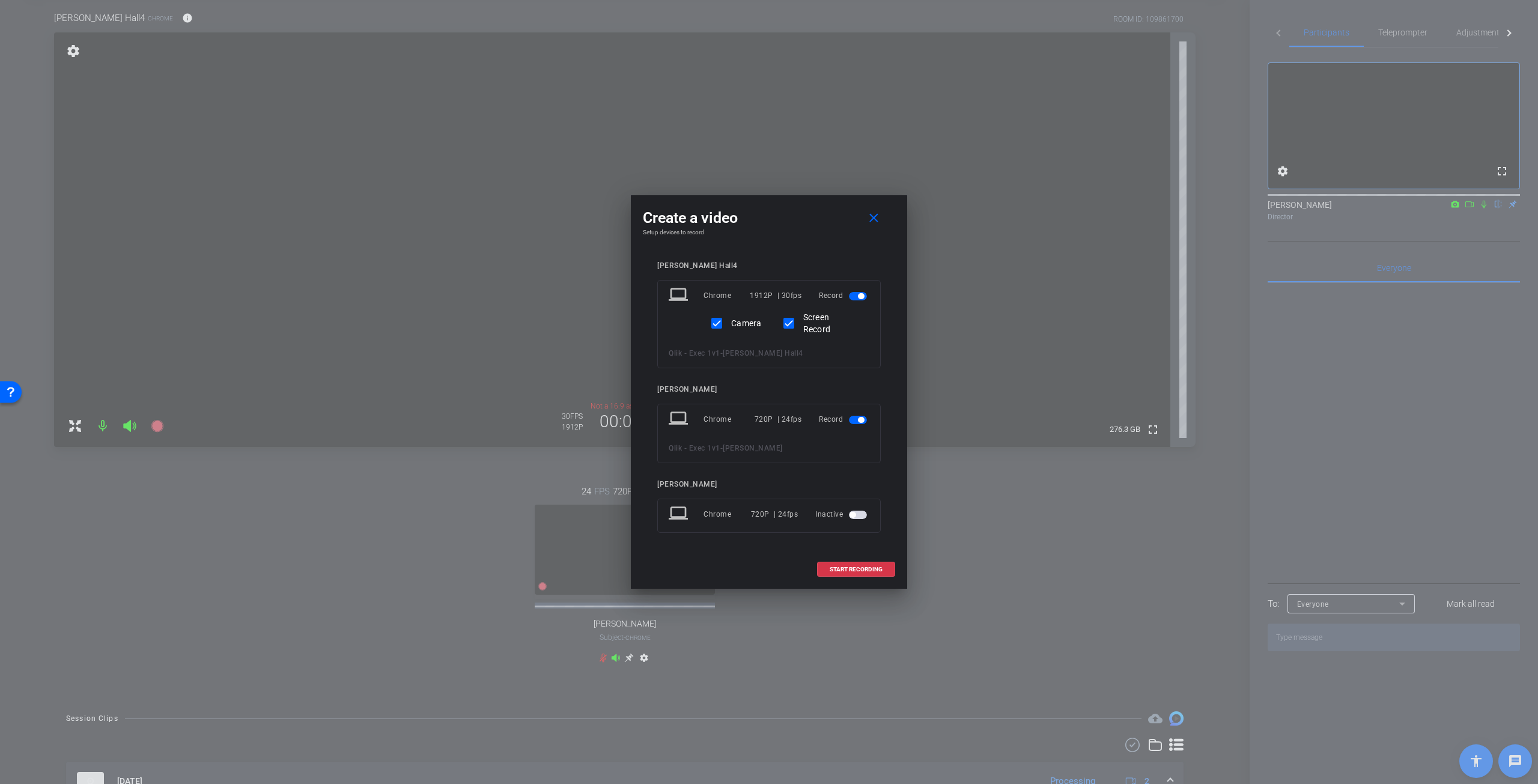
click at [854, 419] on span "button" at bounding box center [858, 420] width 18 height 9
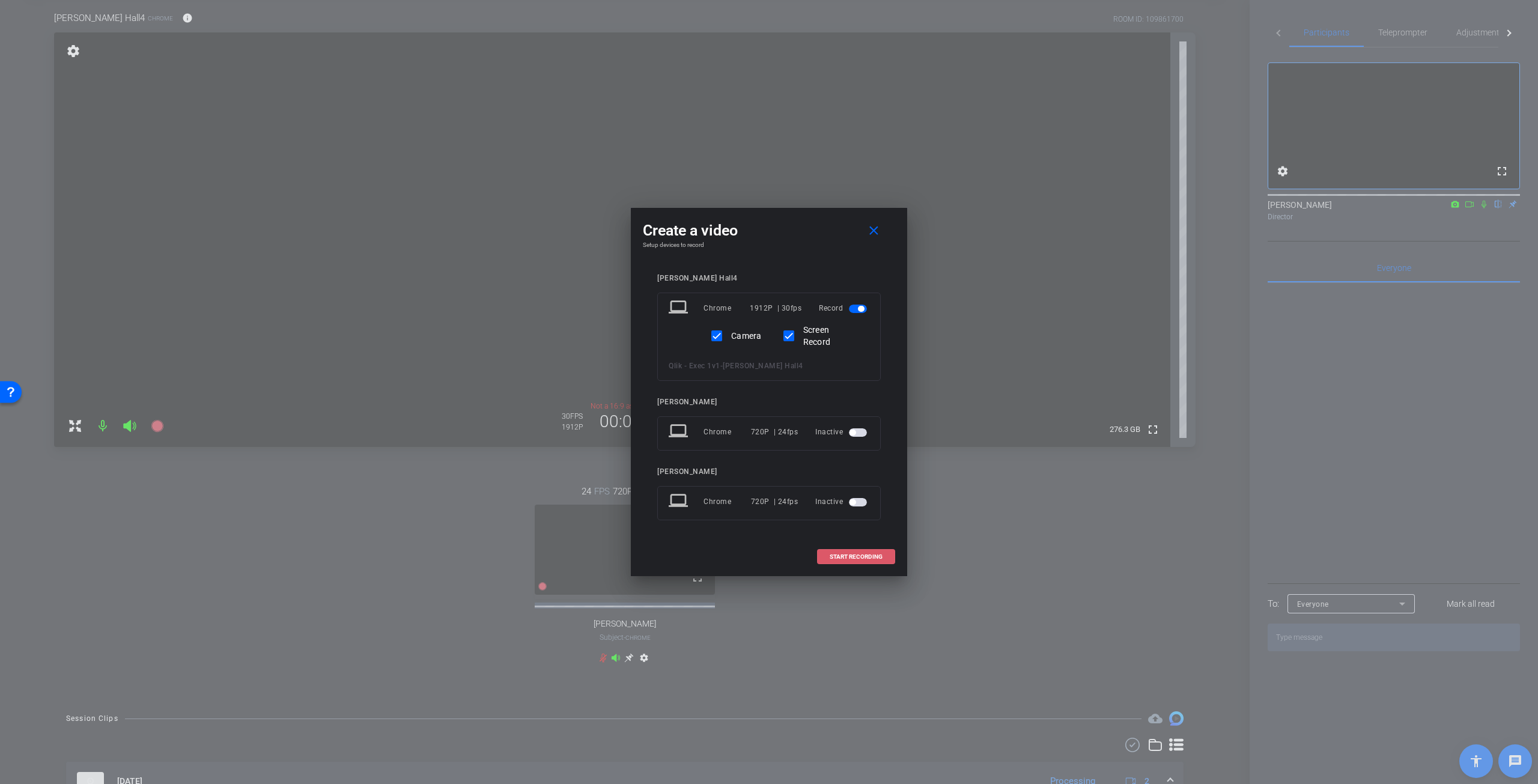
click at [844, 555] on span "START RECORDING" at bounding box center [857, 557] width 53 height 6
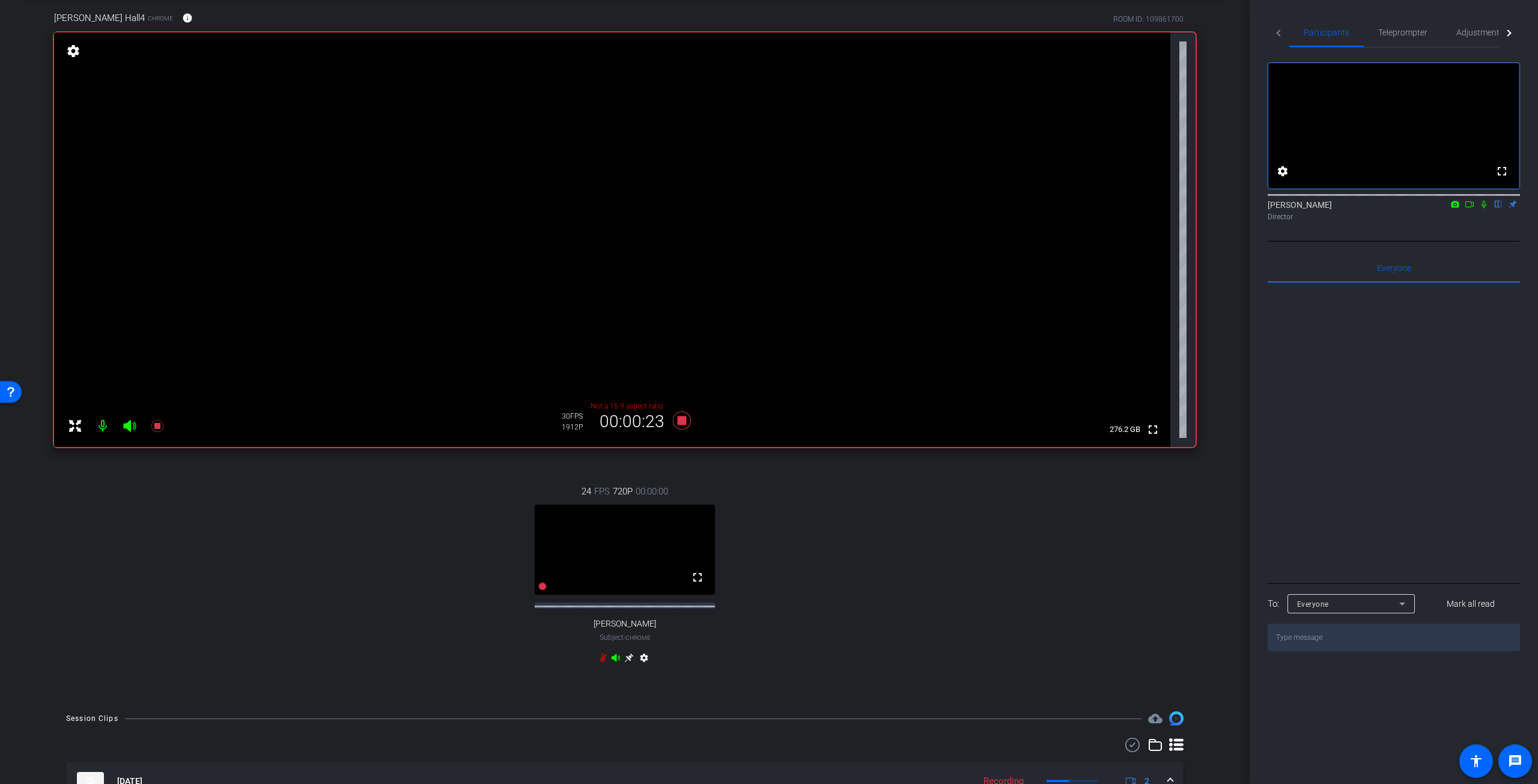
click at [1485, 208] on icon at bounding box center [1484, 205] width 5 height 8
click at [1482, 29] on span "Adjustments" at bounding box center [1481, 32] width 48 height 9
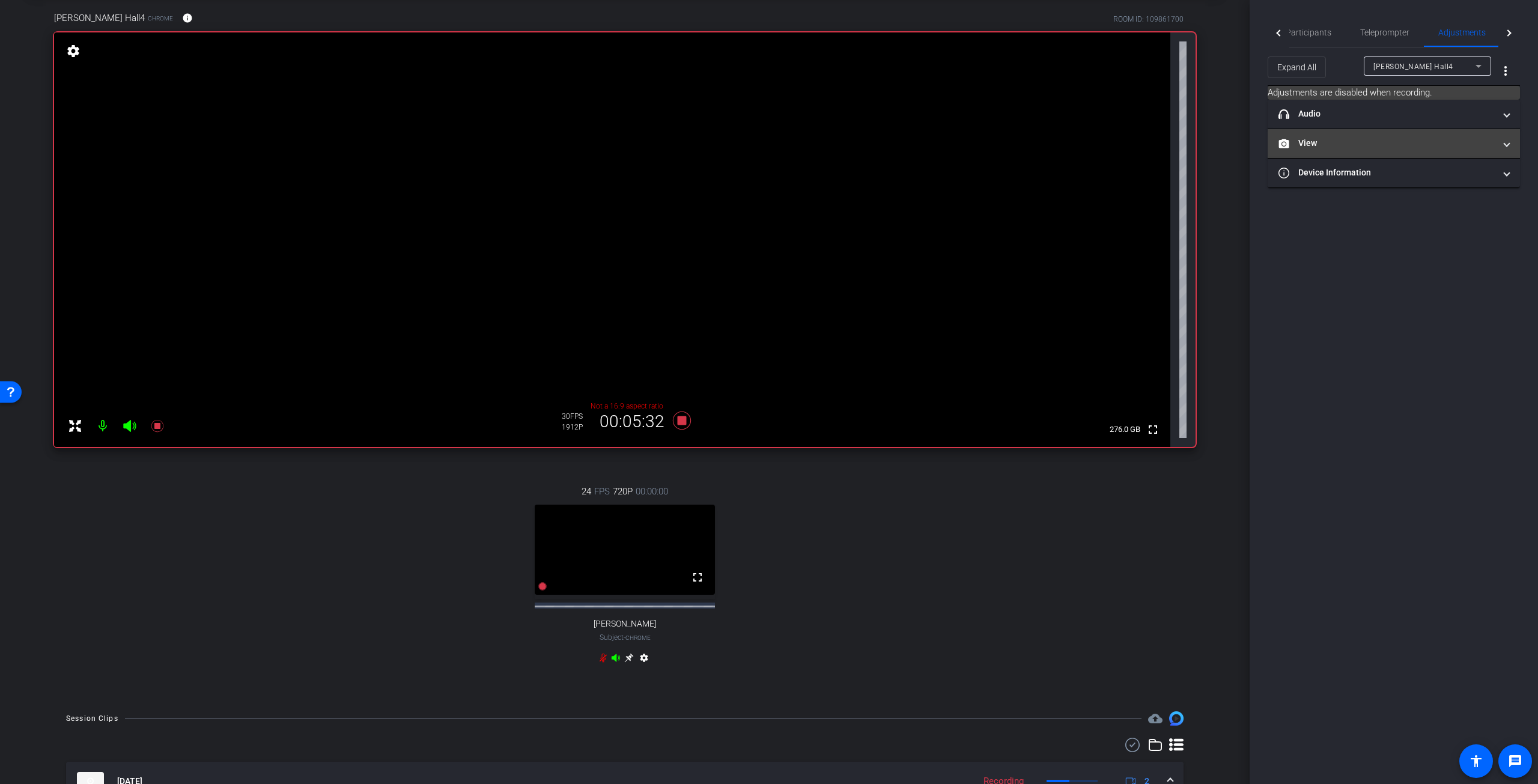
click at [1458, 148] on mat-panel-title "View" at bounding box center [1387, 143] width 216 height 12
click at [1387, 181] on icon at bounding box center [1382, 183] width 9 height 9
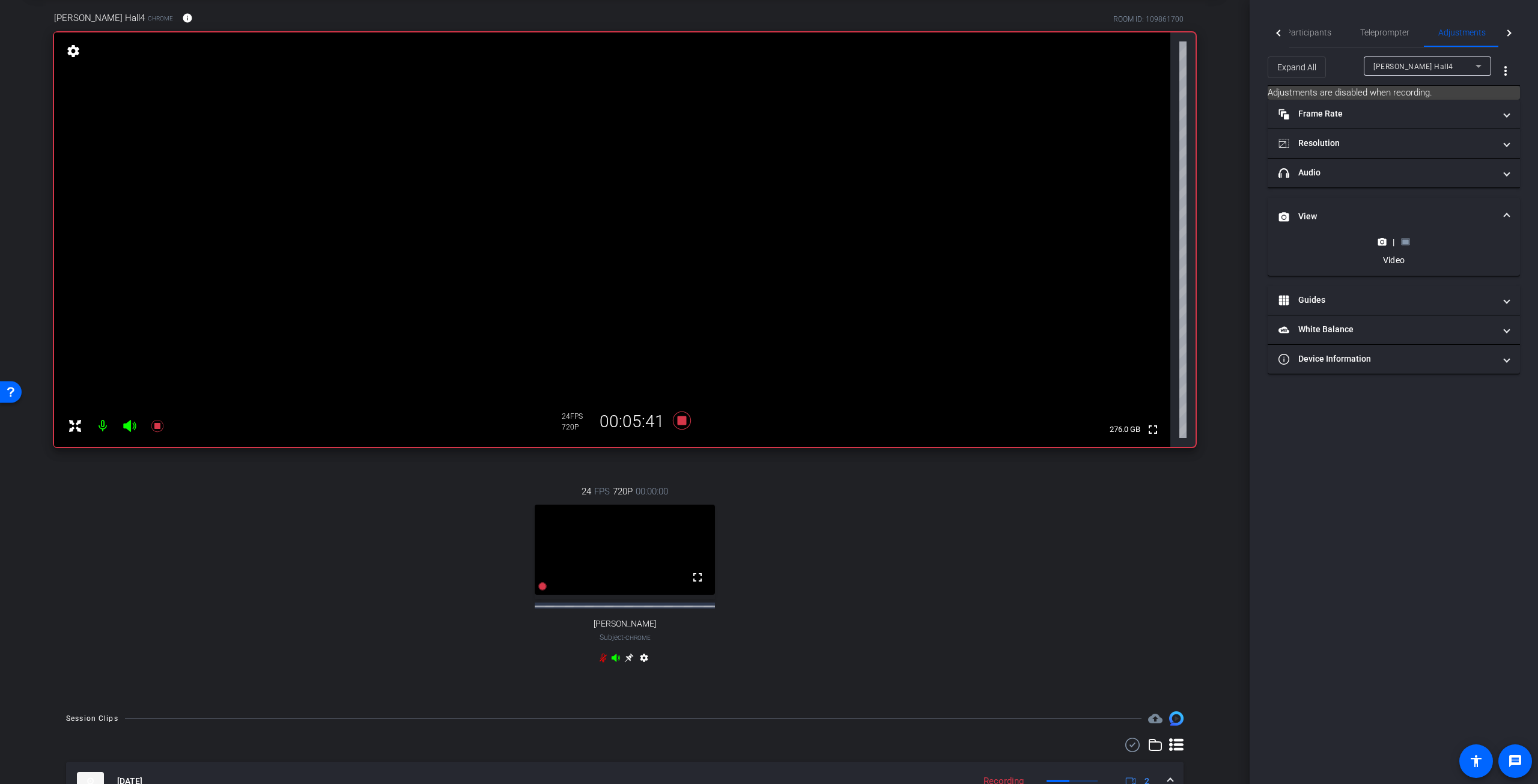
click at [1403, 242] on rect at bounding box center [1406, 242] width 7 height 5
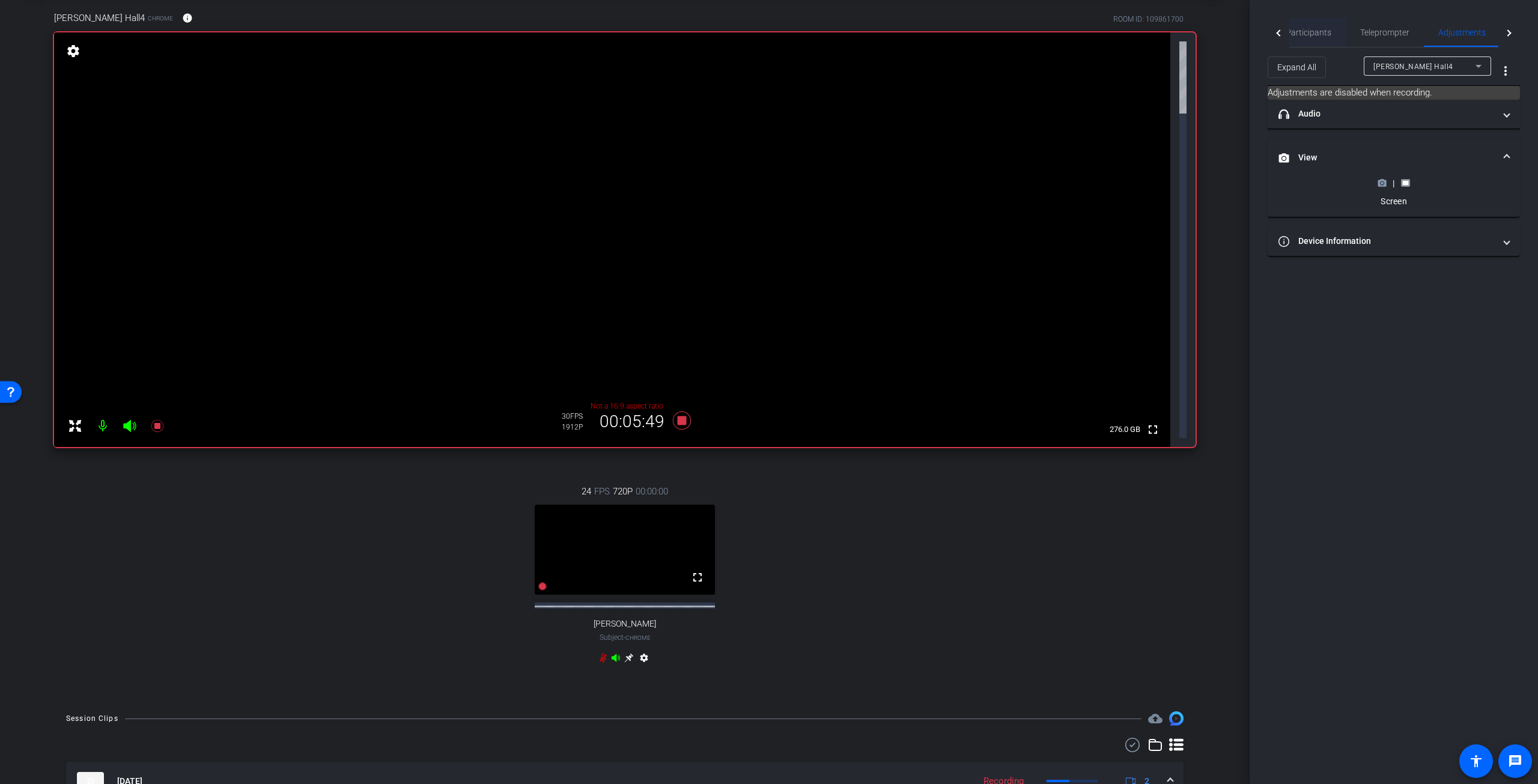
click at [1308, 36] on span "Participants" at bounding box center [1309, 32] width 46 height 9
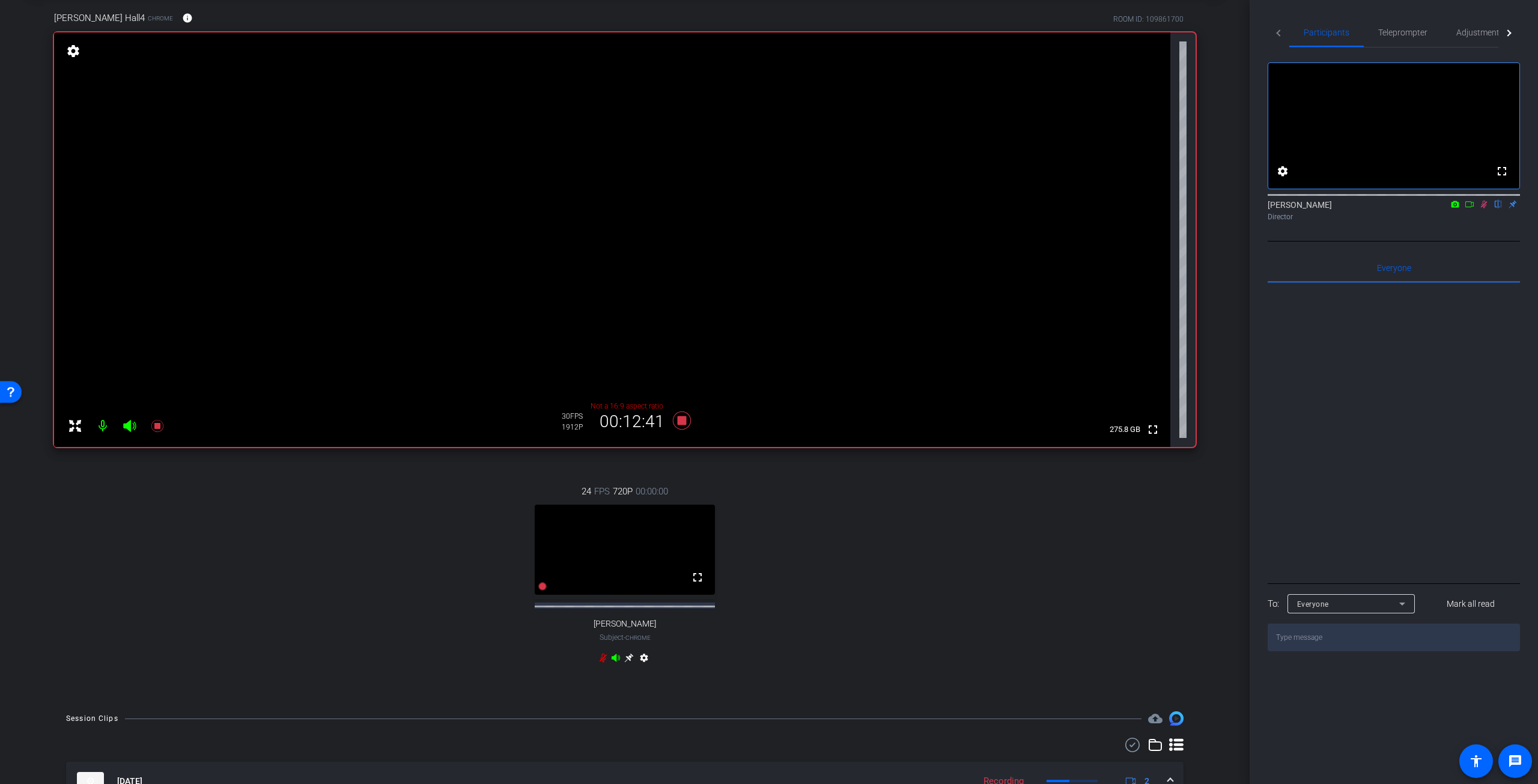
click at [1488, 208] on icon at bounding box center [1485, 204] width 10 height 9
click at [679, 423] on icon at bounding box center [681, 421] width 18 height 18
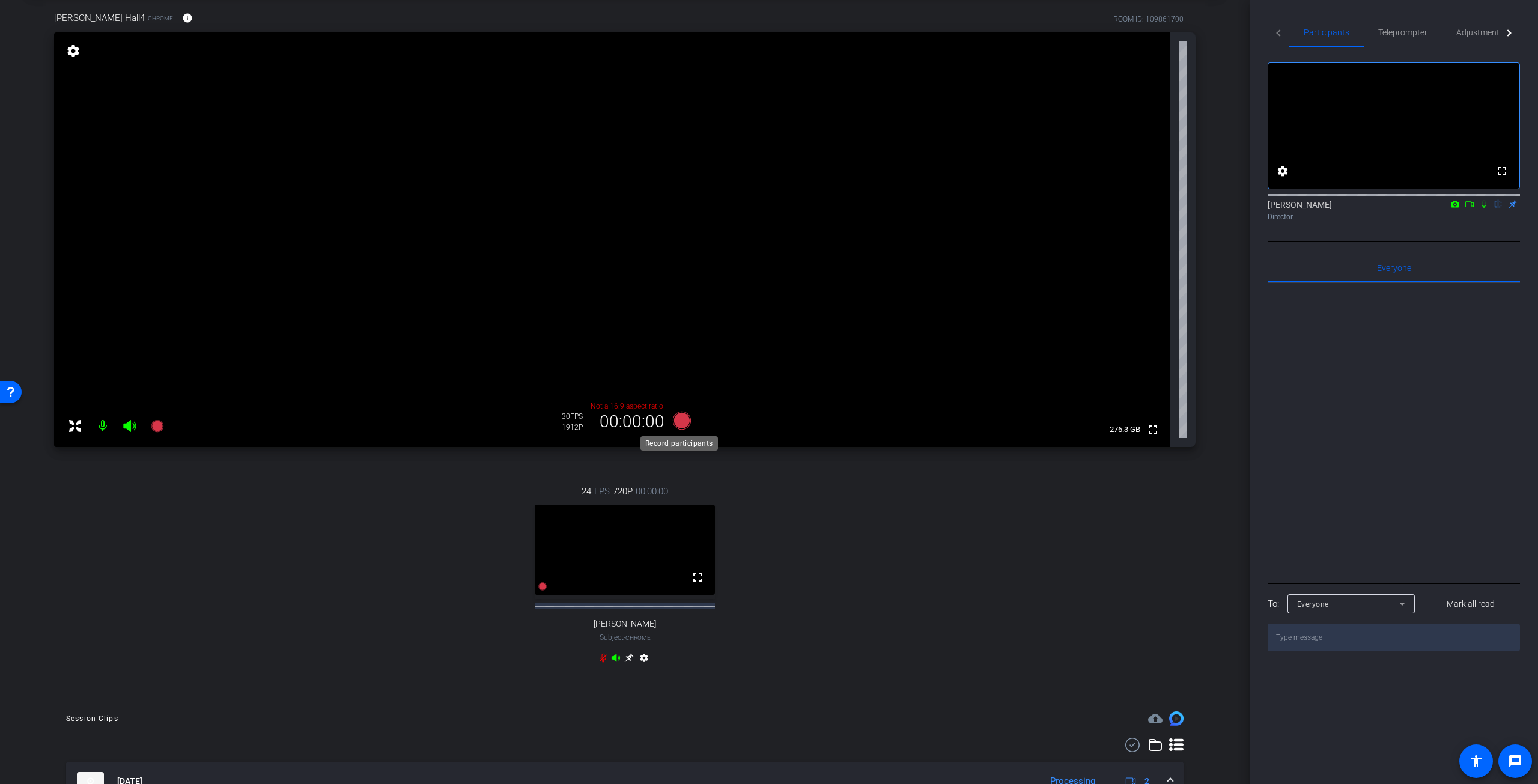
click at [679, 423] on icon at bounding box center [681, 421] width 18 height 18
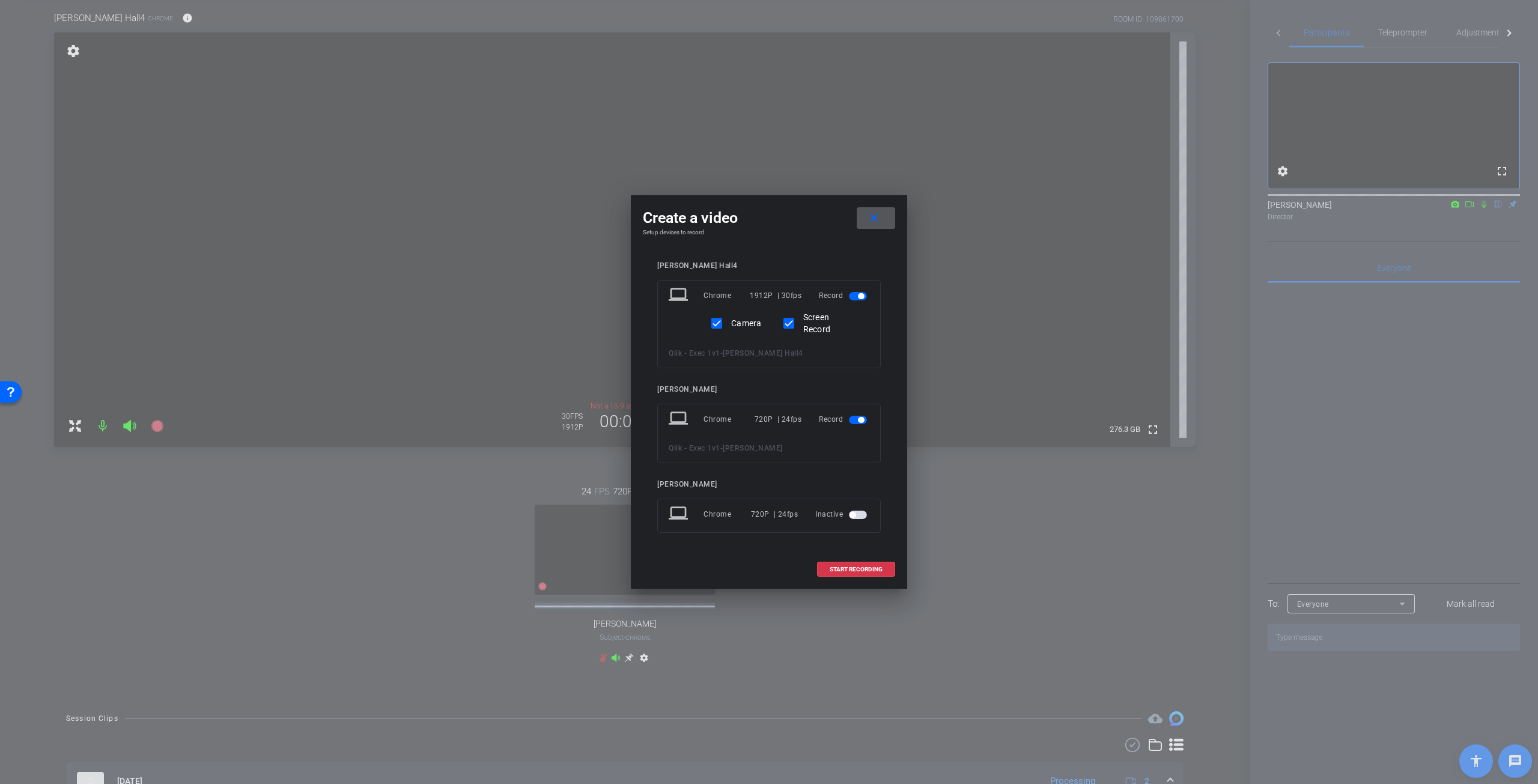
click at [854, 420] on span "button" at bounding box center [858, 420] width 18 height 9
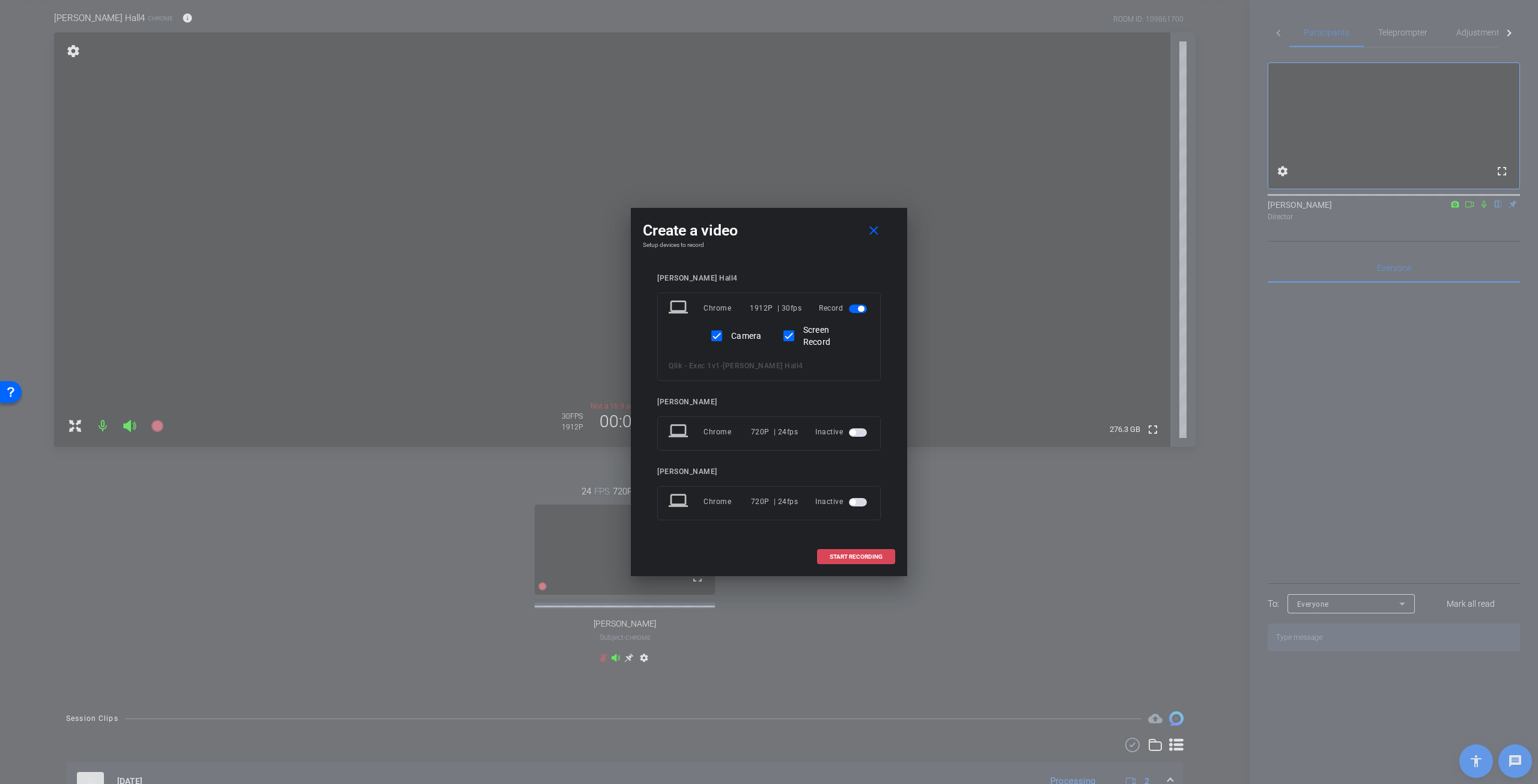
click at [872, 559] on span "START RECORDING" at bounding box center [857, 557] width 53 height 6
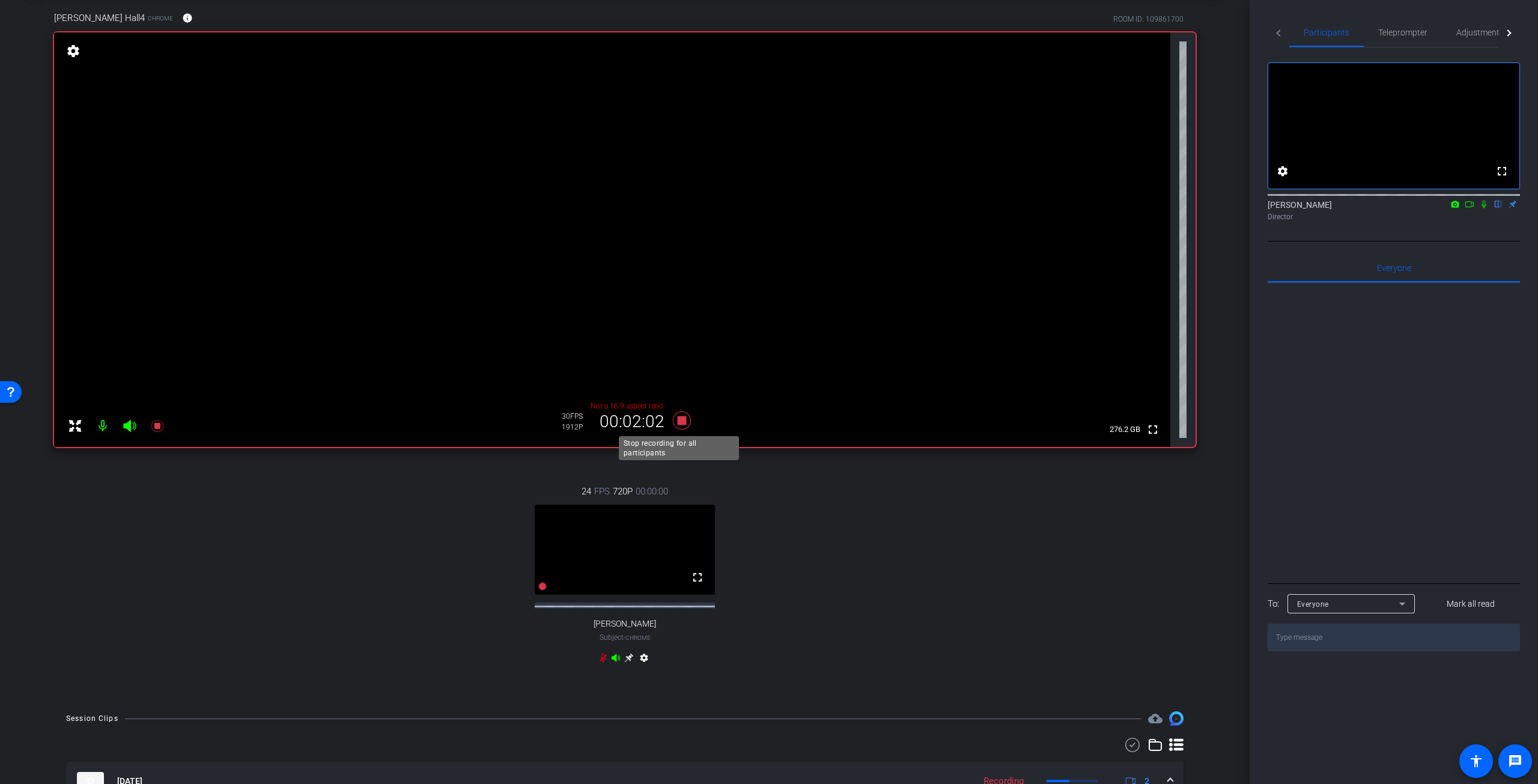
click at [681, 420] on icon at bounding box center [681, 421] width 18 height 18
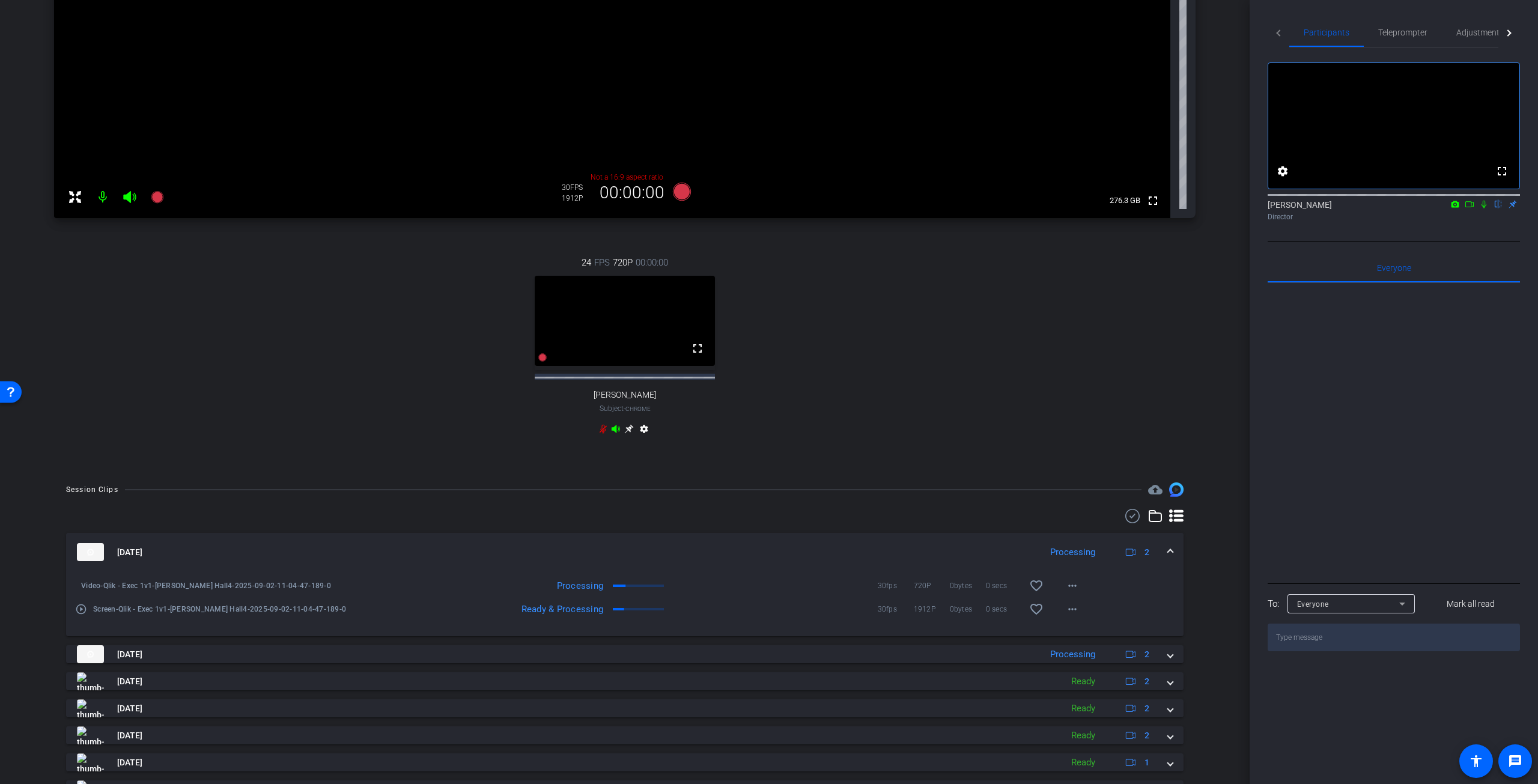
scroll to position [301, 0]
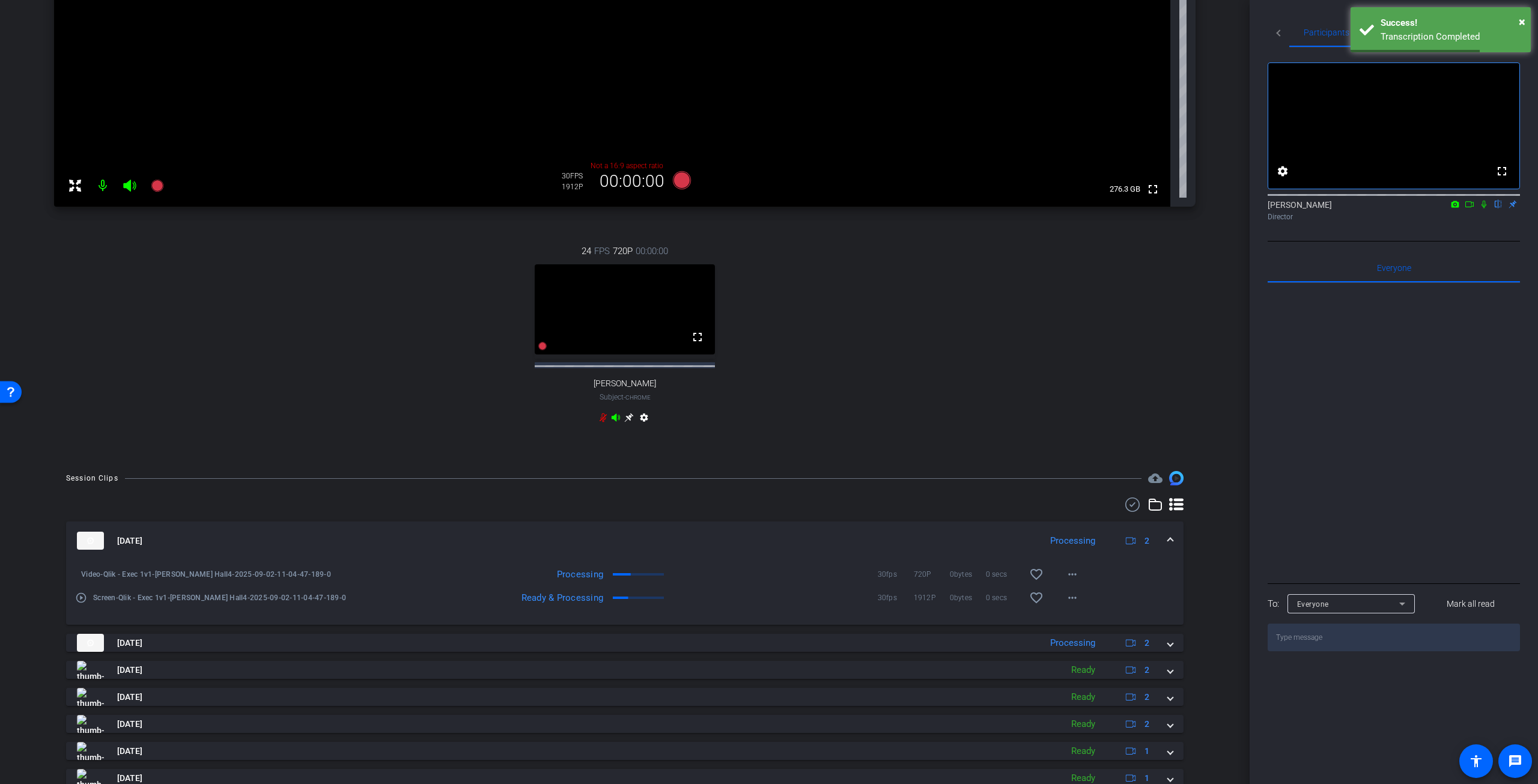
click at [1167, 536] on mat-expansion-panel-header "Sep 2, 2025 Processing 2" at bounding box center [624, 540] width 1117 height 38
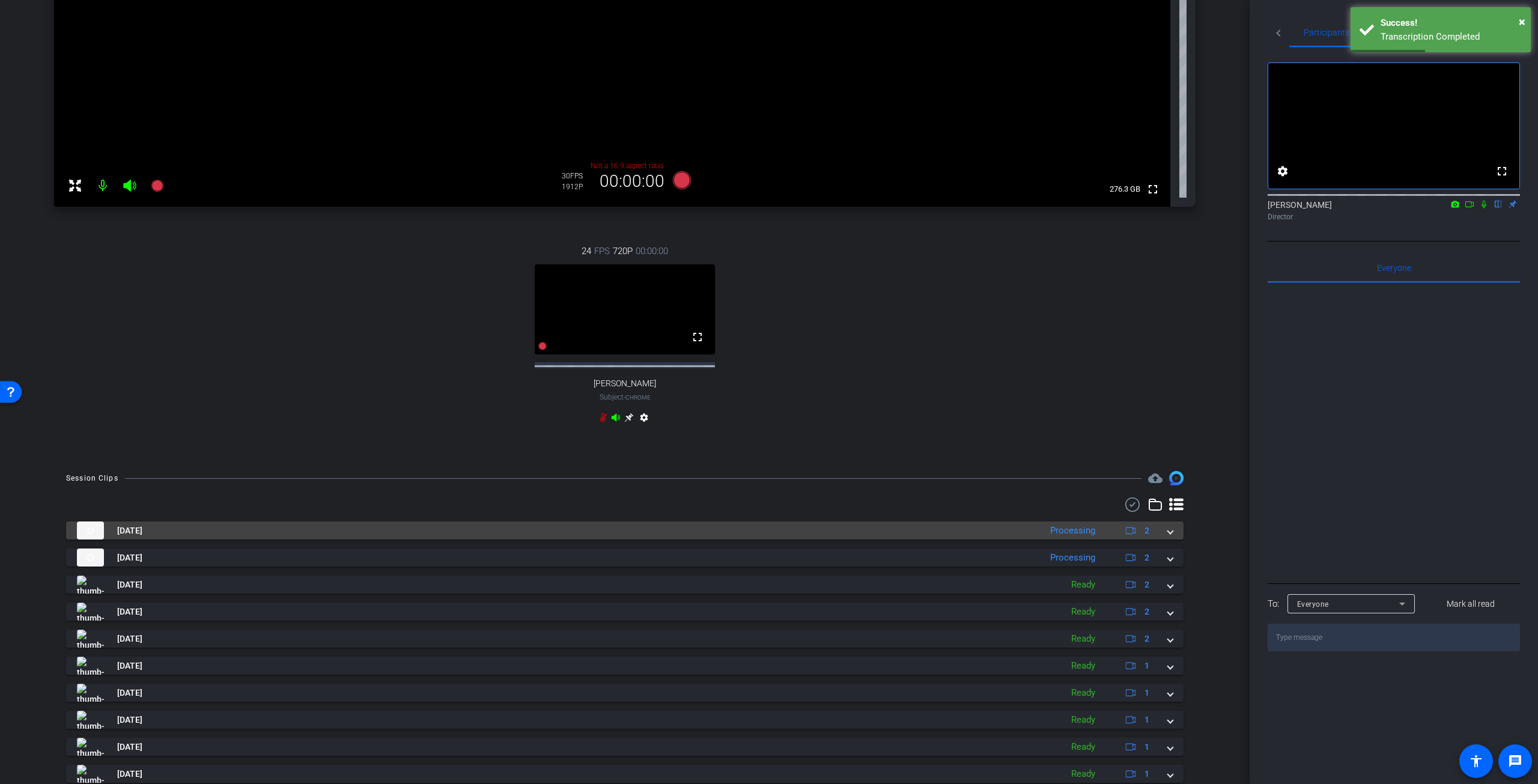
click at [1167, 536] on mat-expansion-panel-header "Sep 2, 2025 Processing 2" at bounding box center [624, 530] width 1117 height 18
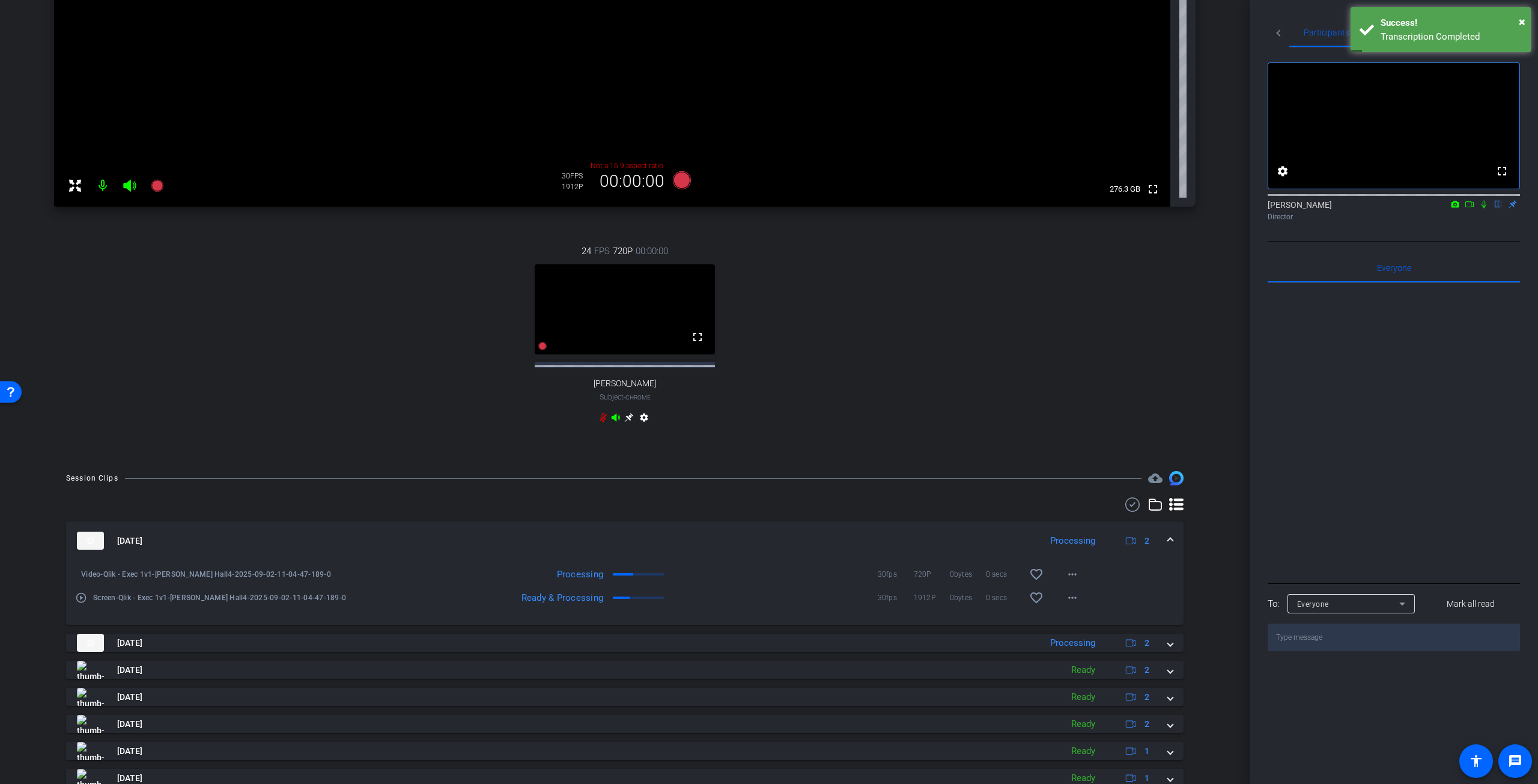
click at [1167, 536] on mat-expansion-panel-header "Sep 2, 2025 Processing 2" at bounding box center [624, 540] width 1117 height 38
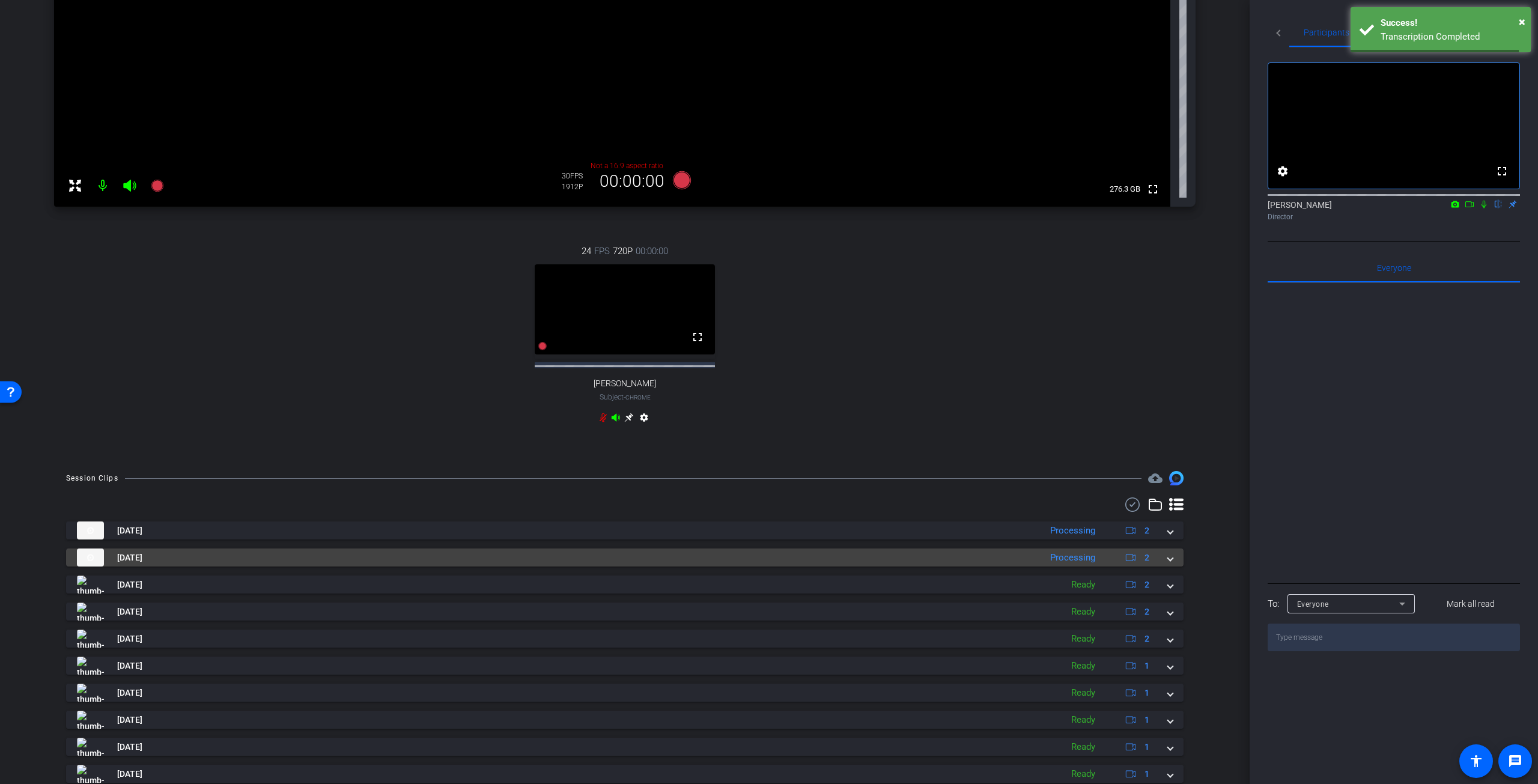
click at [1168, 558] on mat-expansion-panel-header "Sep 2, 2025 Processing 2" at bounding box center [624, 557] width 1117 height 18
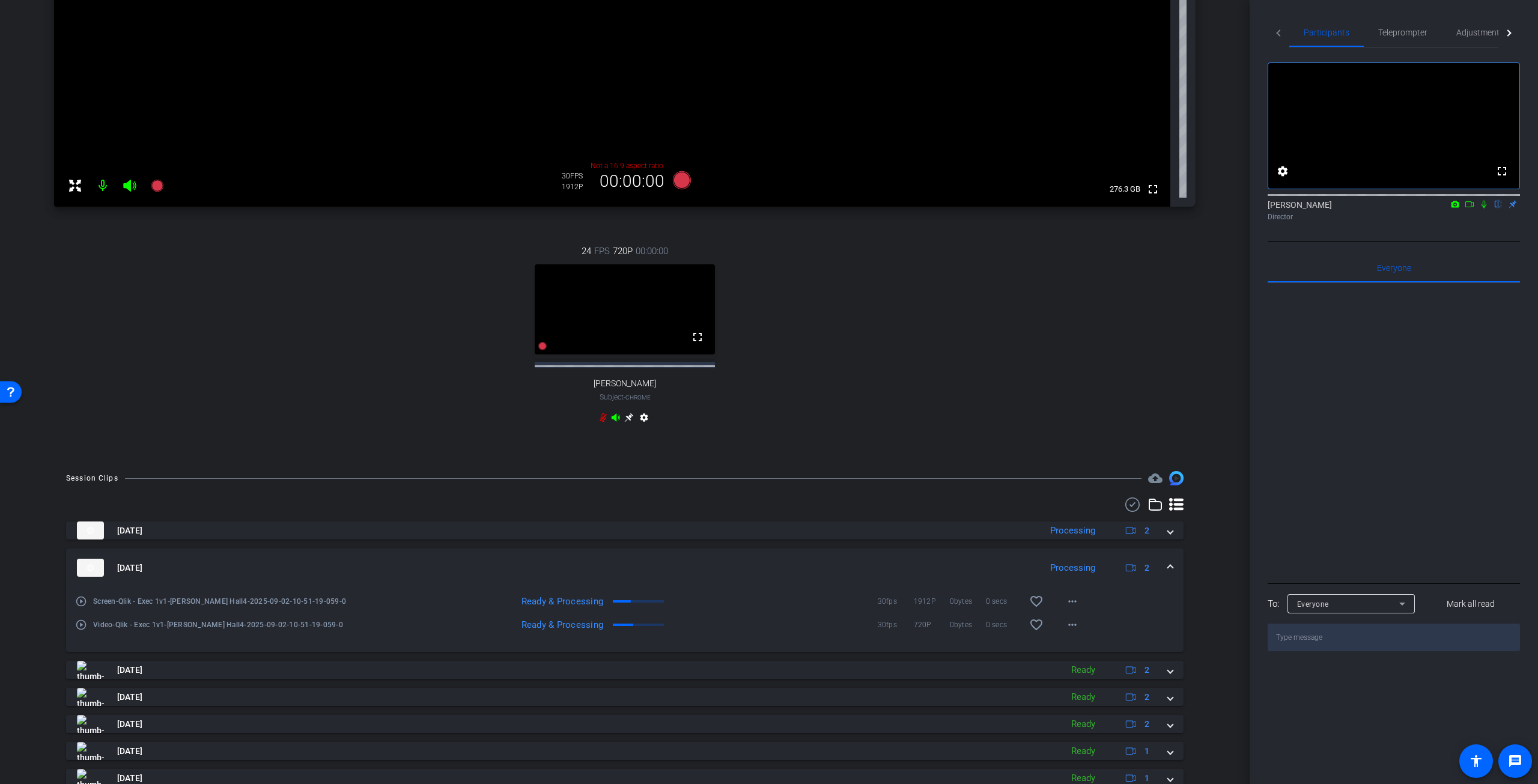
click at [1168, 566] on mat-expansion-panel-header "Sep 2, 2025 Processing 2" at bounding box center [624, 567] width 1117 height 38
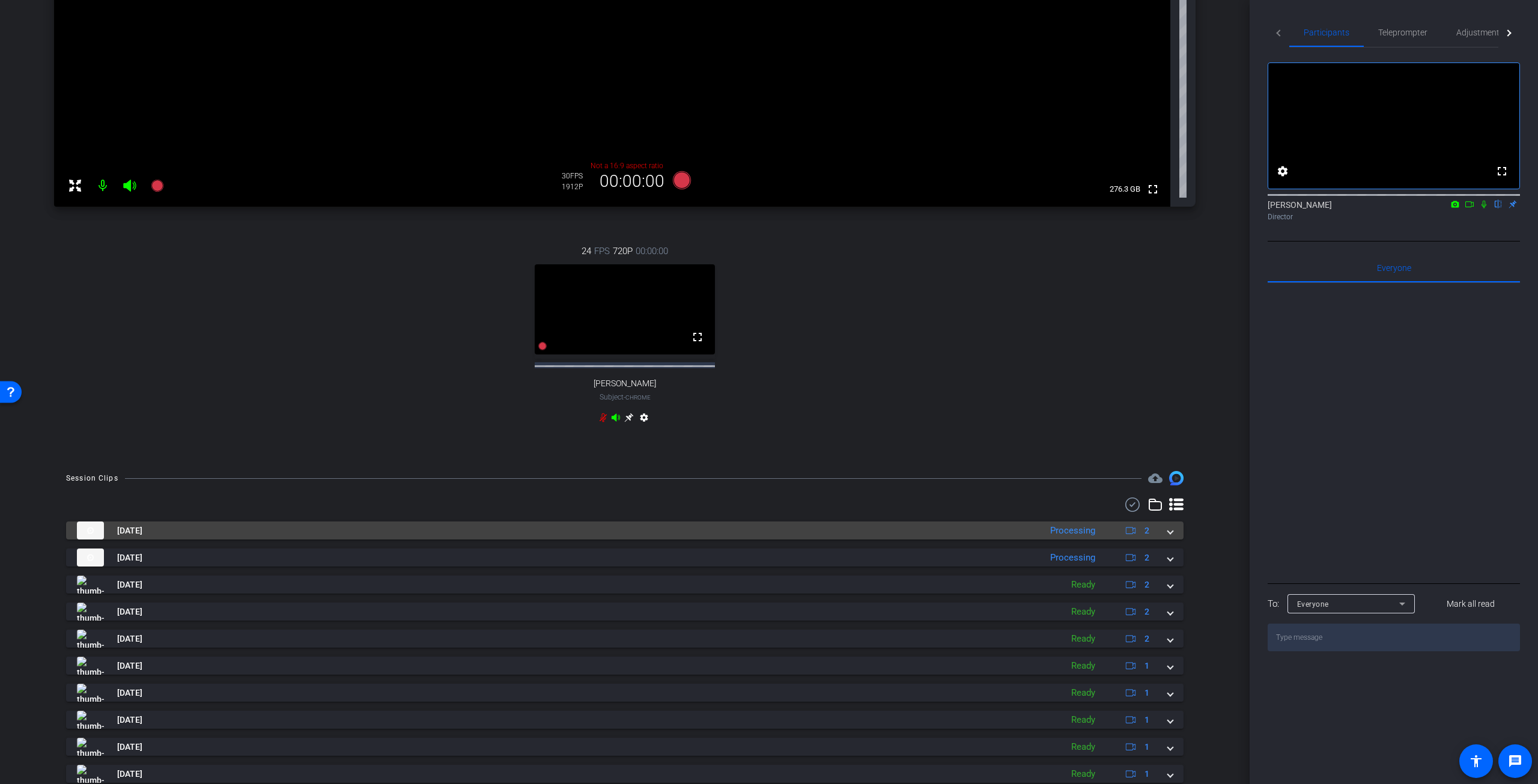
click at [1168, 534] on span at bounding box center [1170, 530] width 5 height 12
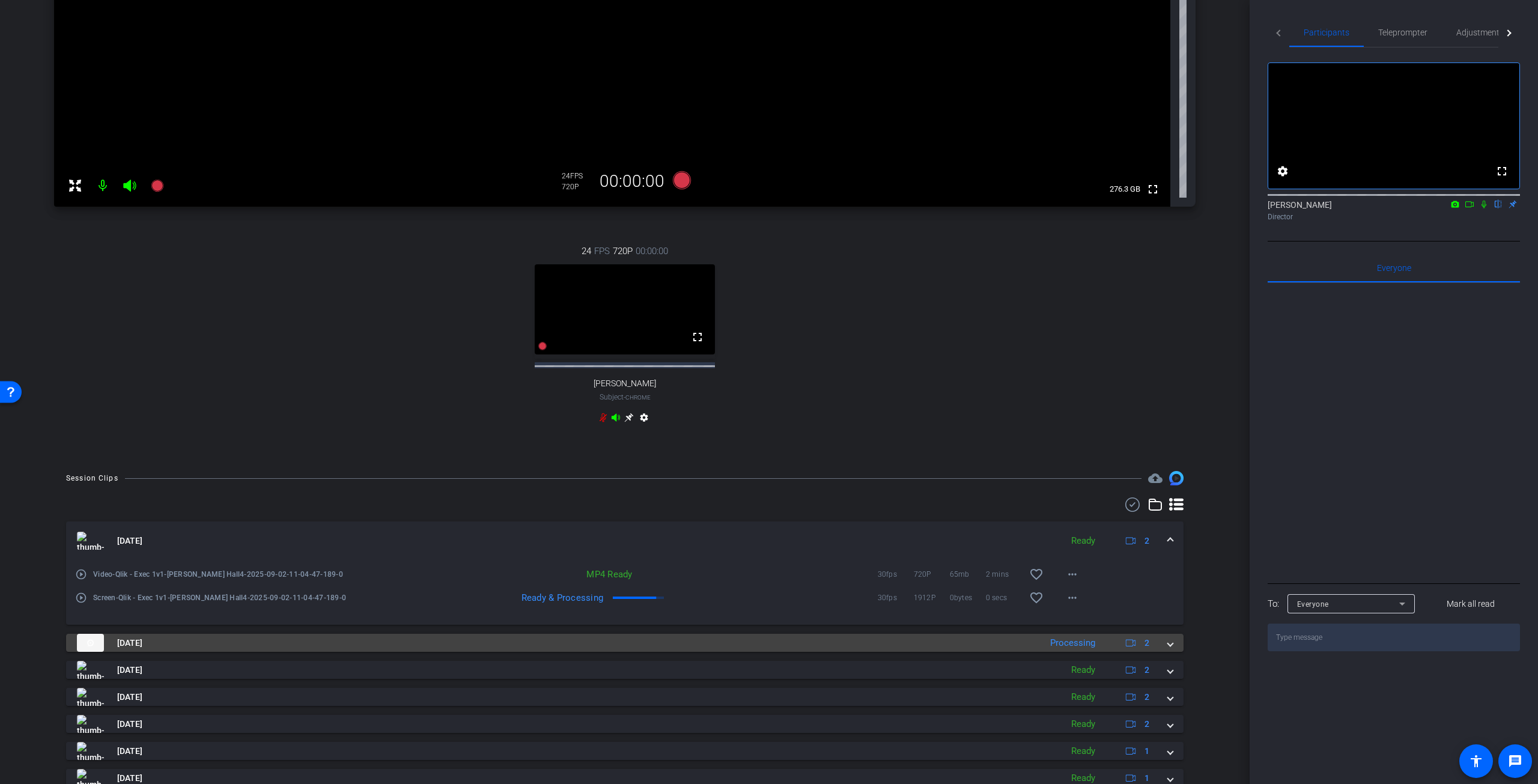
click at [1168, 646] on span at bounding box center [1170, 642] width 5 height 12
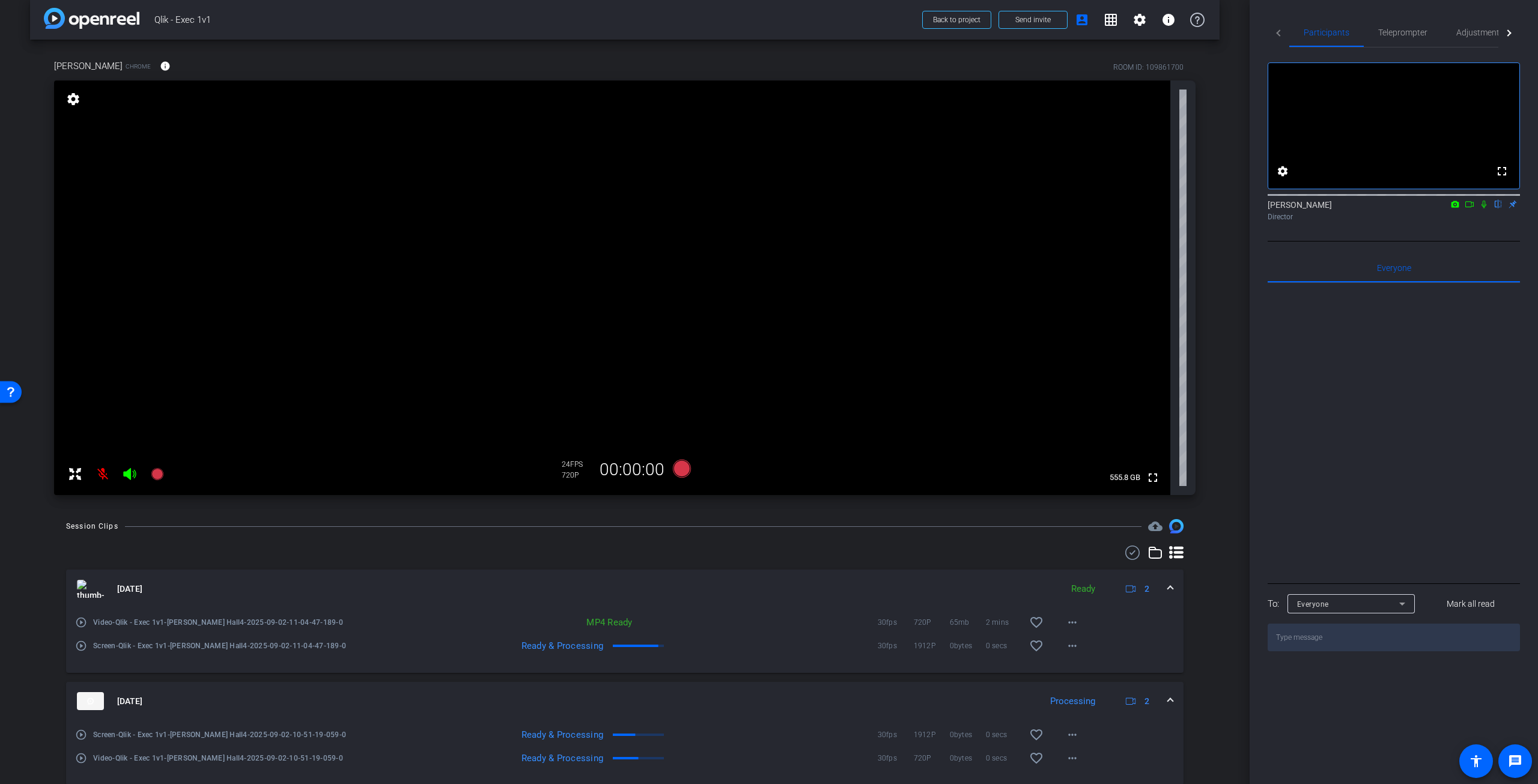
scroll to position [0, 0]
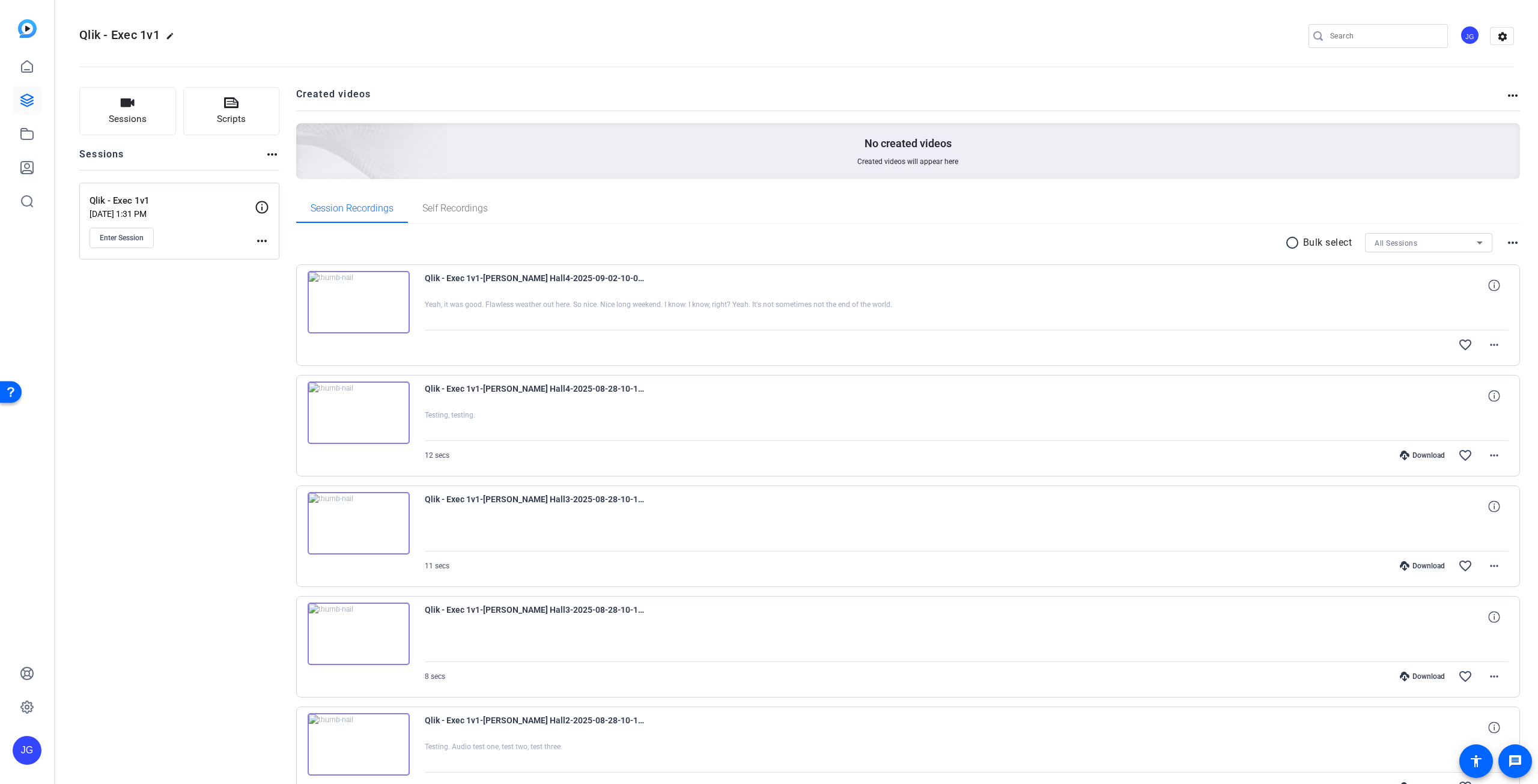
click at [355, 300] on img at bounding box center [358, 303] width 102 height 63
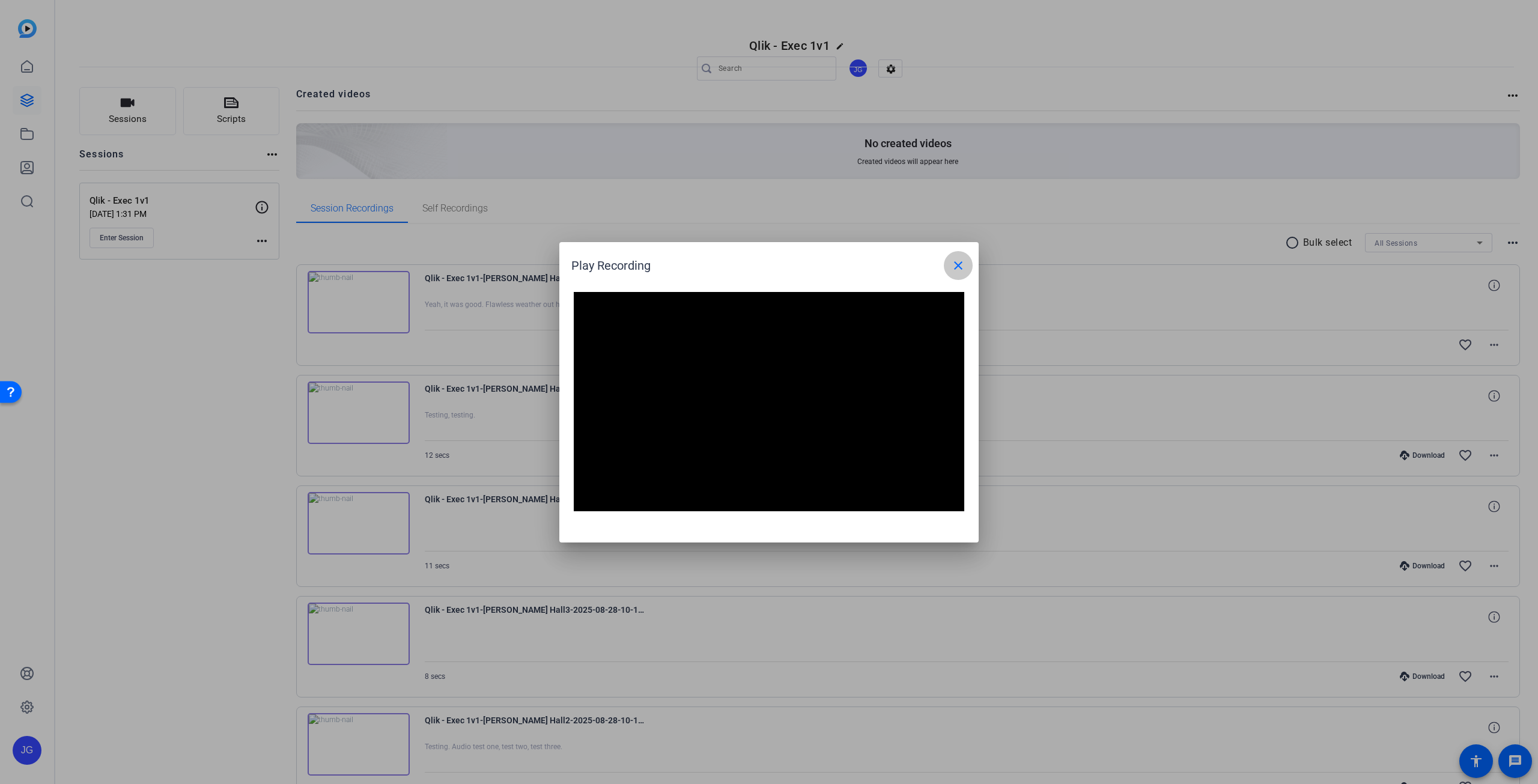
click at [956, 265] on mat-icon "close" at bounding box center [958, 265] width 14 height 14
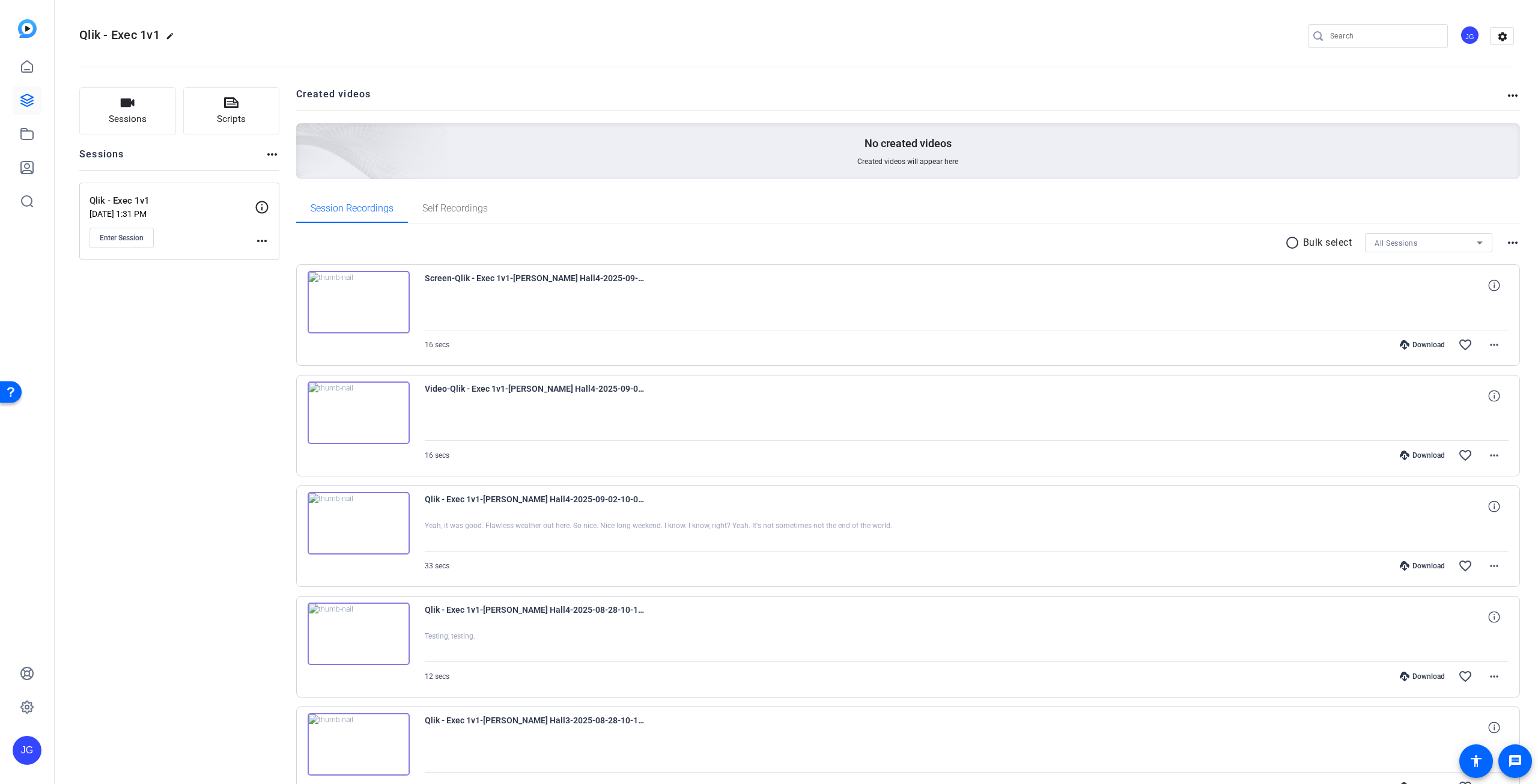
click at [360, 410] on img at bounding box center [358, 413] width 102 height 63
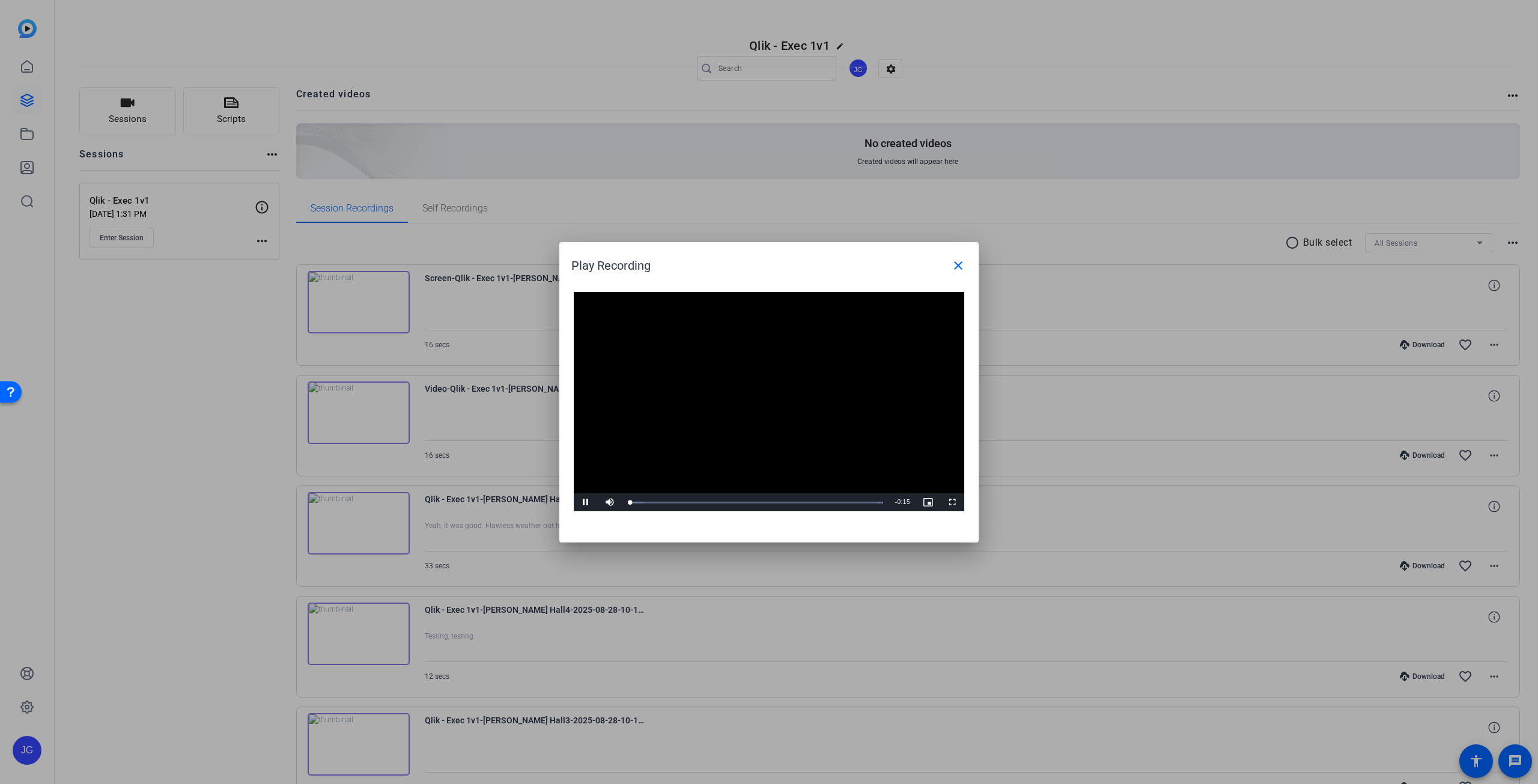
click at [743, 390] on video "Video Player" at bounding box center [769, 402] width 390 height 220
click at [576, 502] on span "Video Player" at bounding box center [585, 502] width 24 height 0
click at [954, 266] on mat-icon "close" at bounding box center [958, 265] width 14 height 14
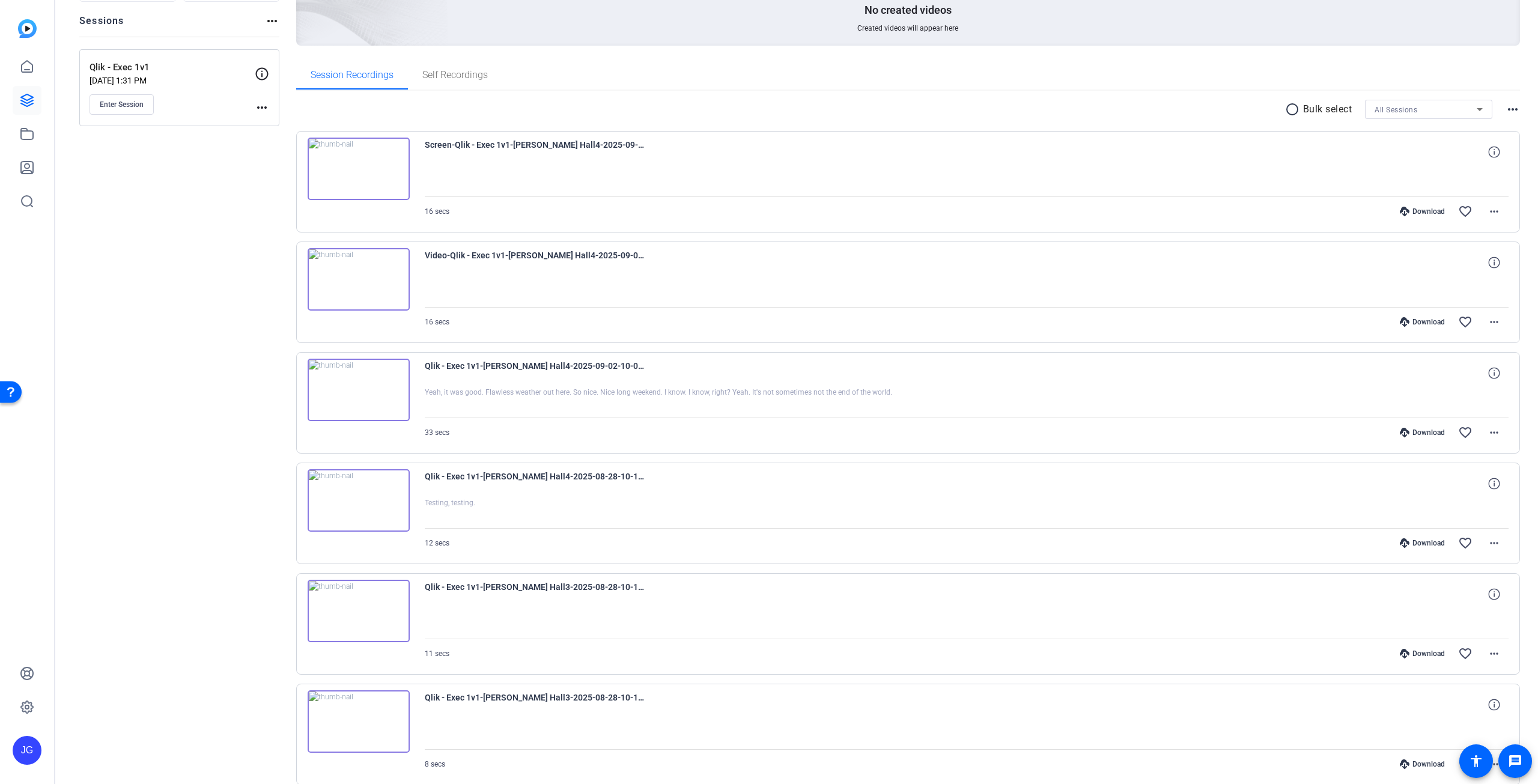
scroll to position [45, 0]
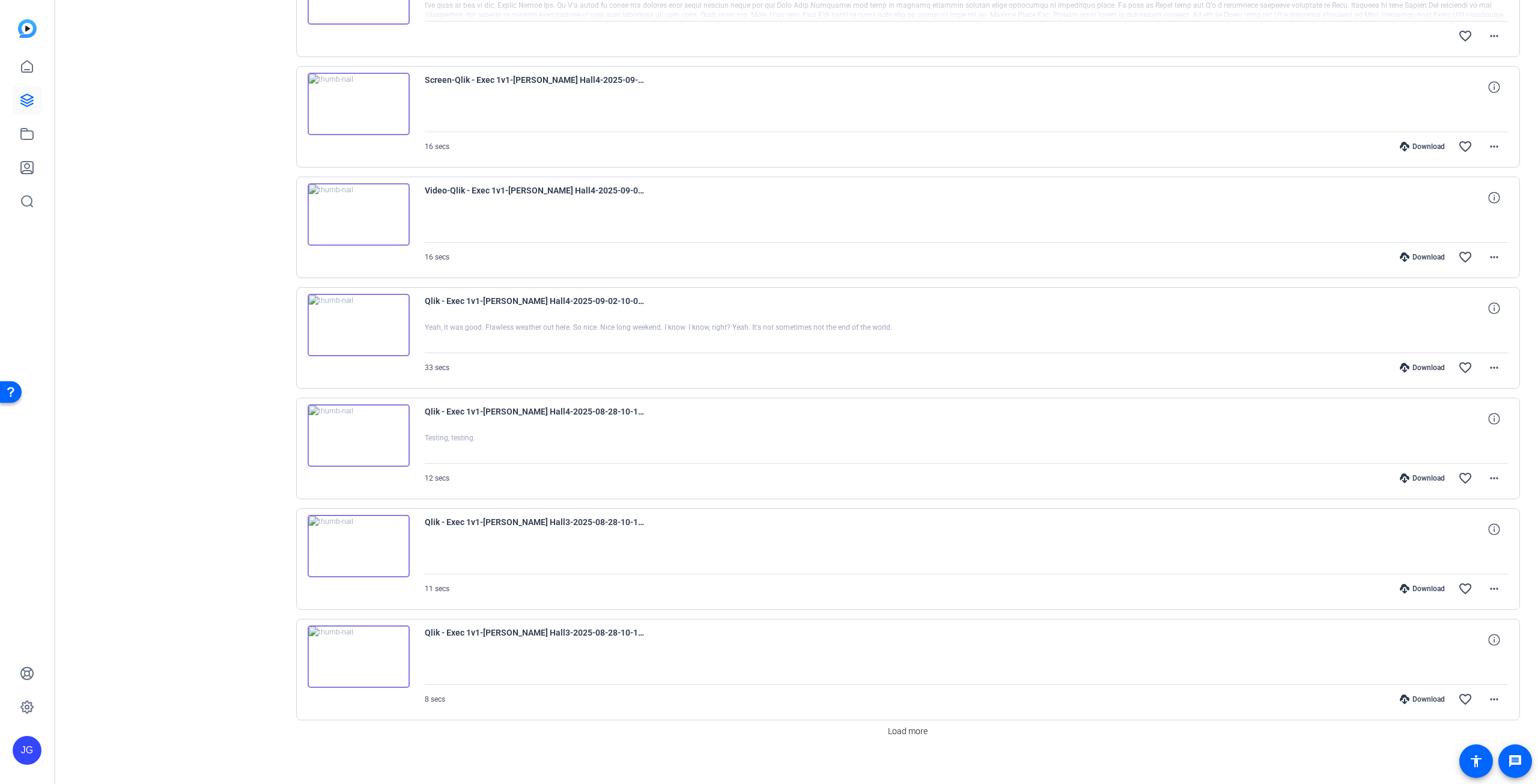
scroll to position [645, 0]
click at [910, 720] on span "Load more" at bounding box center [908, 726] width 40 height 12
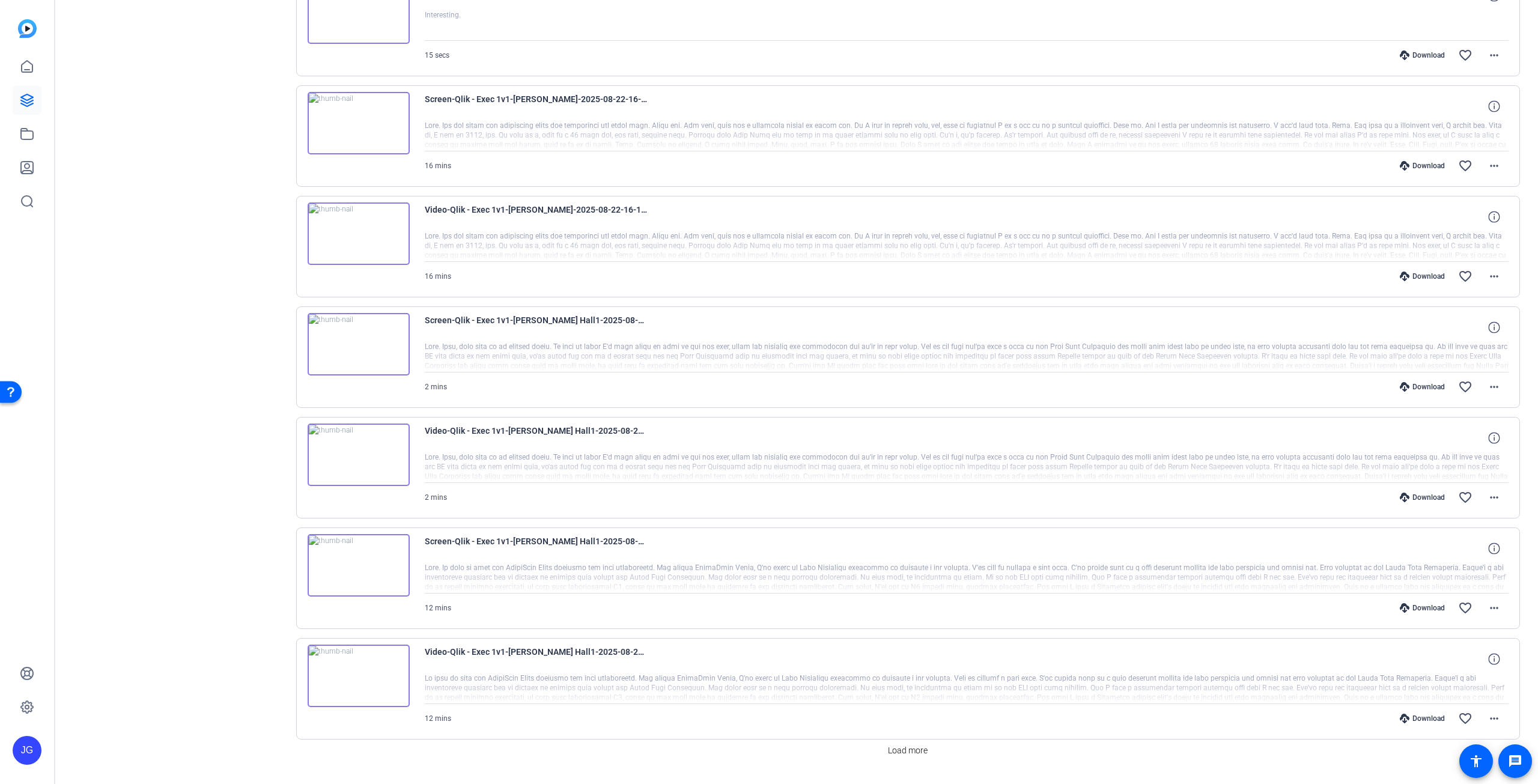
scroll to position [1727, 0]
click at [901, 744] on span "Load more" at bounding box center [908, 750] width 40 height 12
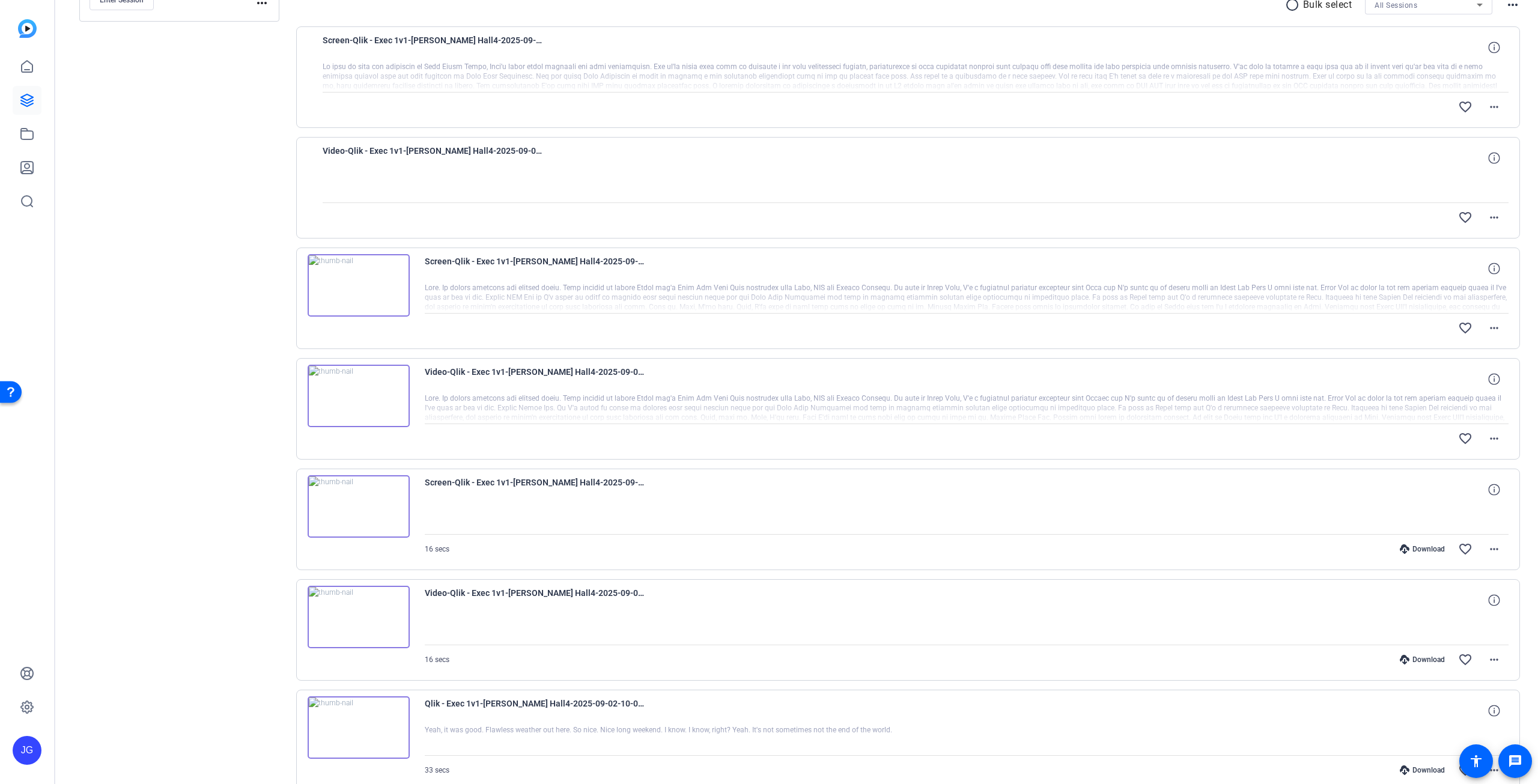
scroll to position [201, 0]
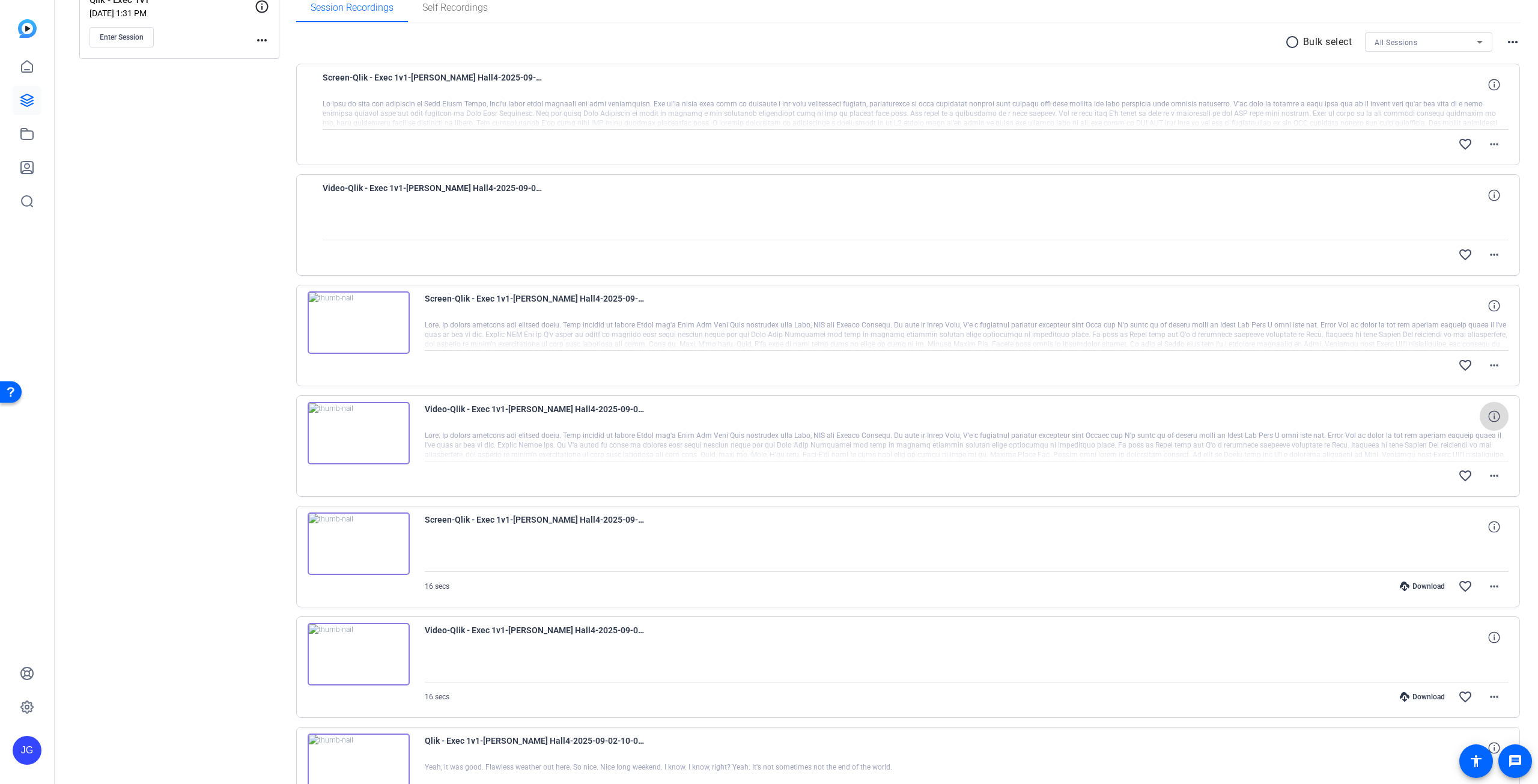
click at [1489, 410] on icon at bounding box center [1494, 416] width 11 height 11
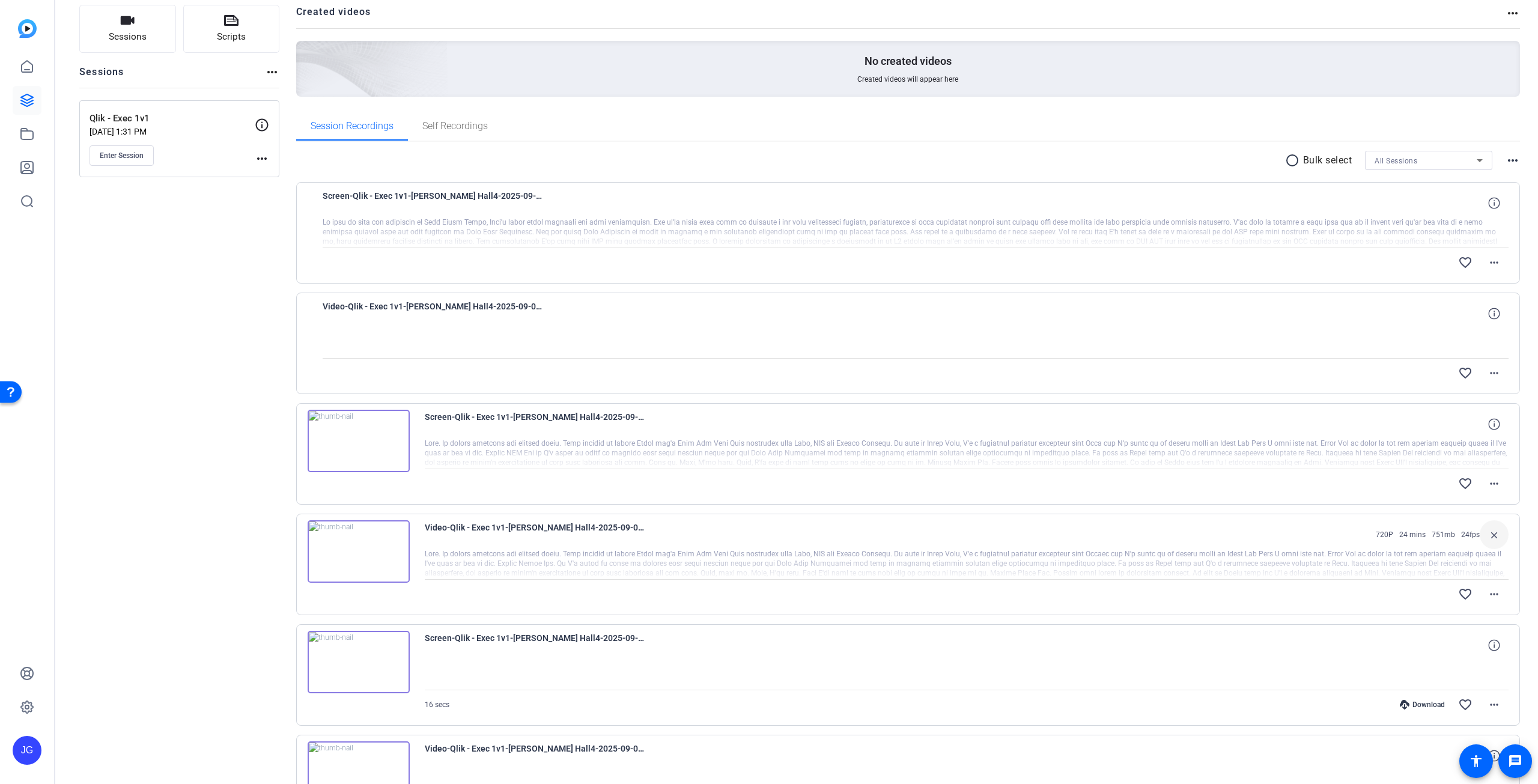
scroll to position [81, 0]
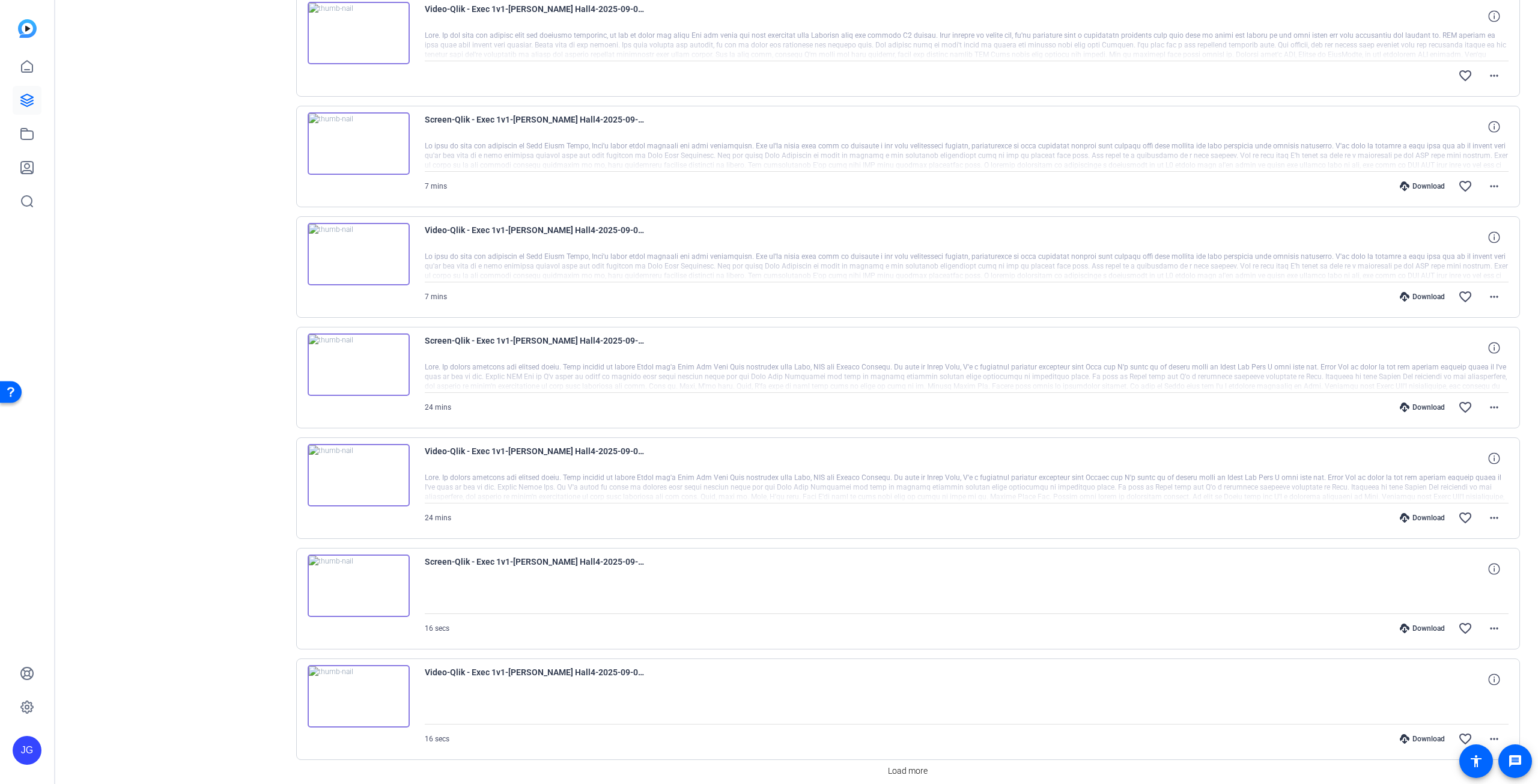
scroll to position [645, 0]
